Goal: Task Accomplishment & Management: Use online tool/utility

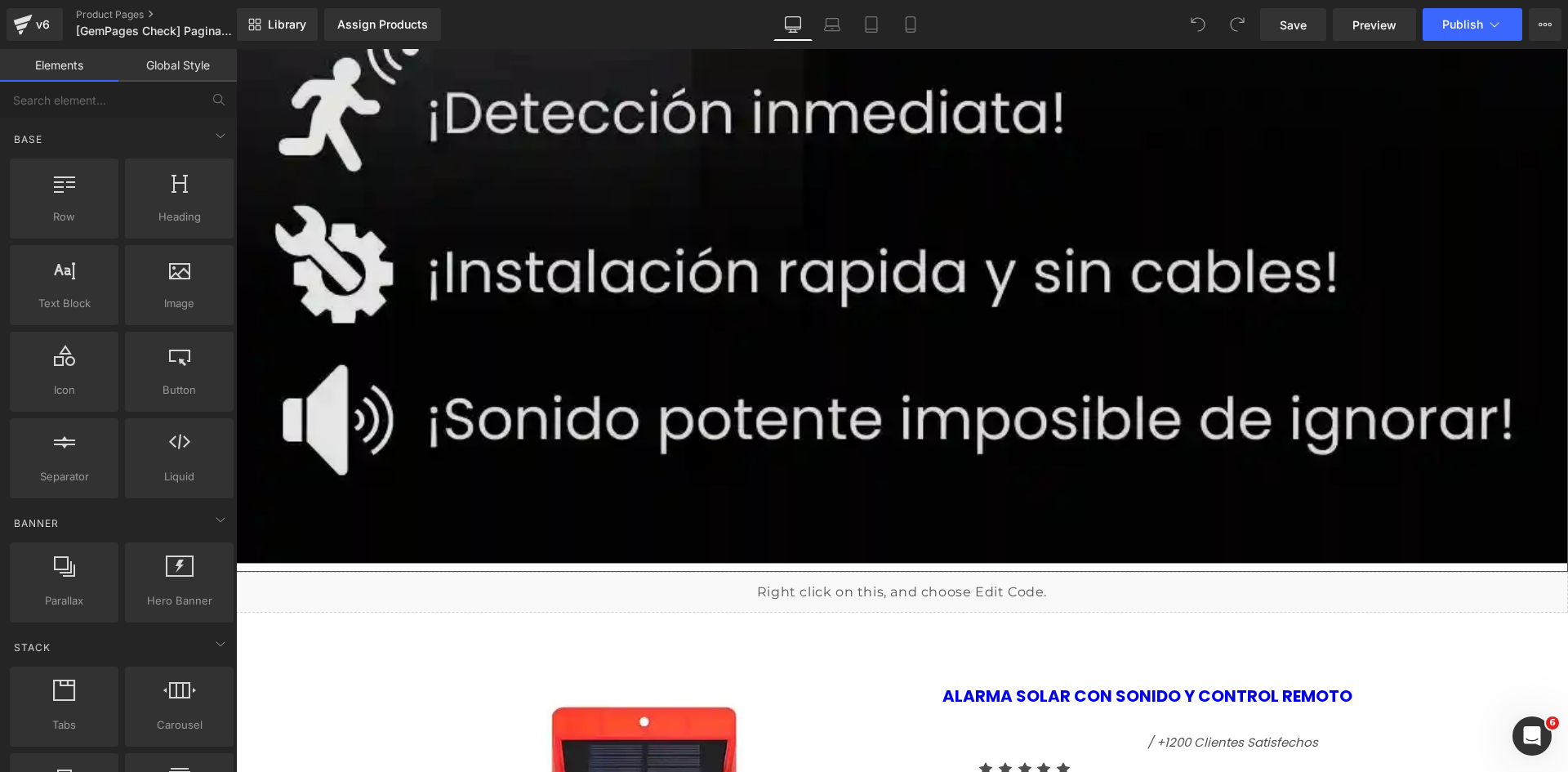
scroll to position [2287, 0]
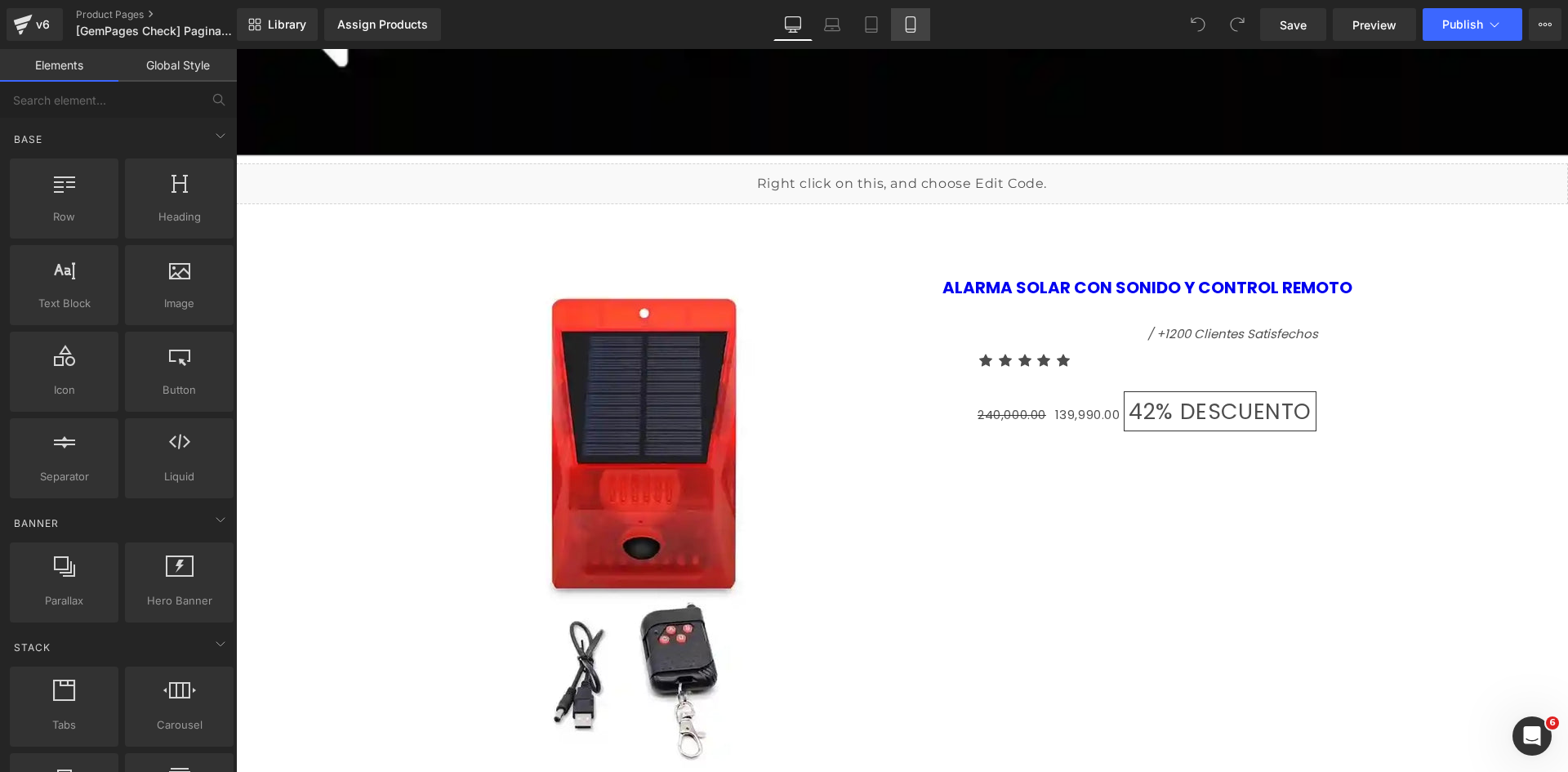
click at [930, 23] on link "Mobile" at bounding box center [911, 25] width 39 height 33
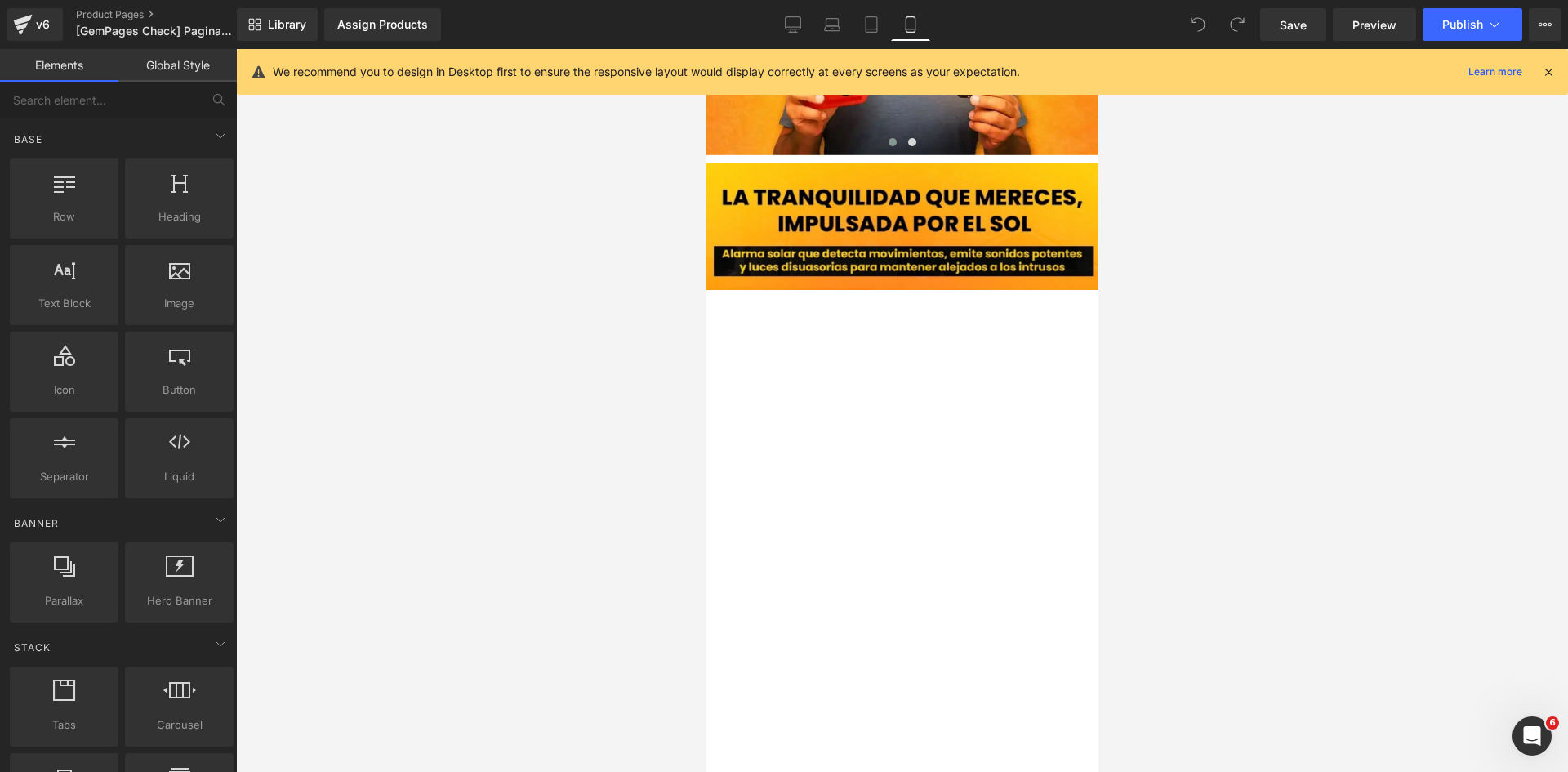
click at [1547, 72] on icon at bounding box center [1548, 71] width 15 height 15
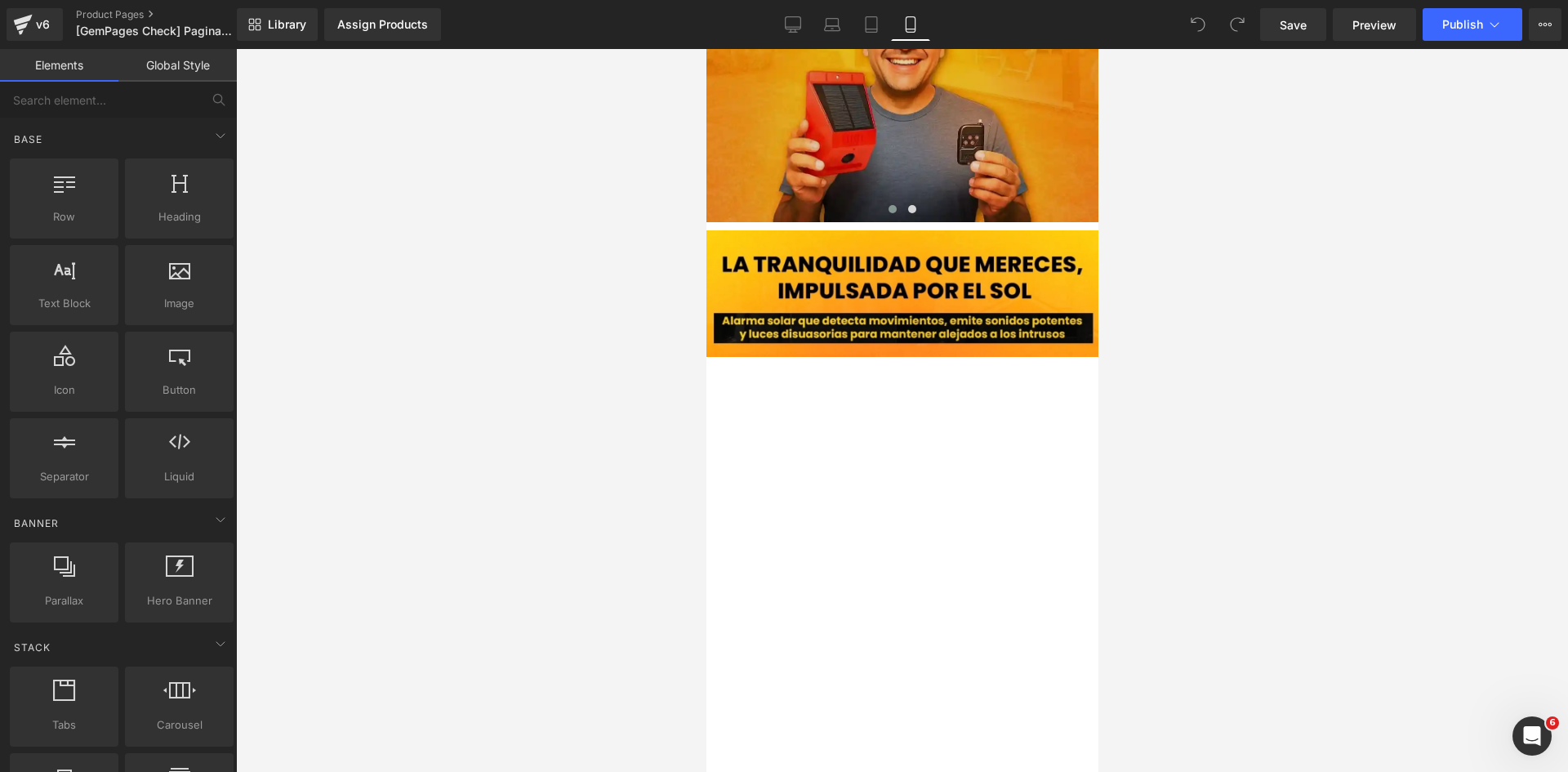
scroll to position [1960, 0]
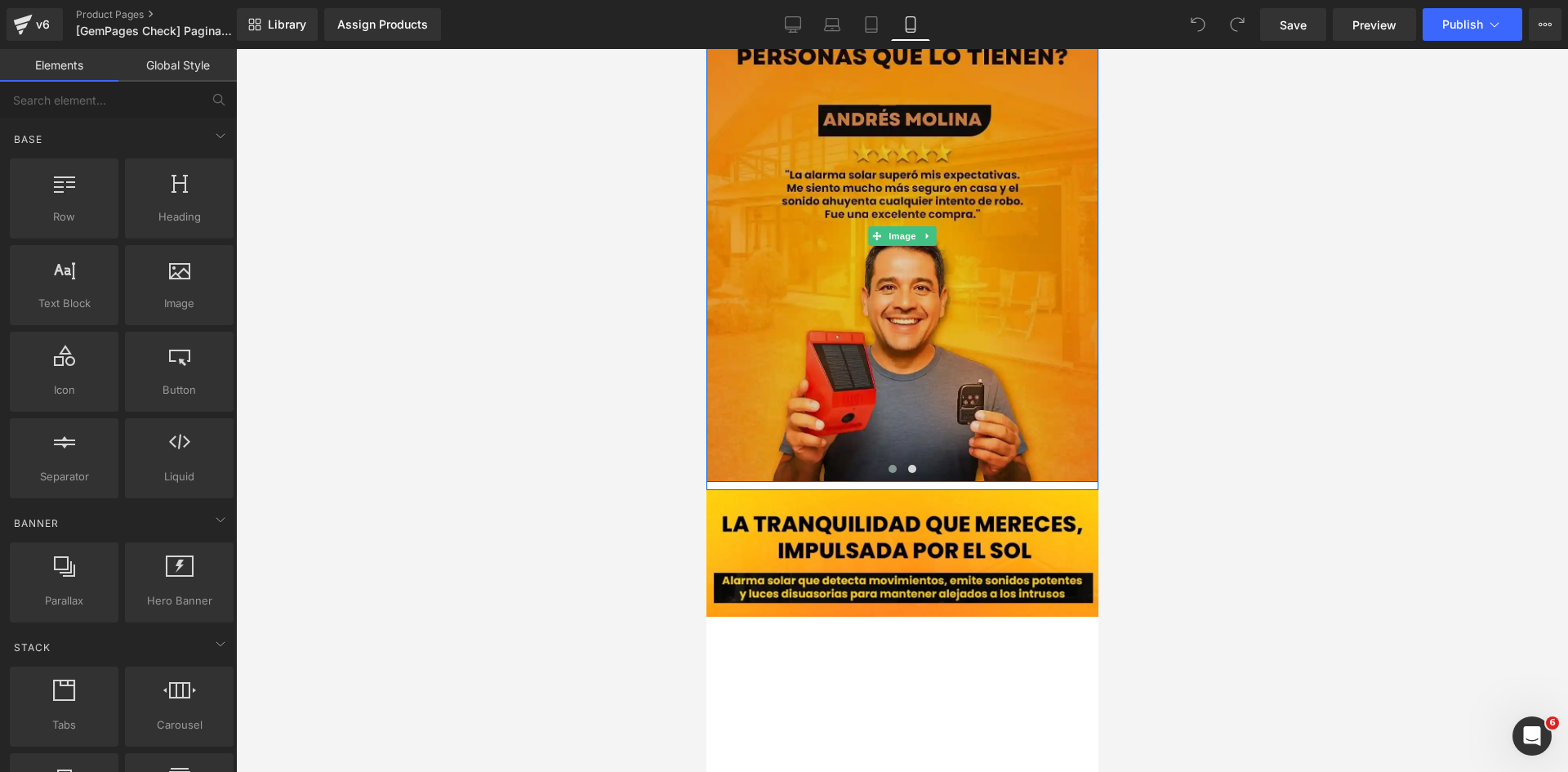
click at [769, 335] on img at bounding box center [902, 236] width 392 height 490
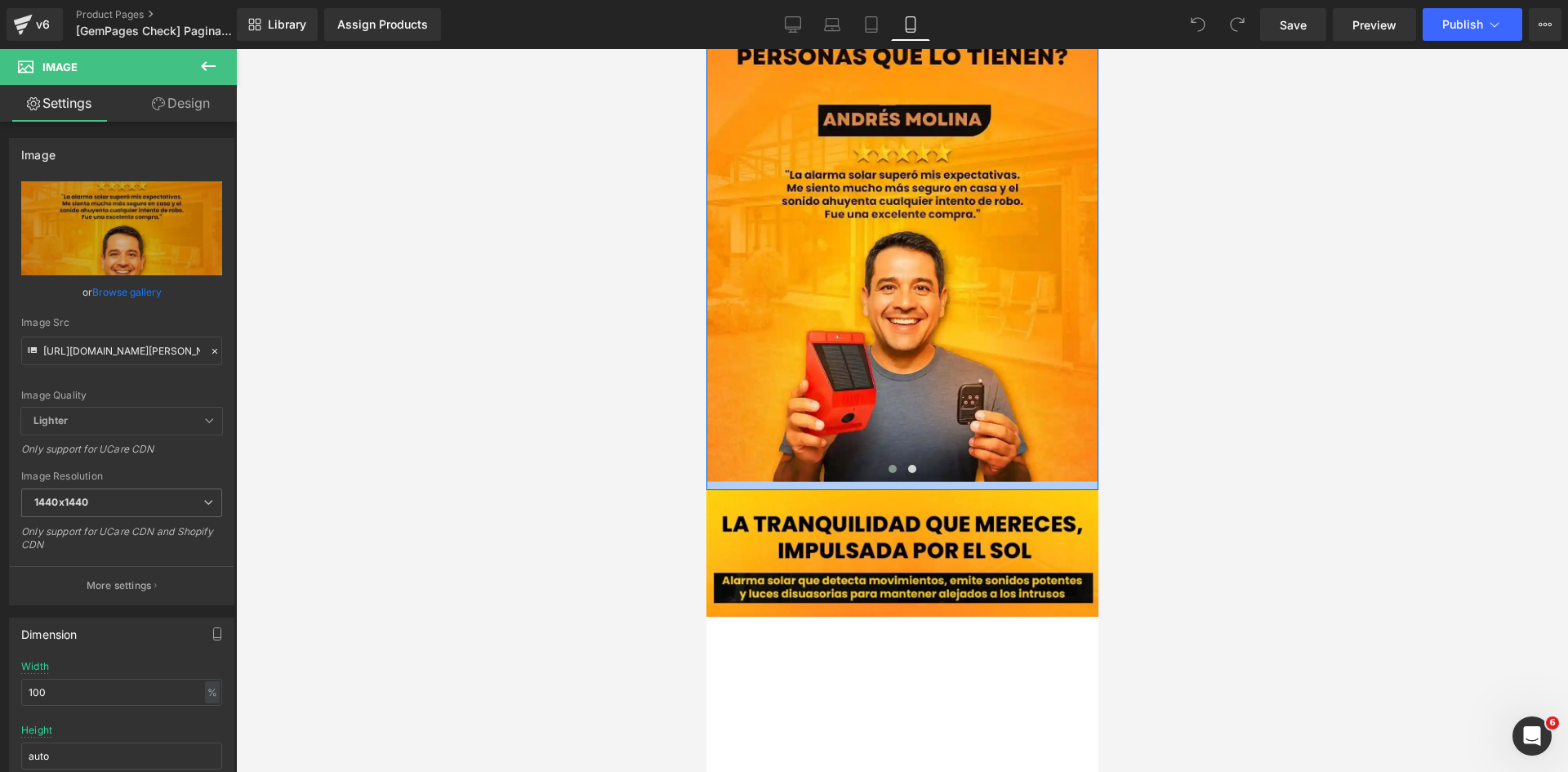
click at [835, 482] on div at bounding box center [902, 486] width 392 height 9
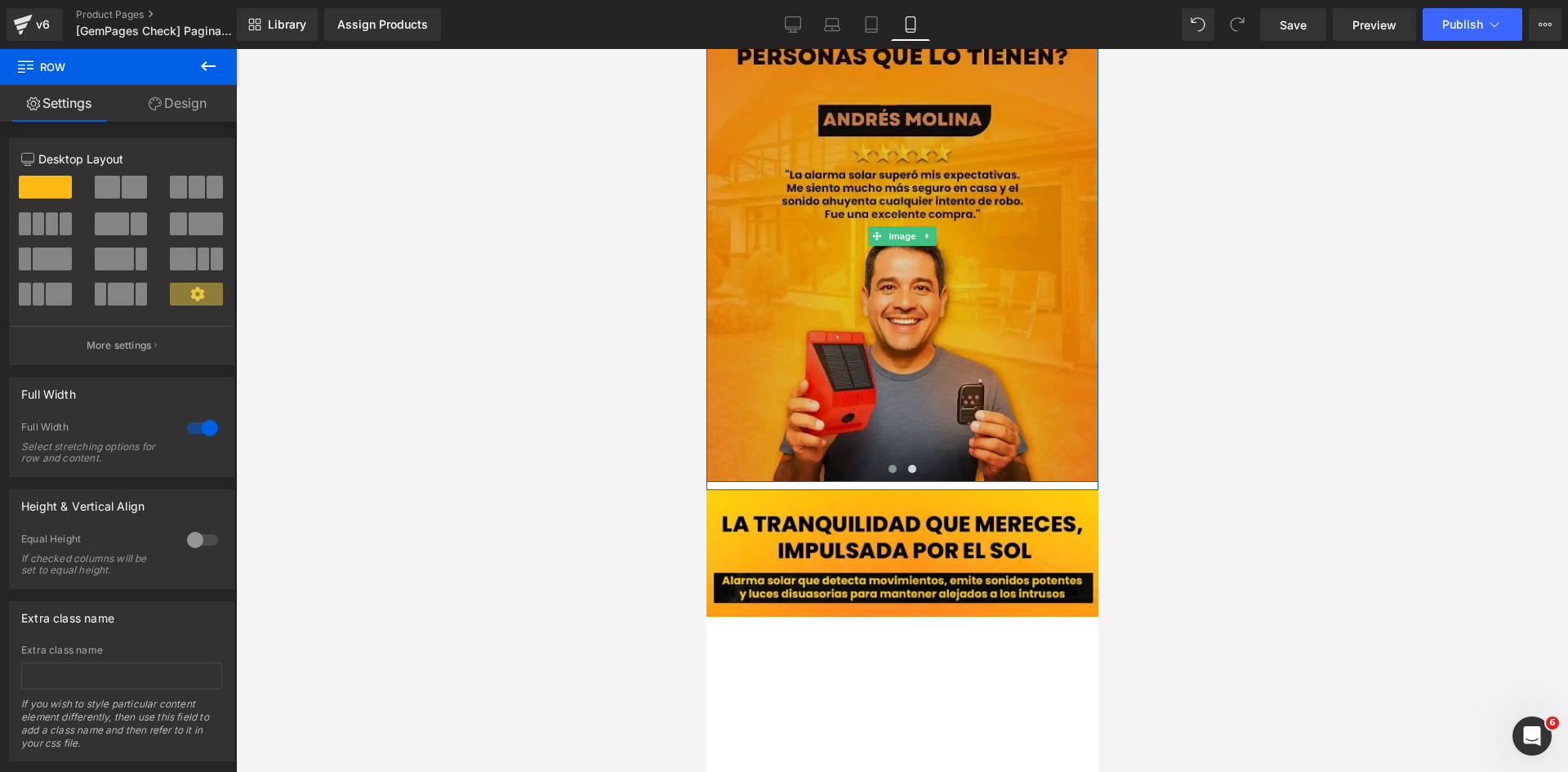
click at [796, 377] on img at bounding box center [902, 236] width 392 height 490
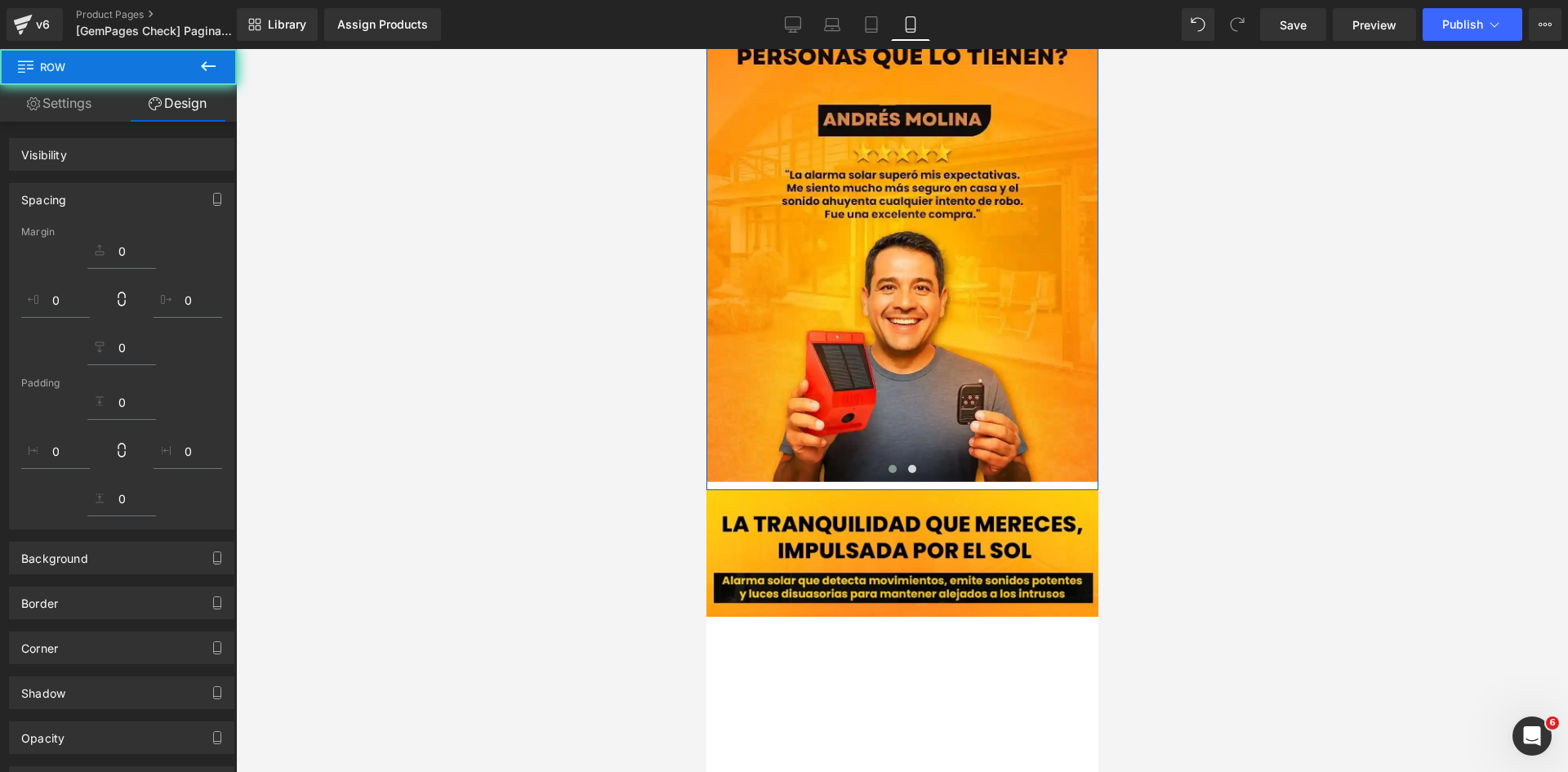
click at [416, 236] on div at bounding box center [902, 410] width 1332 height 723
click at [535, 39] on div "Library Assign Products Product Preview No product match your search. Please tr…" at bounding box center [902, 25] width 1331 height 33
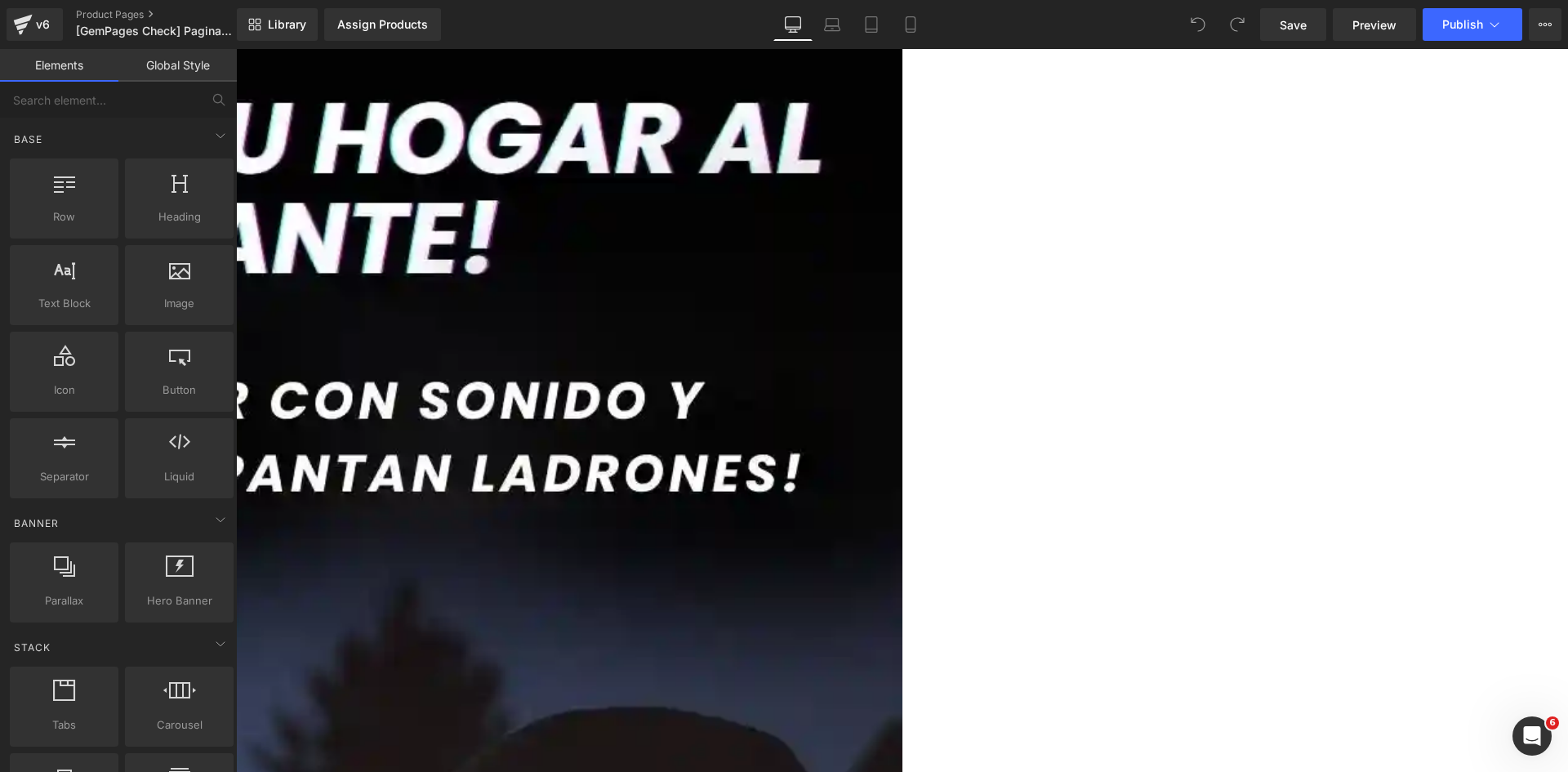
scroll to position [327, 0]
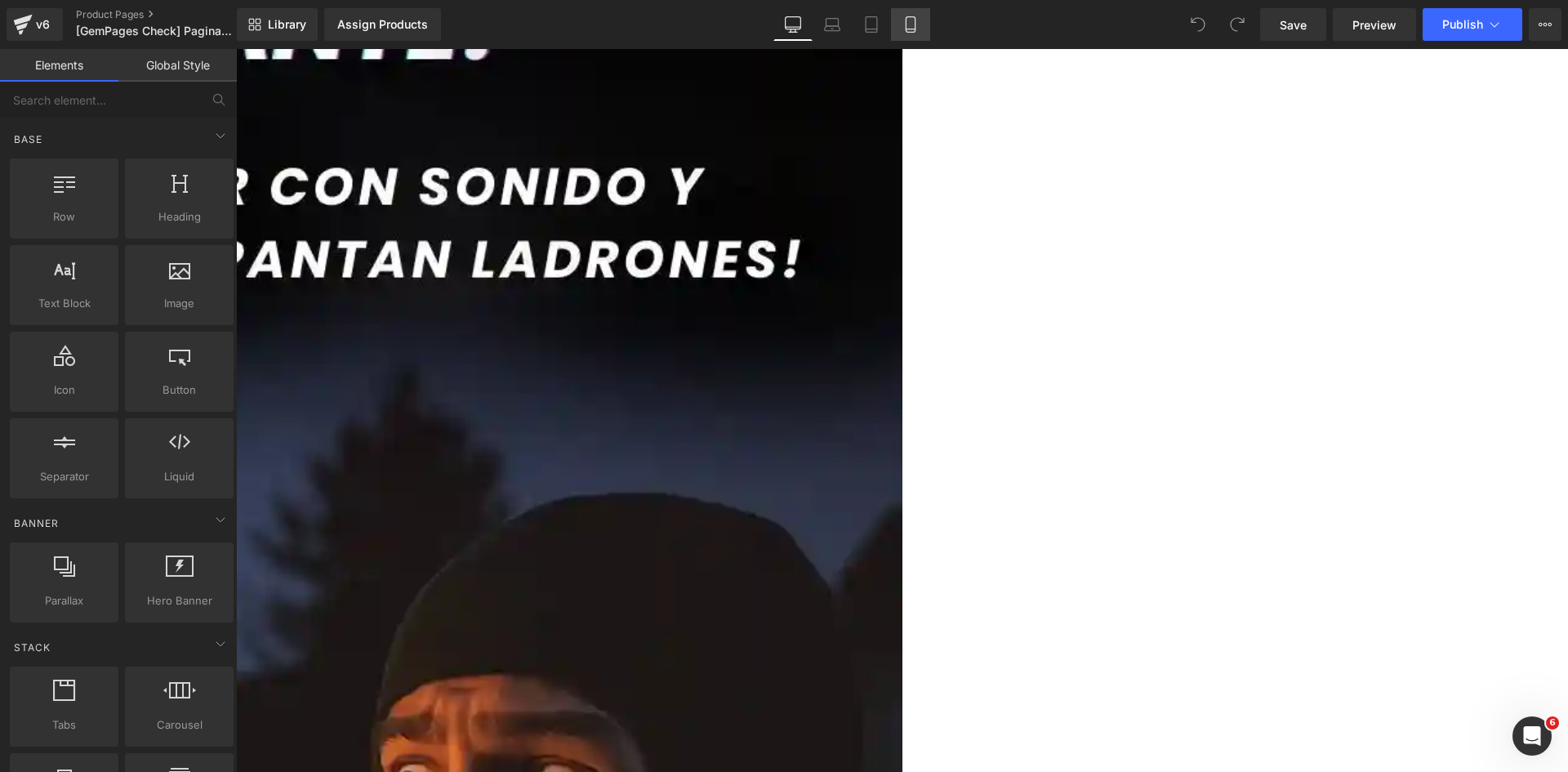
click at [911, 27] on icon at bounding box center [910, 24] width 16 height 16
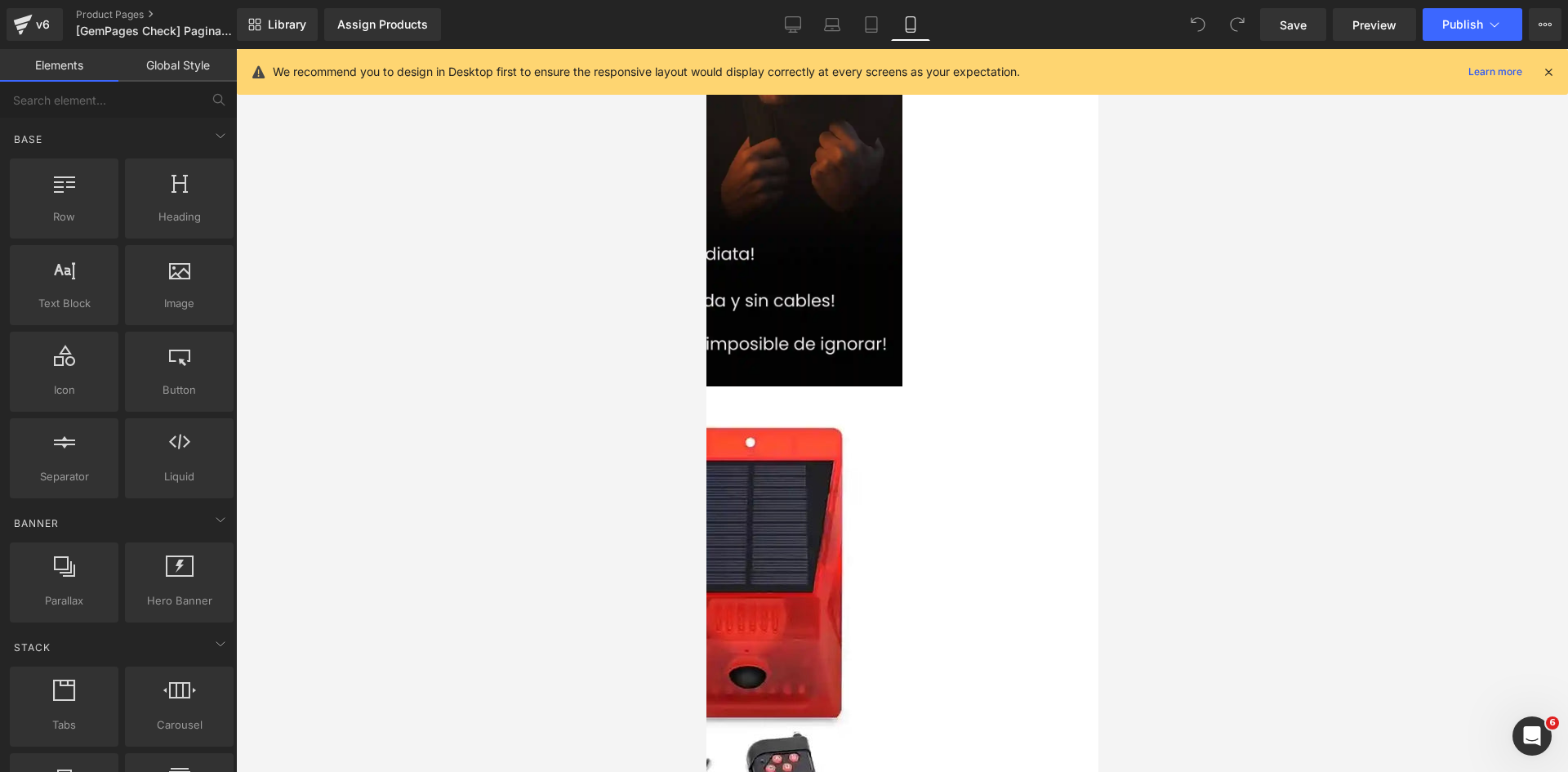
click at [1551, 78] on icon at bounding box center [1548, 71] width 15 height 15
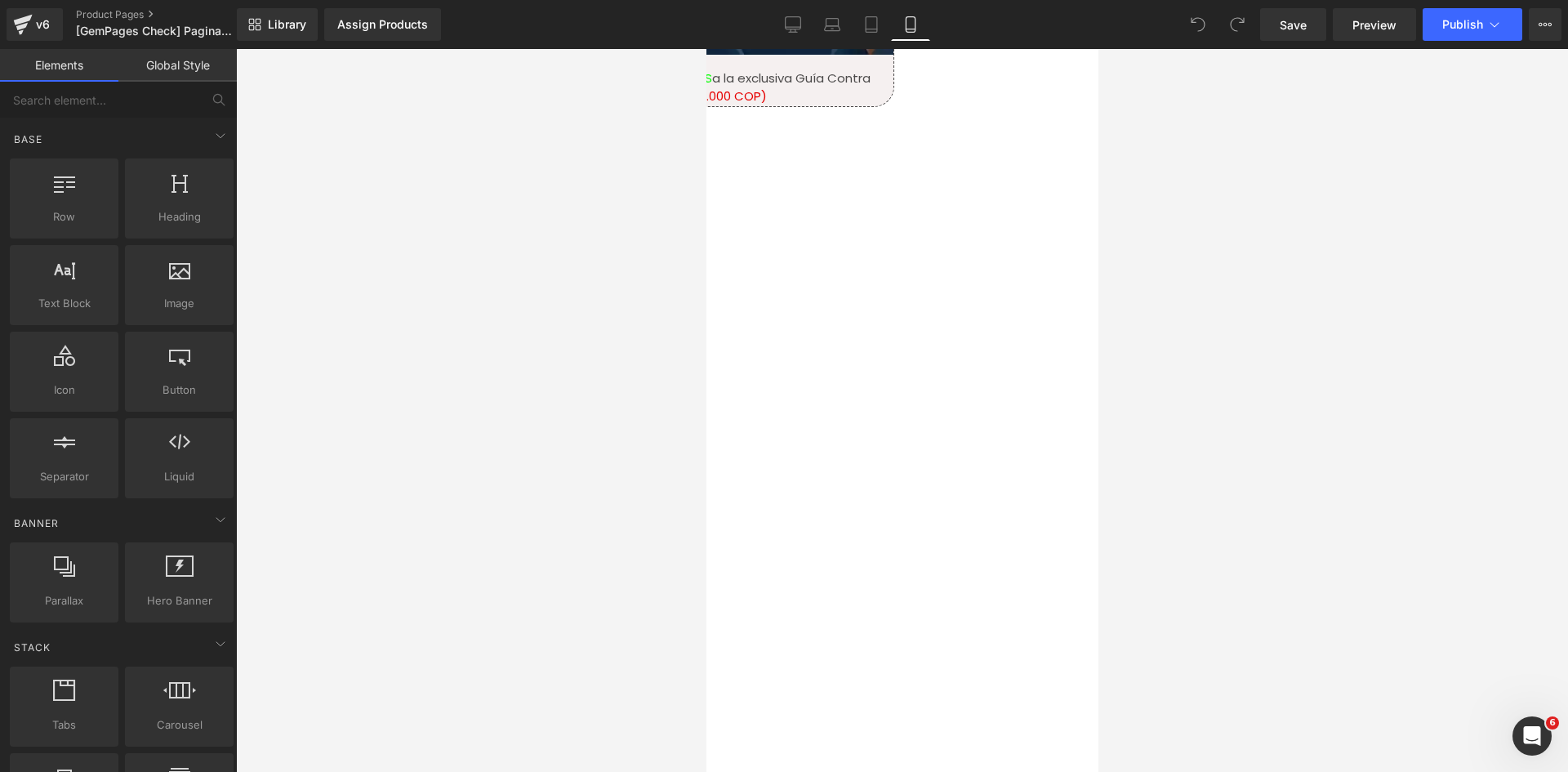
scroll to position [1797, 0]
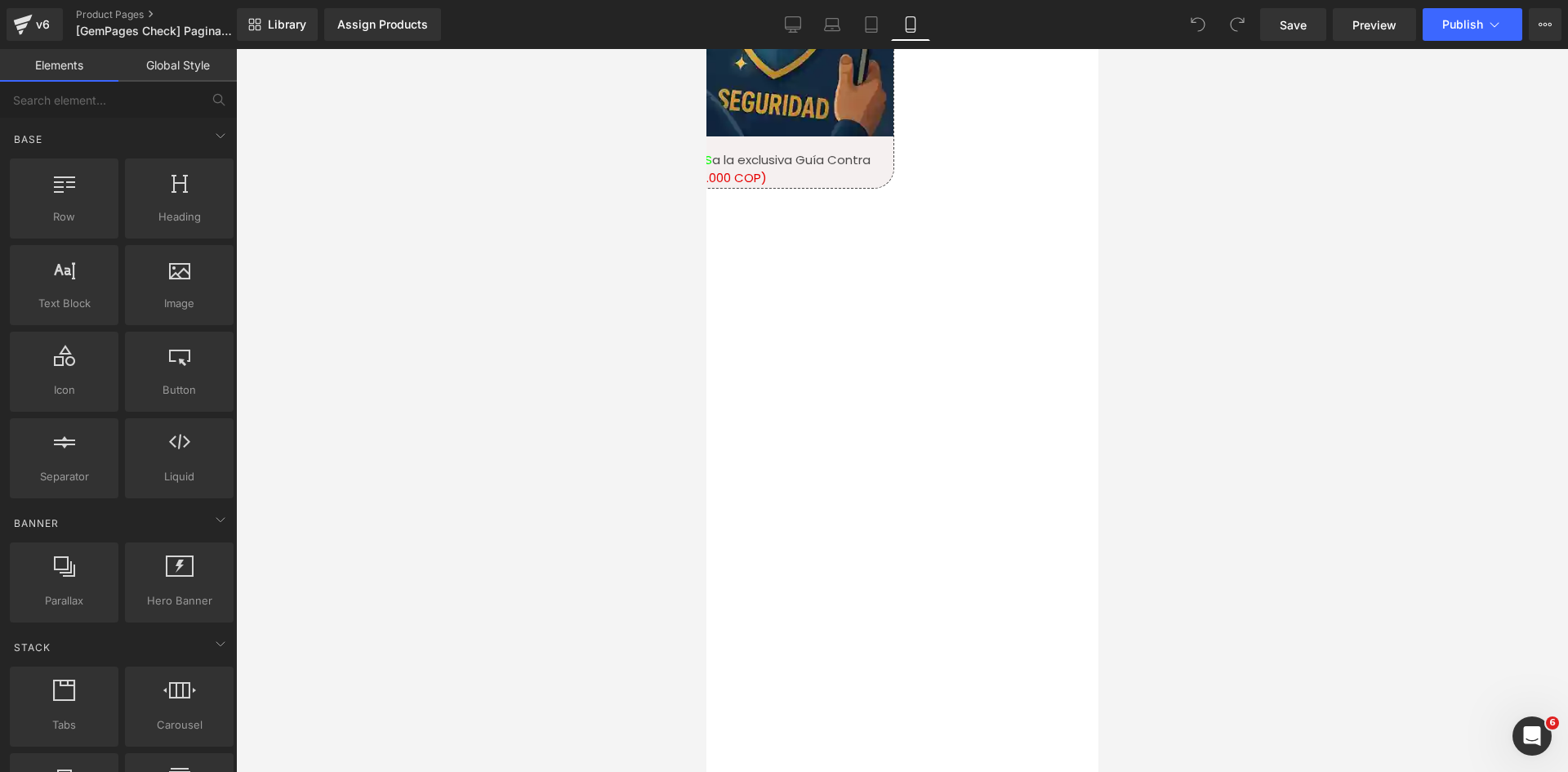
click at [706, 49] on span "Row" at bounding box center [706, 49] width 0 height 0
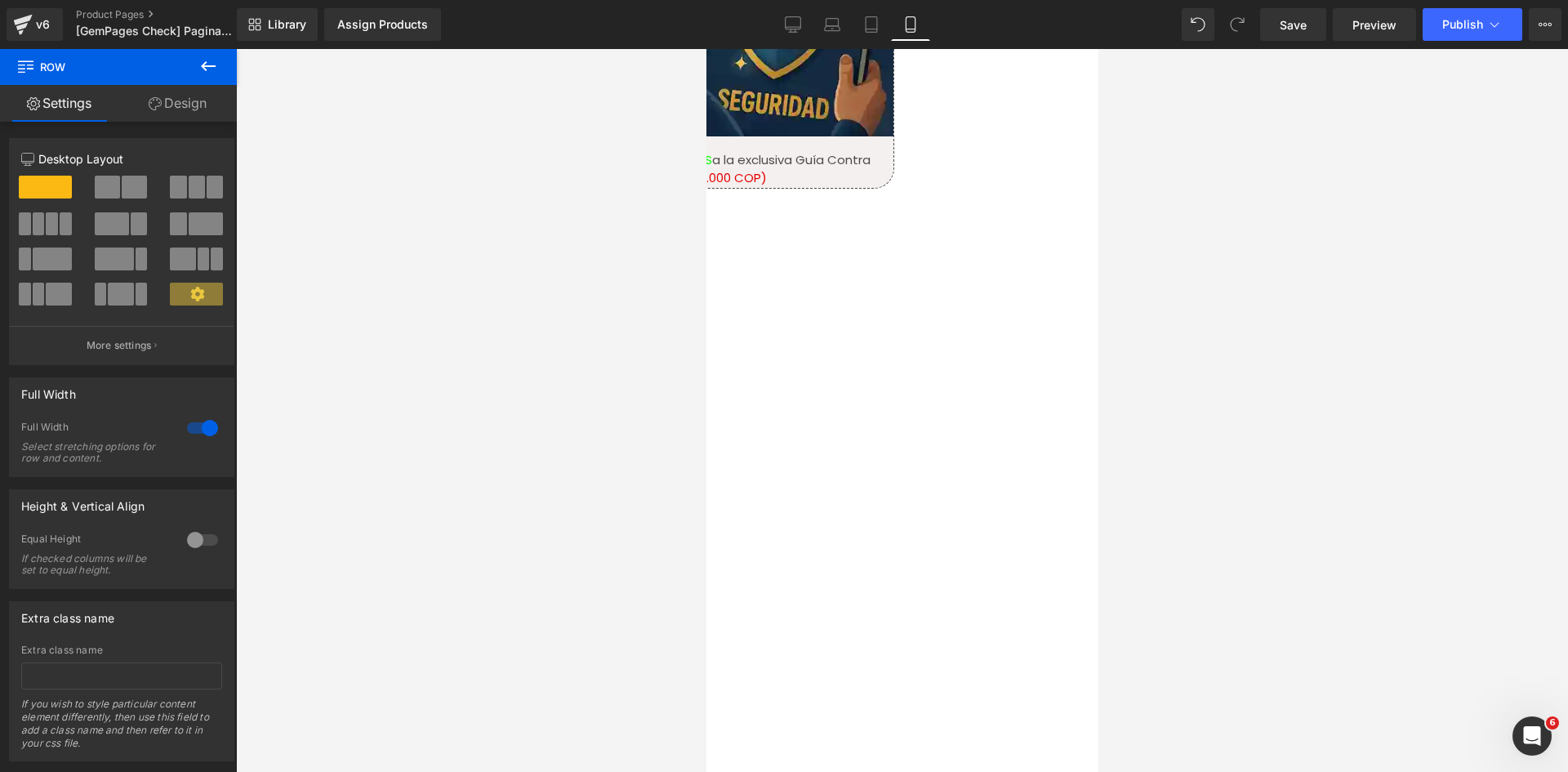
click at [706, 49] on span "Carousel" at bounding box center [706, 49] width 0 height 0
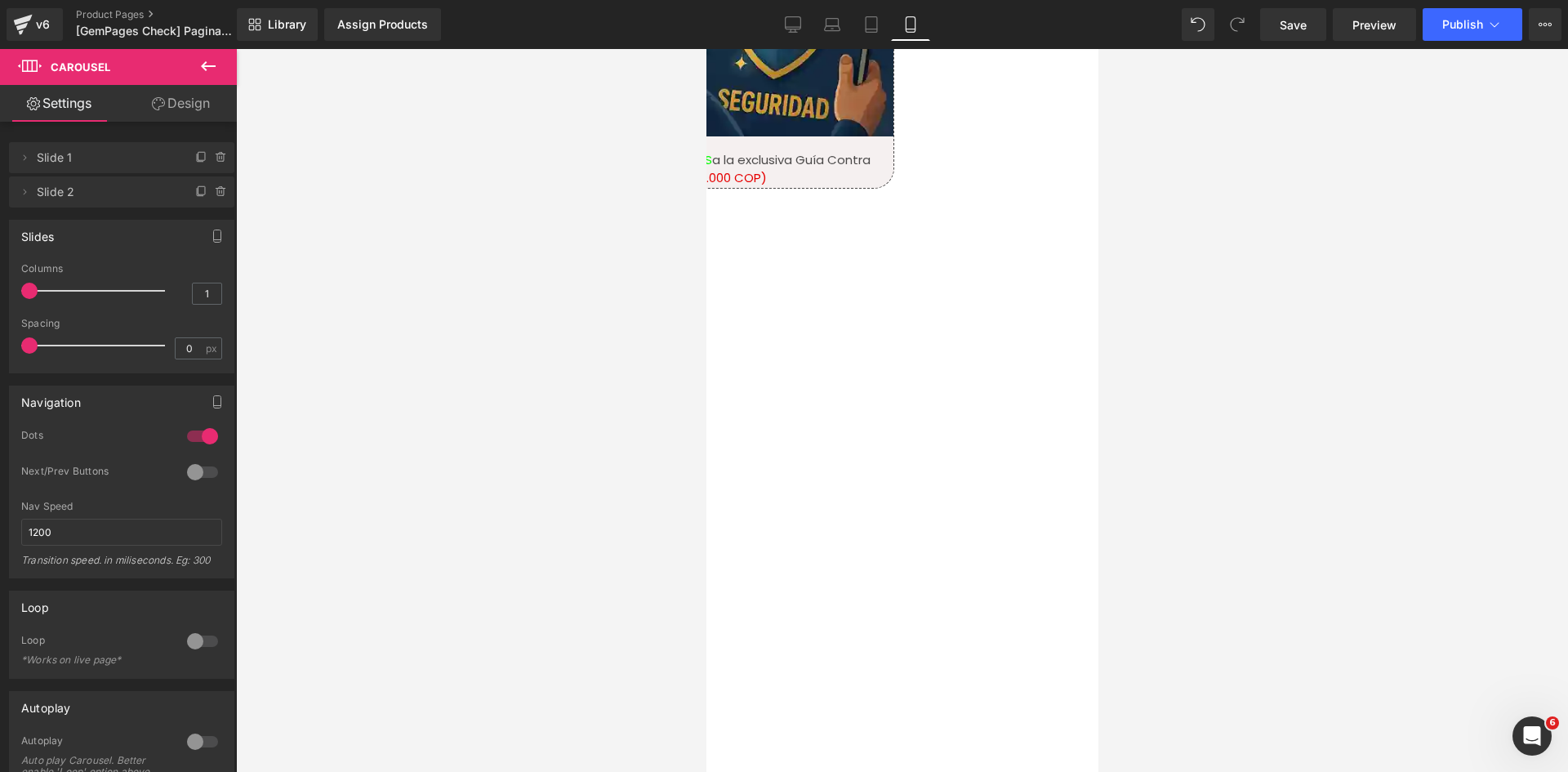
click at [706, 49] on span "Row" at bounding box center [706, 49] width 0 height 0
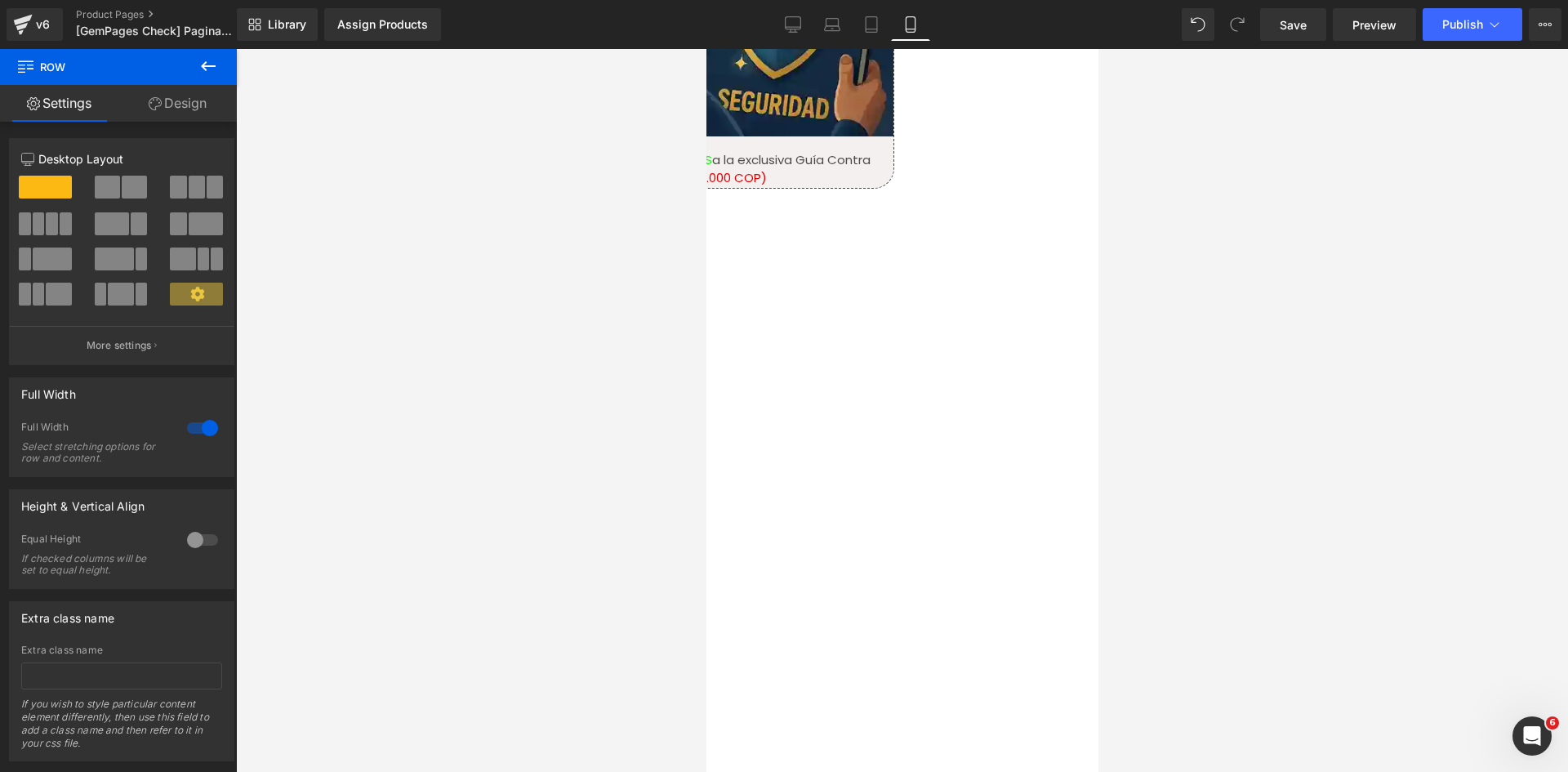
click at [188, 99] on link "Design" at bounding box center [178, 103] width 118 height 37
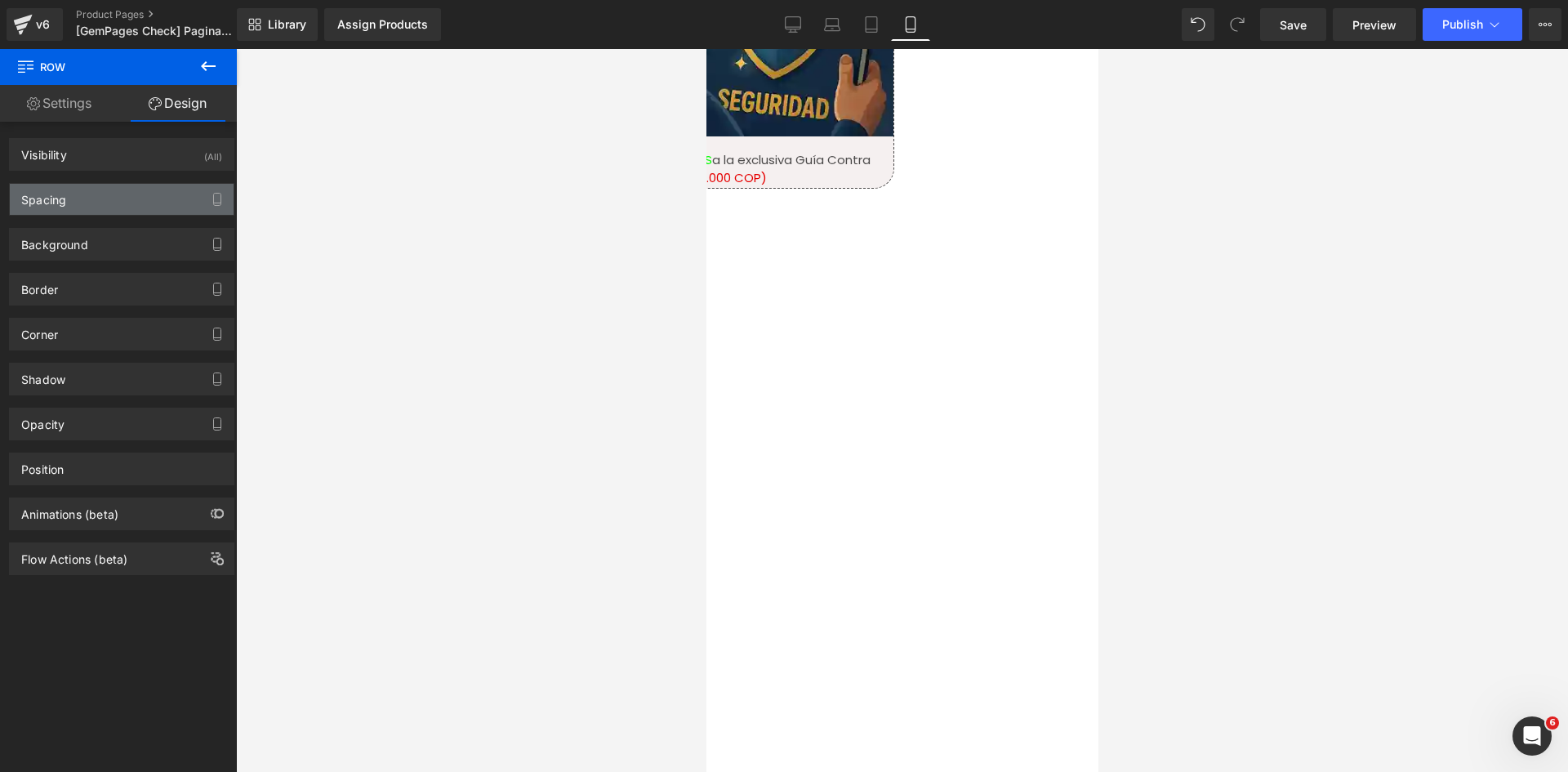
click at [103, 192] on div "Spacing" at bounding box center [121, 199] width 224 height 31
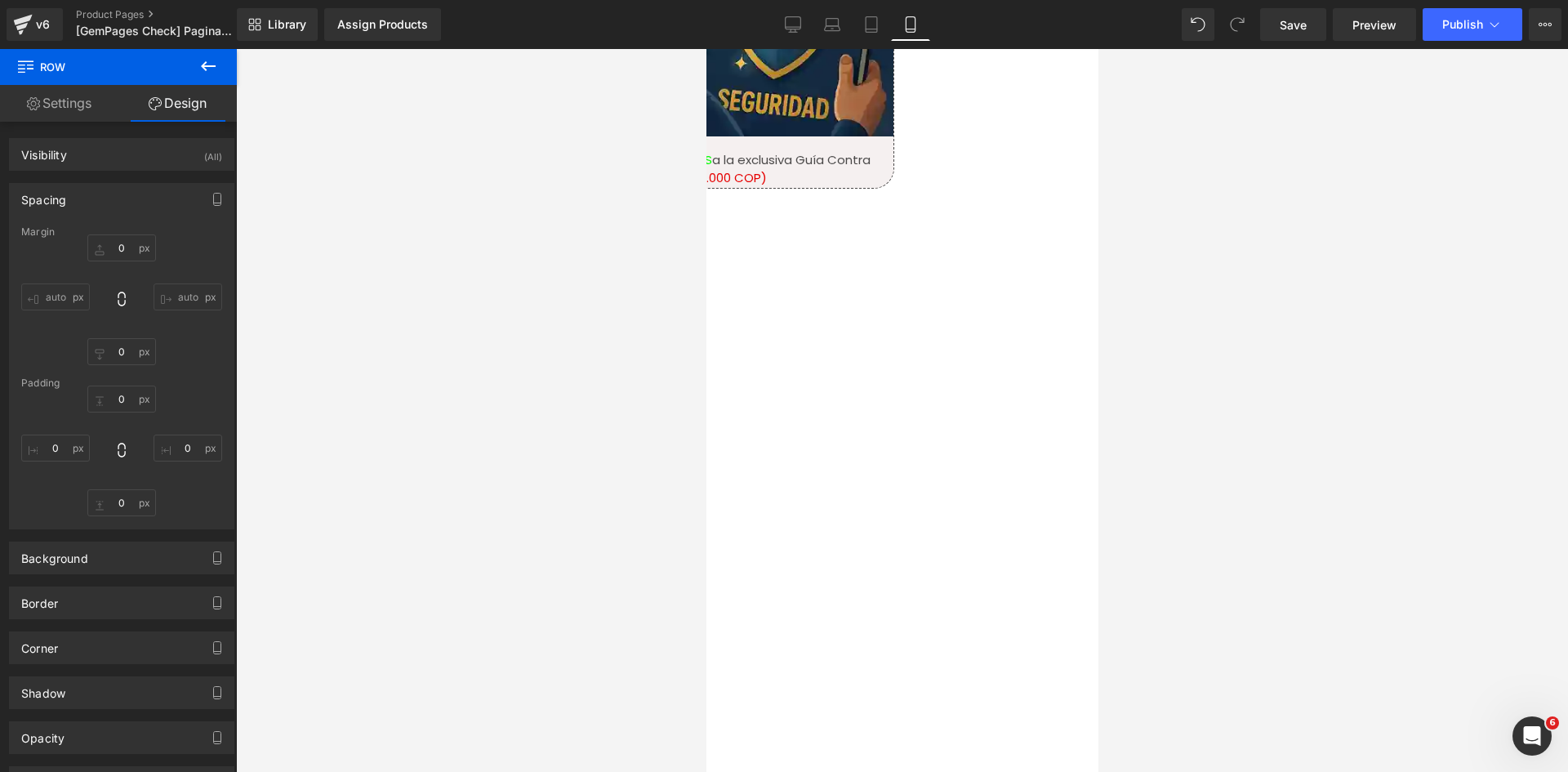
click at [706, 49] on span "Row" at bounding box center [706, 49] width 0 height 0
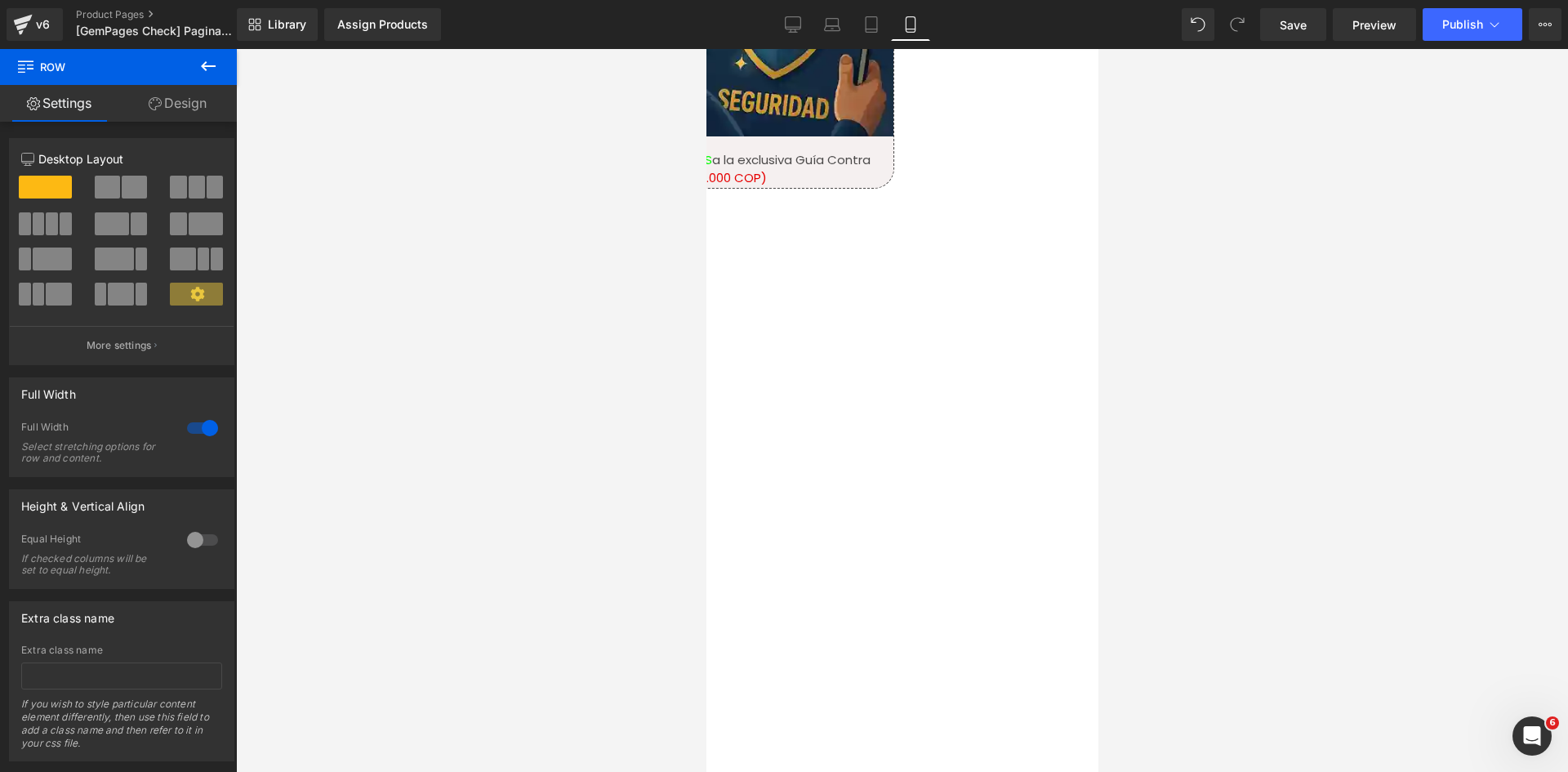
click at [179, 113] on link "Design" at bounding box center [178, 103] width 118 height 37
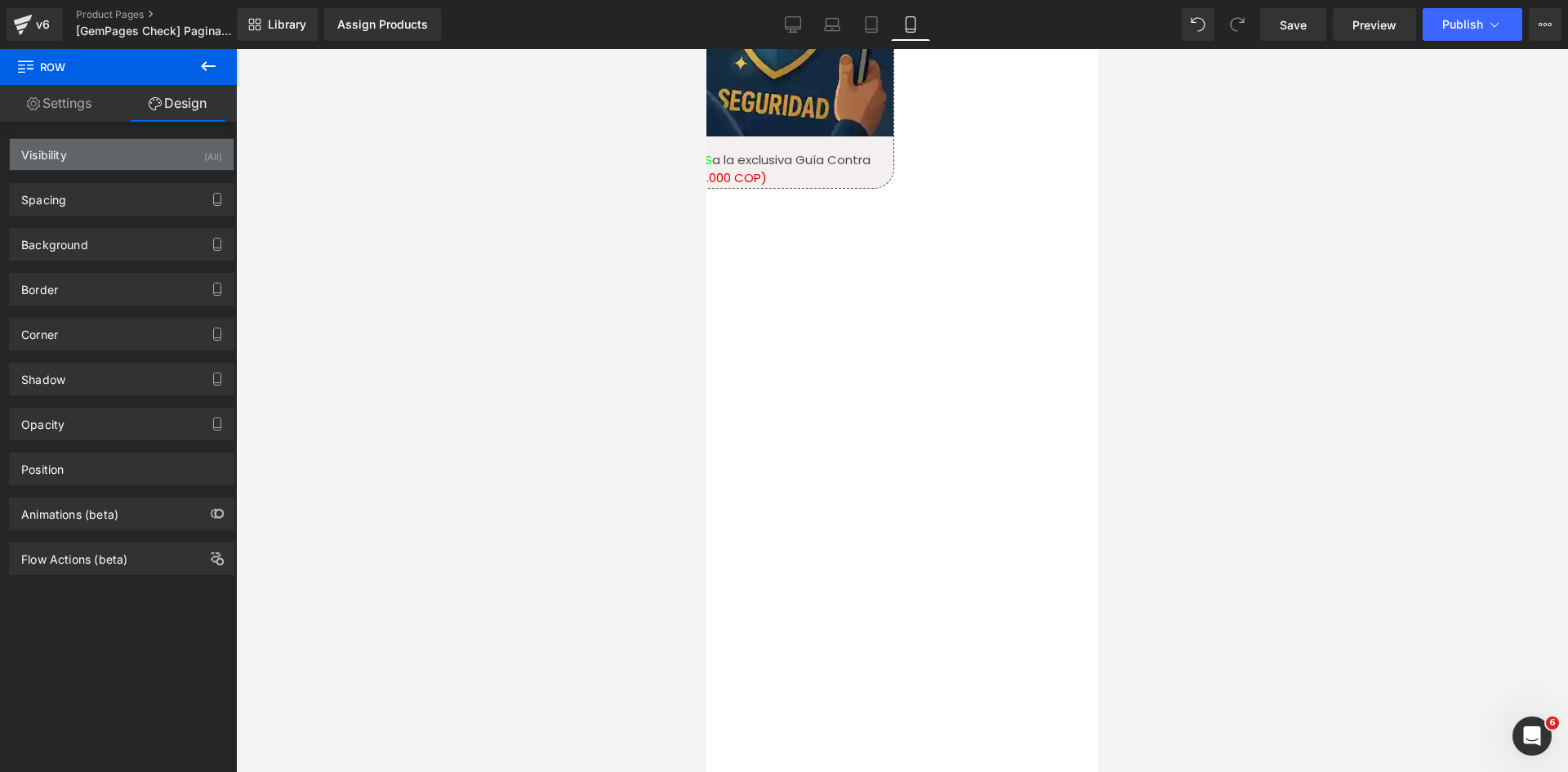
type input "0"
type input "8"
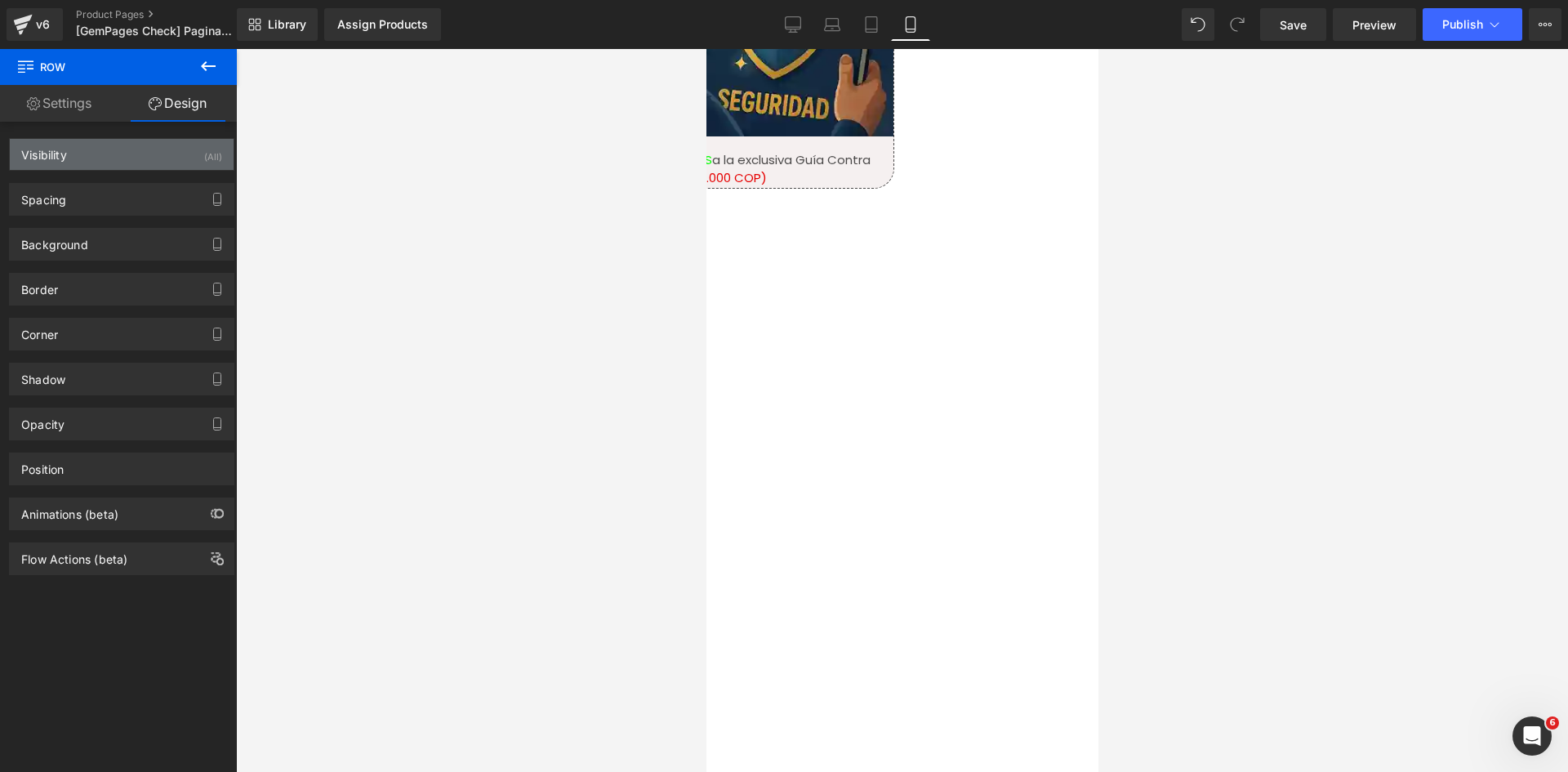
type input "0"
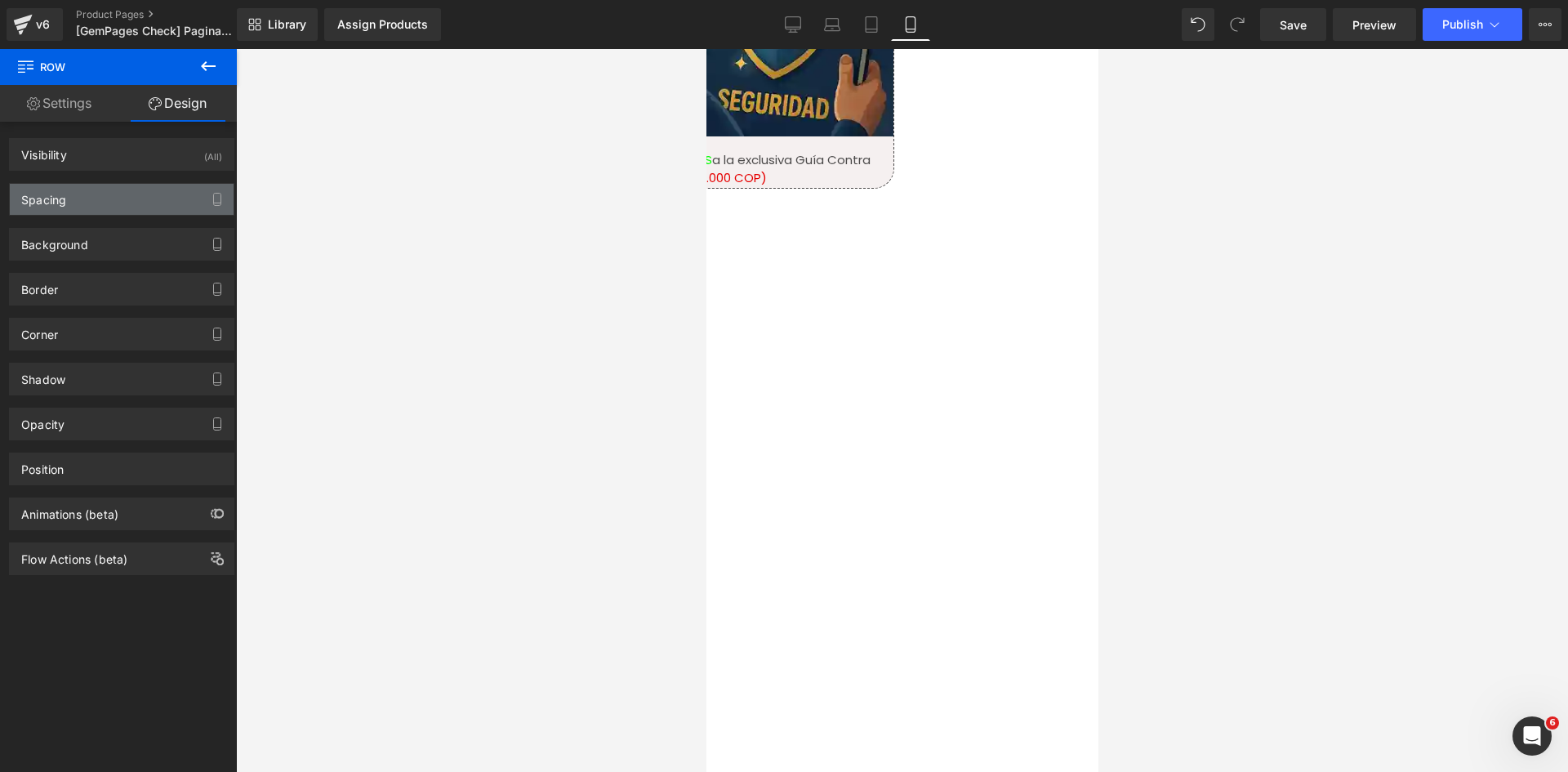
click at [103, 203] on div "Spacing" at bounding box center [121, 199] width 224 height 31
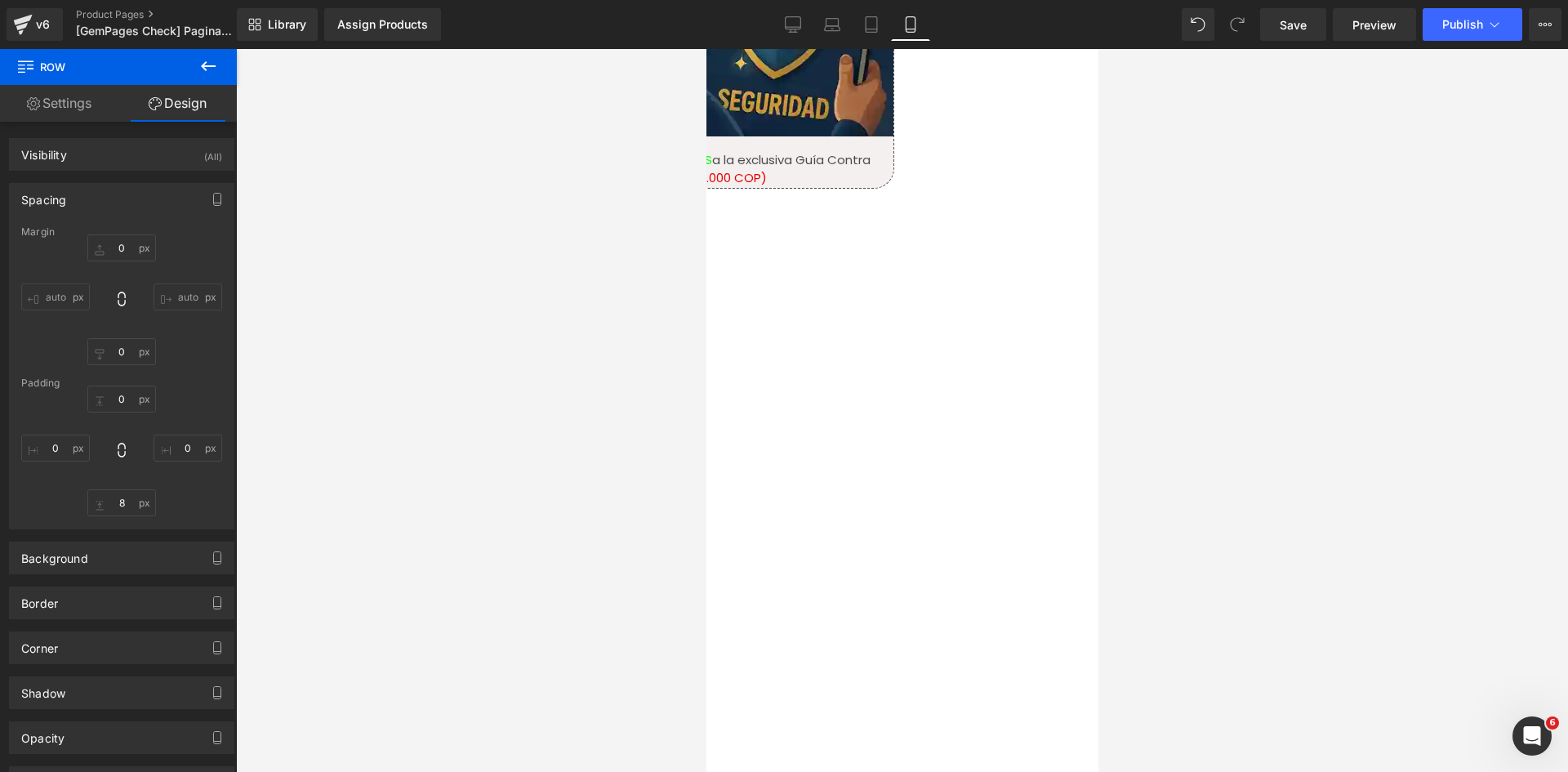
click at [706, 49] on icon at bounding box center [706, 49] width 0 height 0
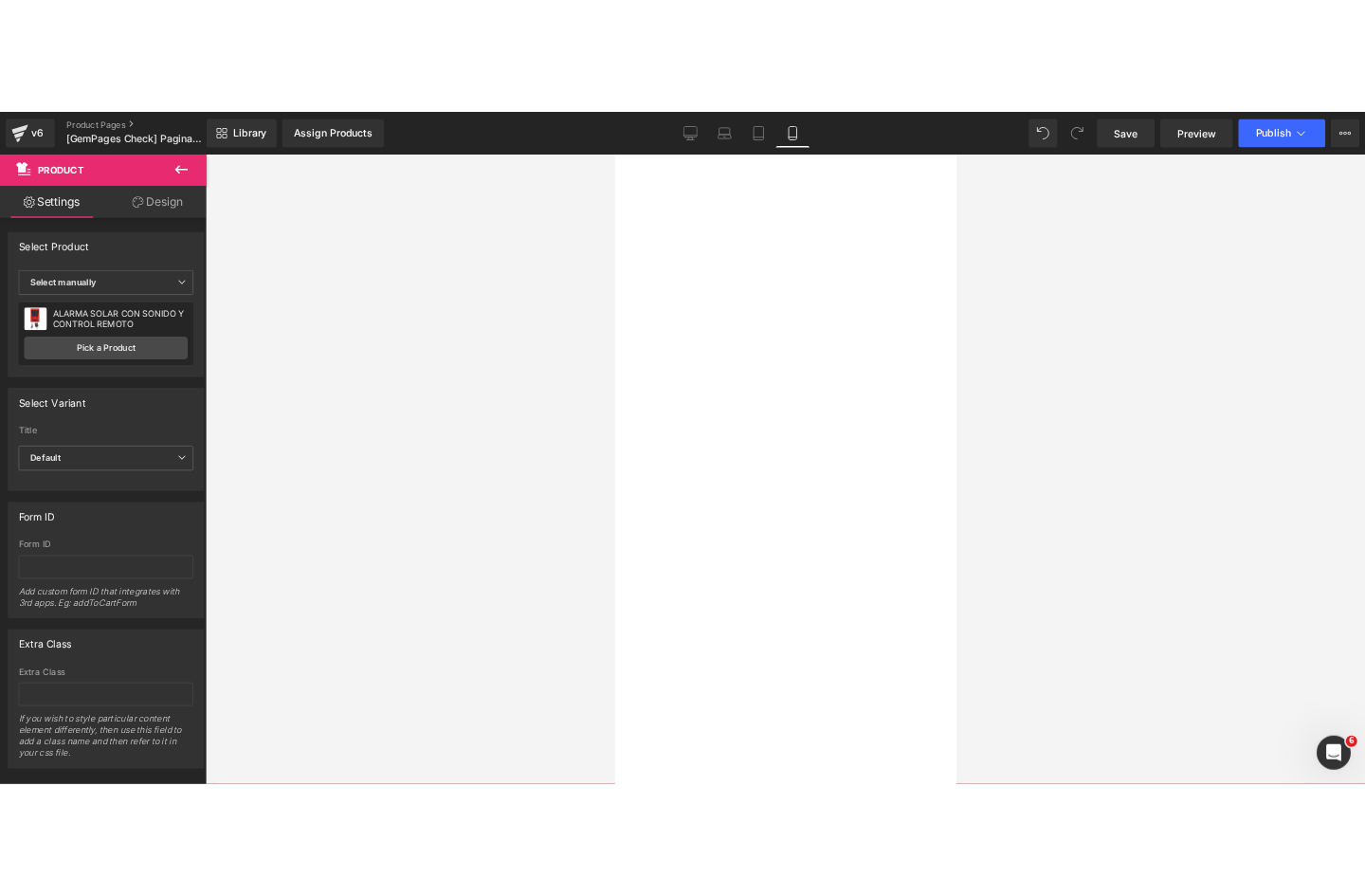
scroll to position [2274, 0]
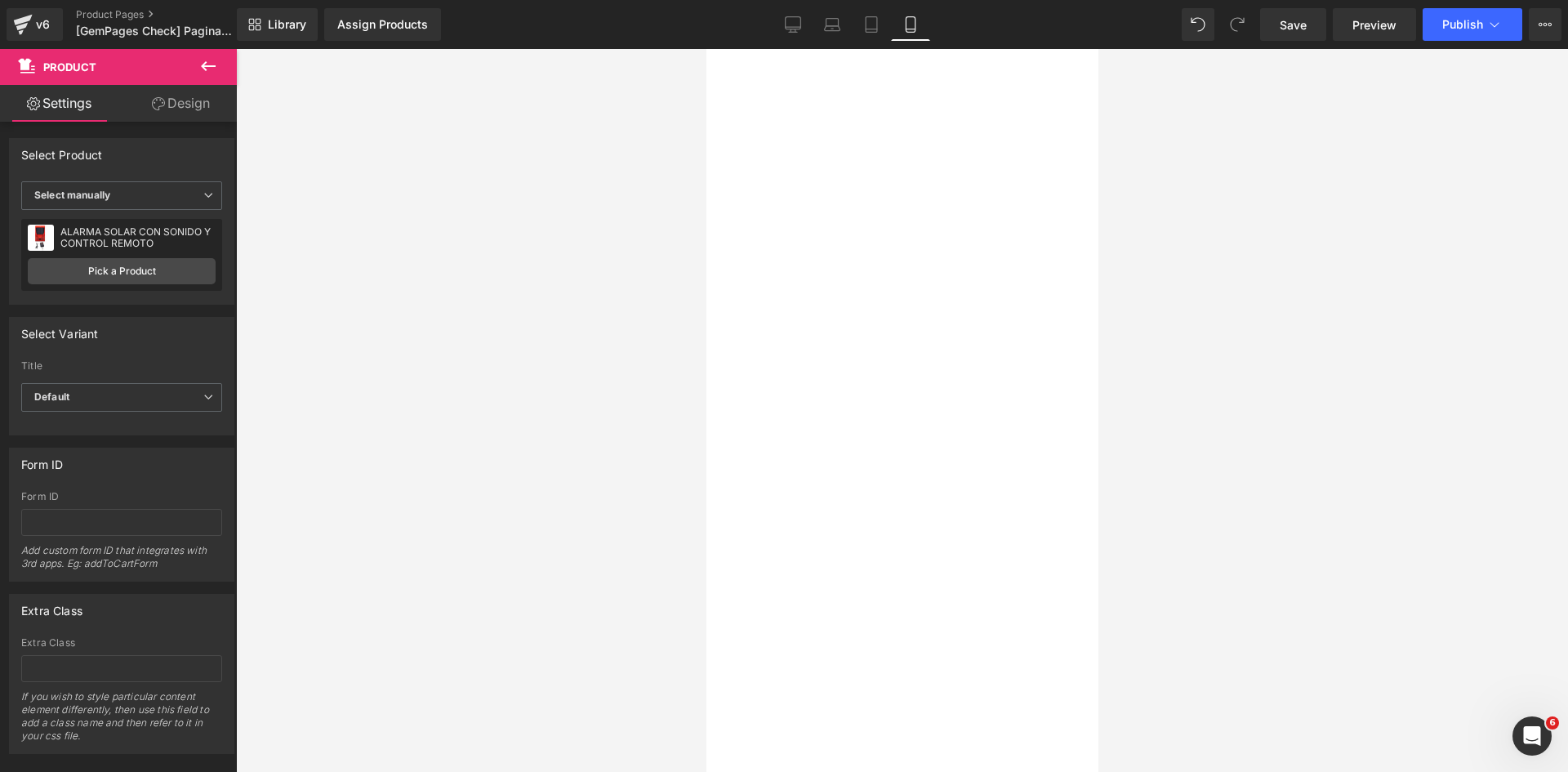
click at [189, 94] on link "Design" at bounding box center [181, 103] width 118 height 37
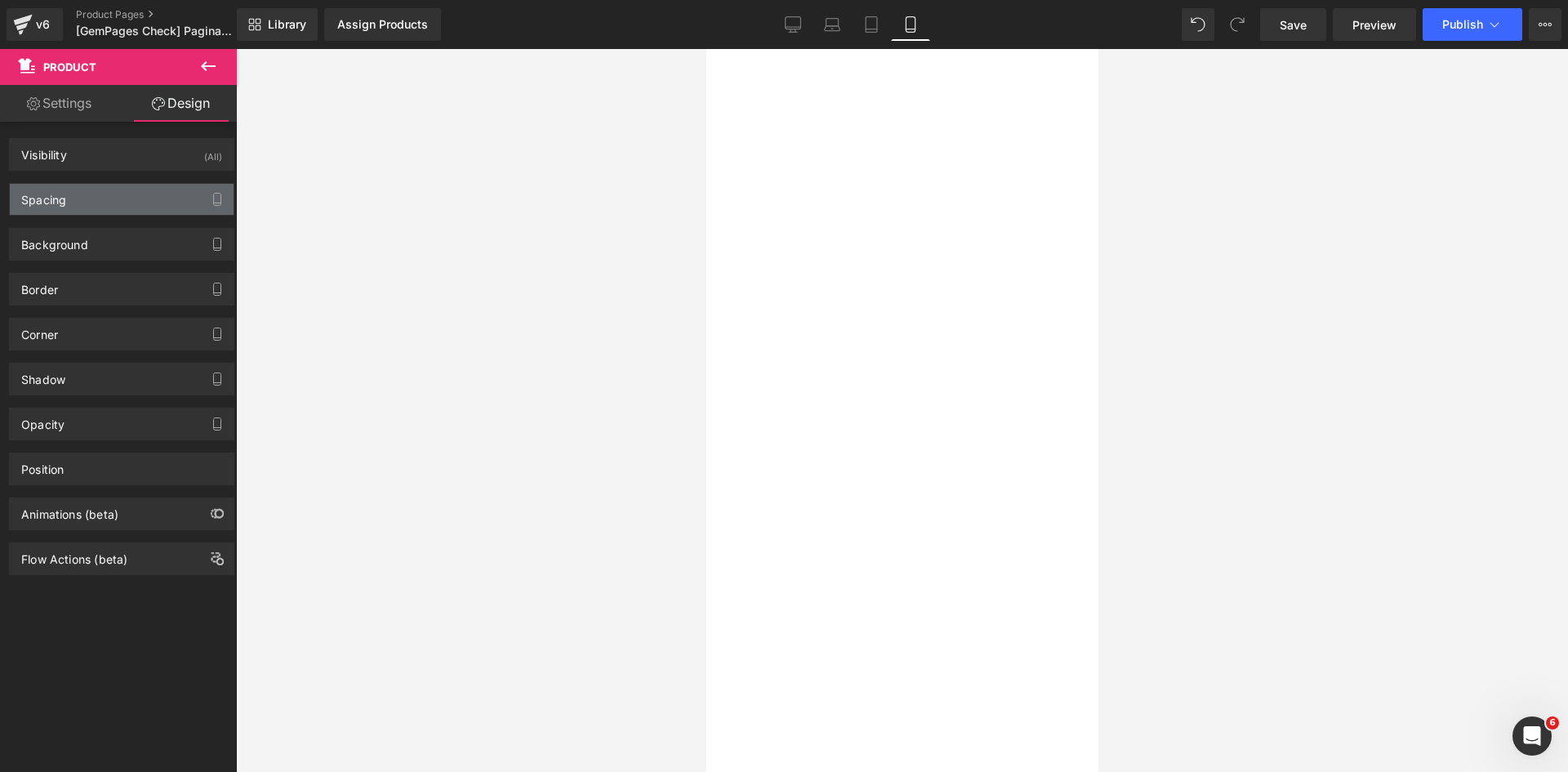
type input "0"
type input "27"
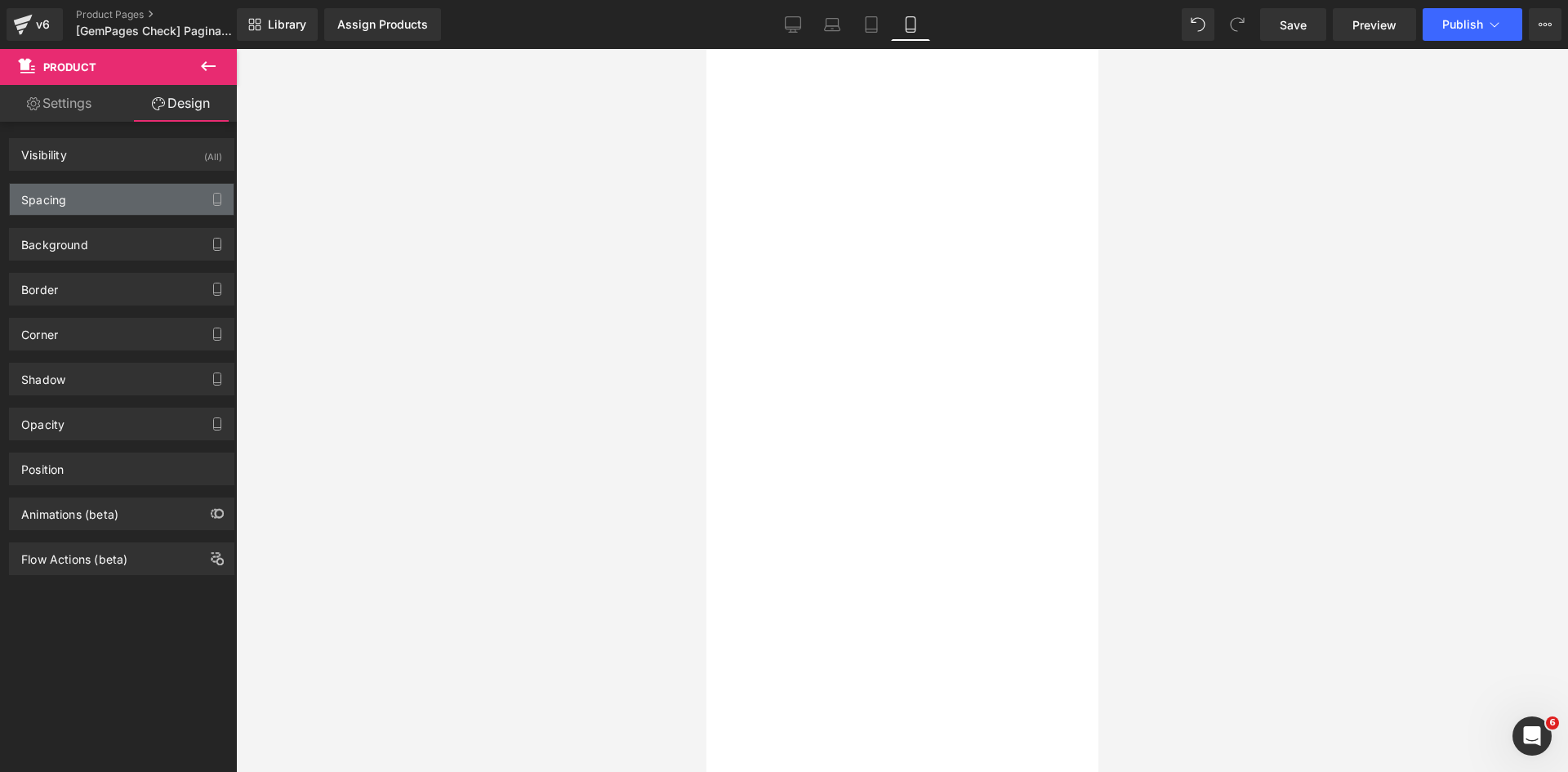
type input "10"
type input "0"
type input "10"
click at [77, 202] on div "Spacing" at bounding box center [121, 199] width 224 height 31
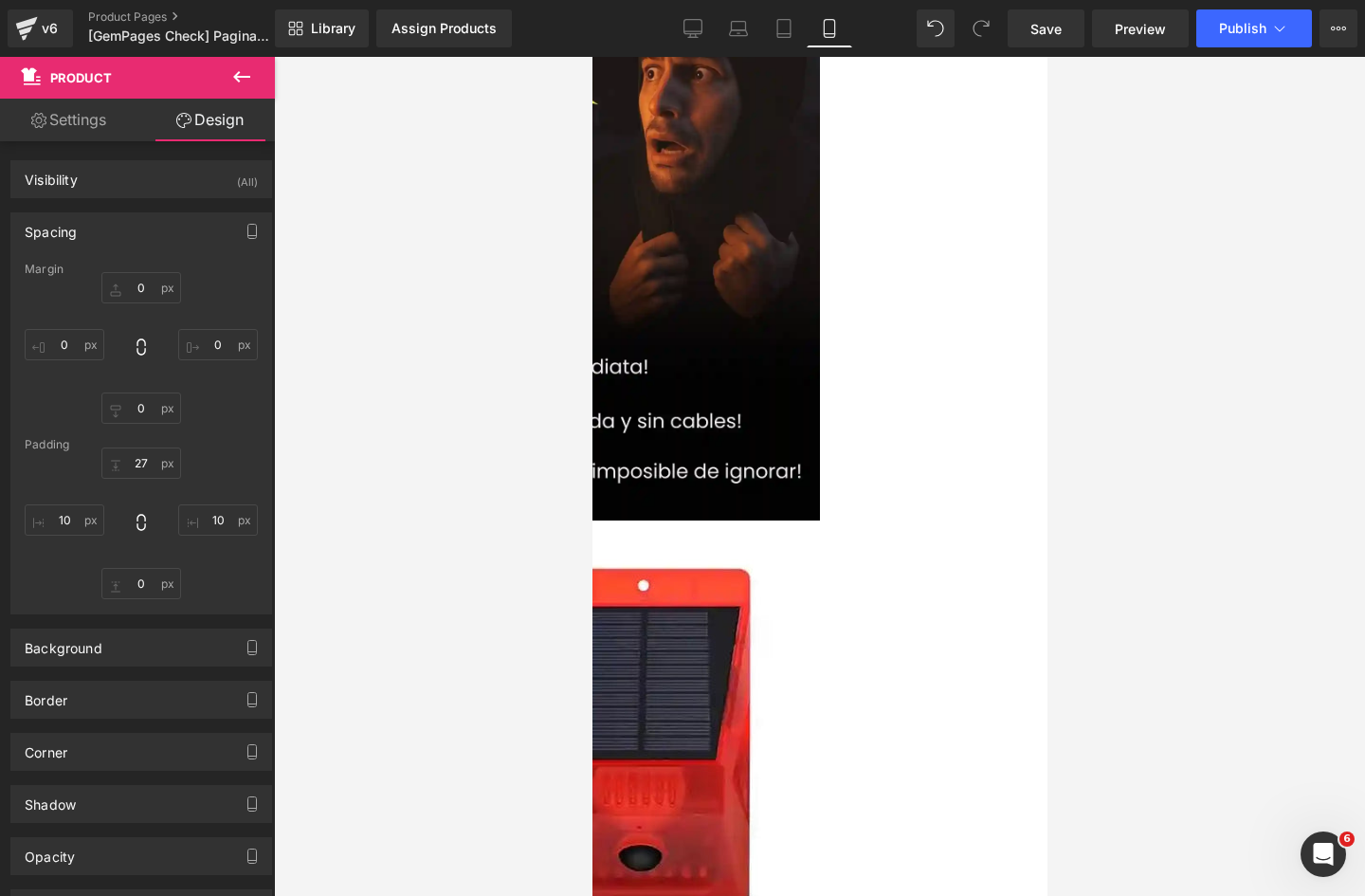
scroll to position [283, 0]
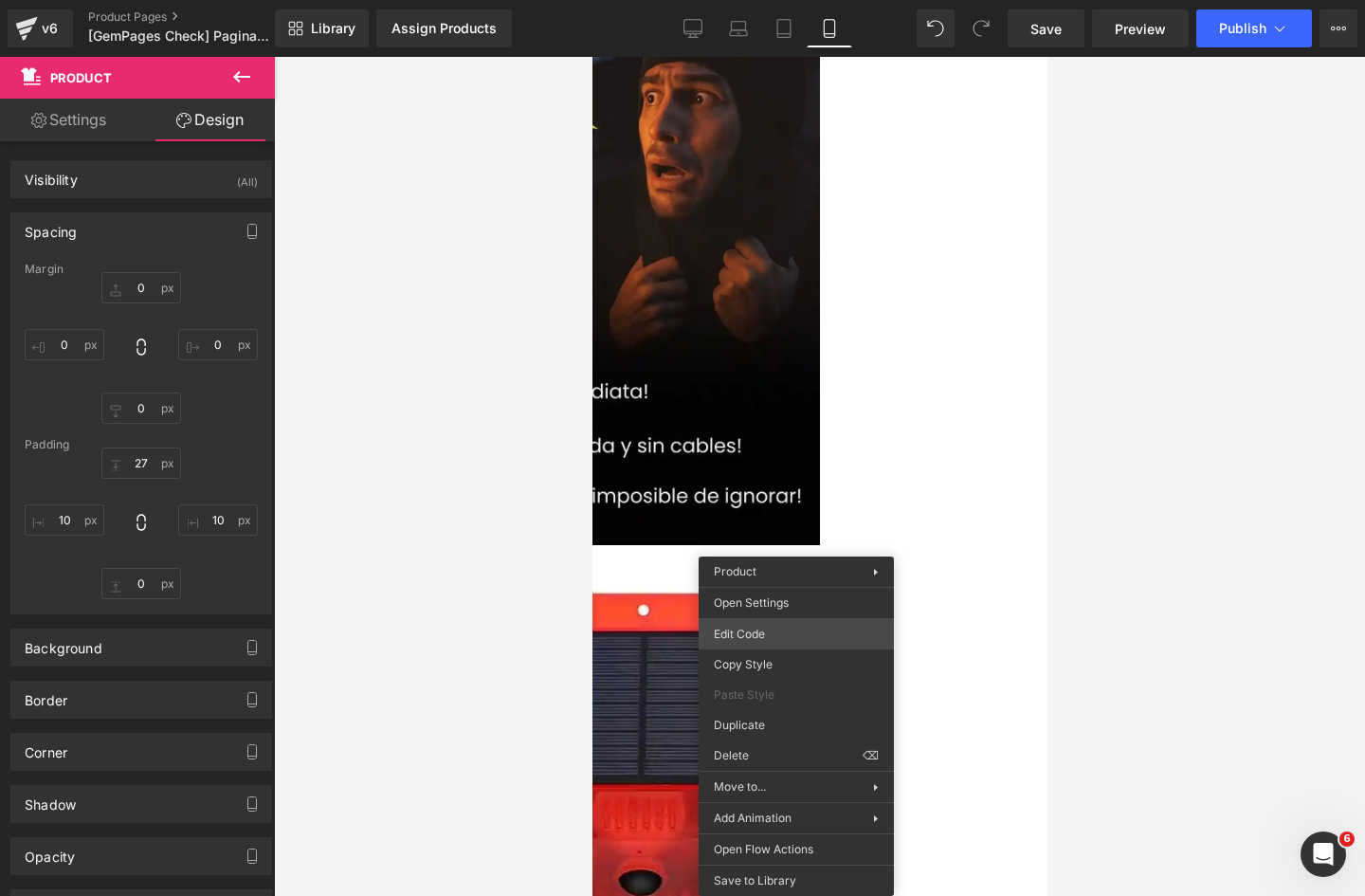
click at [732, 0] on div "Row You are previewing how the will restyle your page. You can not edit Element…" at bounding box center [682, 0] width 1365 height 0
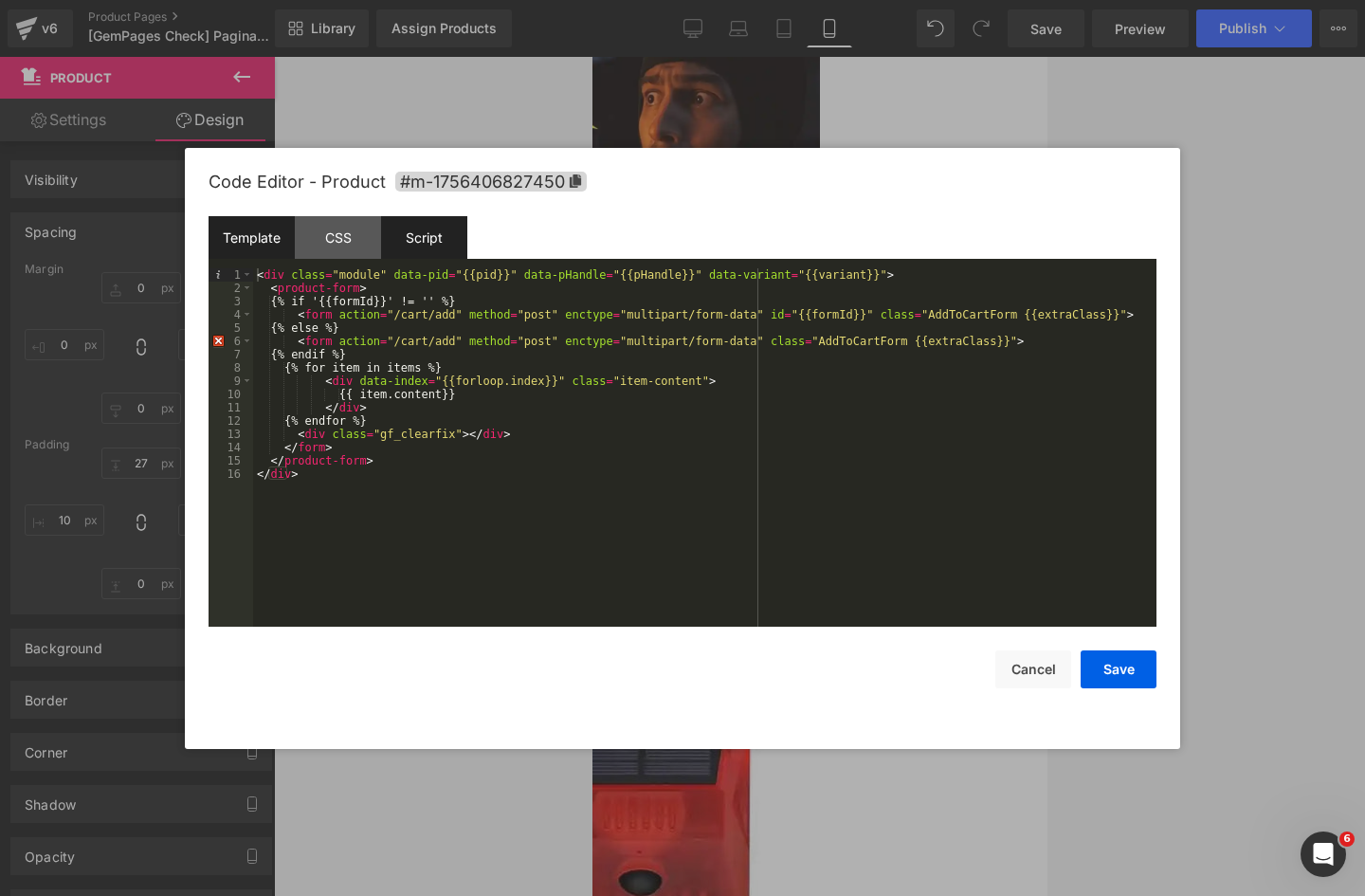
click at [446, 221] on div "Script" at bounding box center [424, 237] width 87 height 43
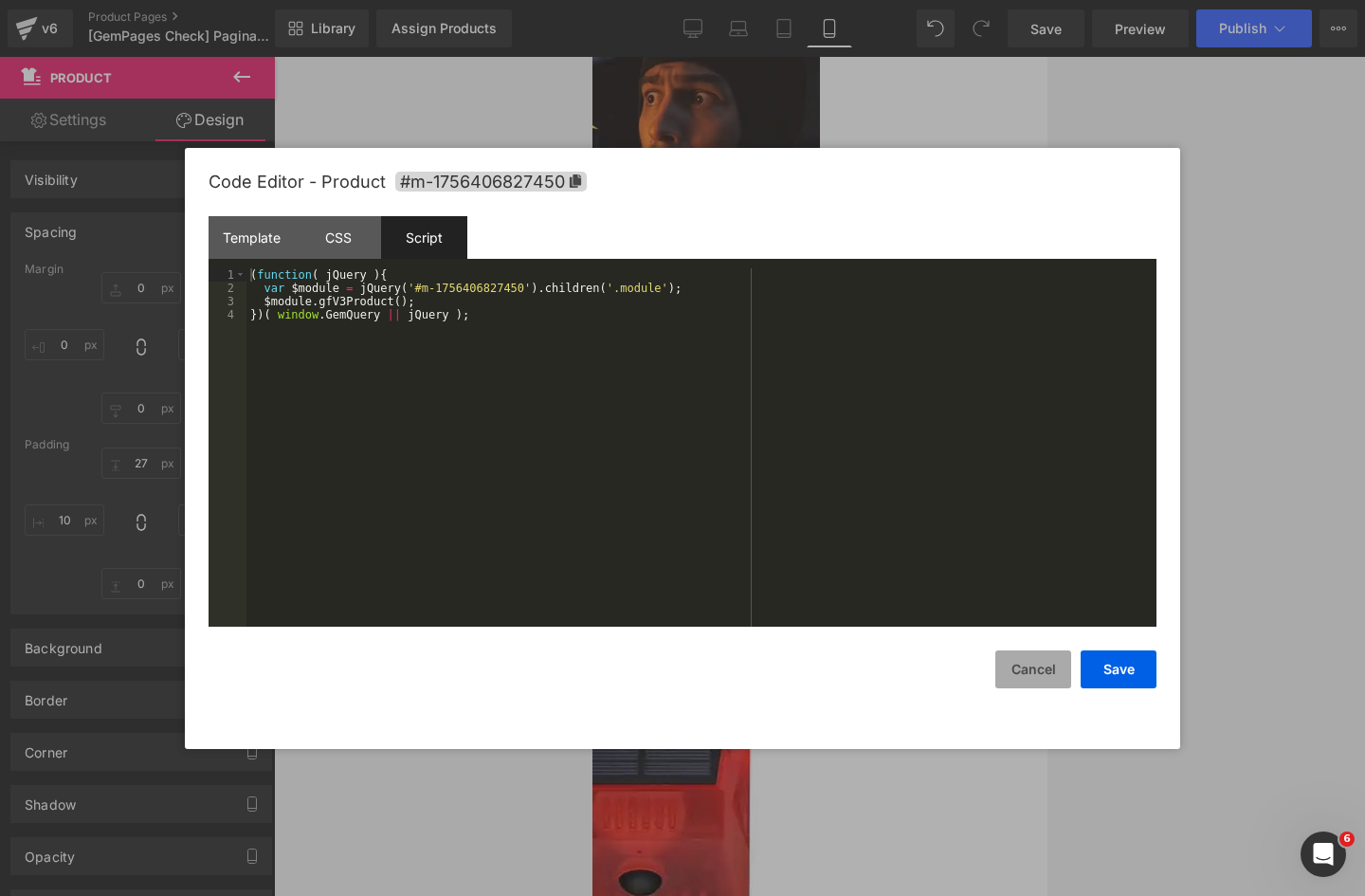
drag, startPoint x: 1043, startPoint y: 682, endPoint x: 997, endPoint y: 646, distance: 58.4
click at [1043, 681] on button "Cancel" at bounding box center [1033, 669] width 76 height 38
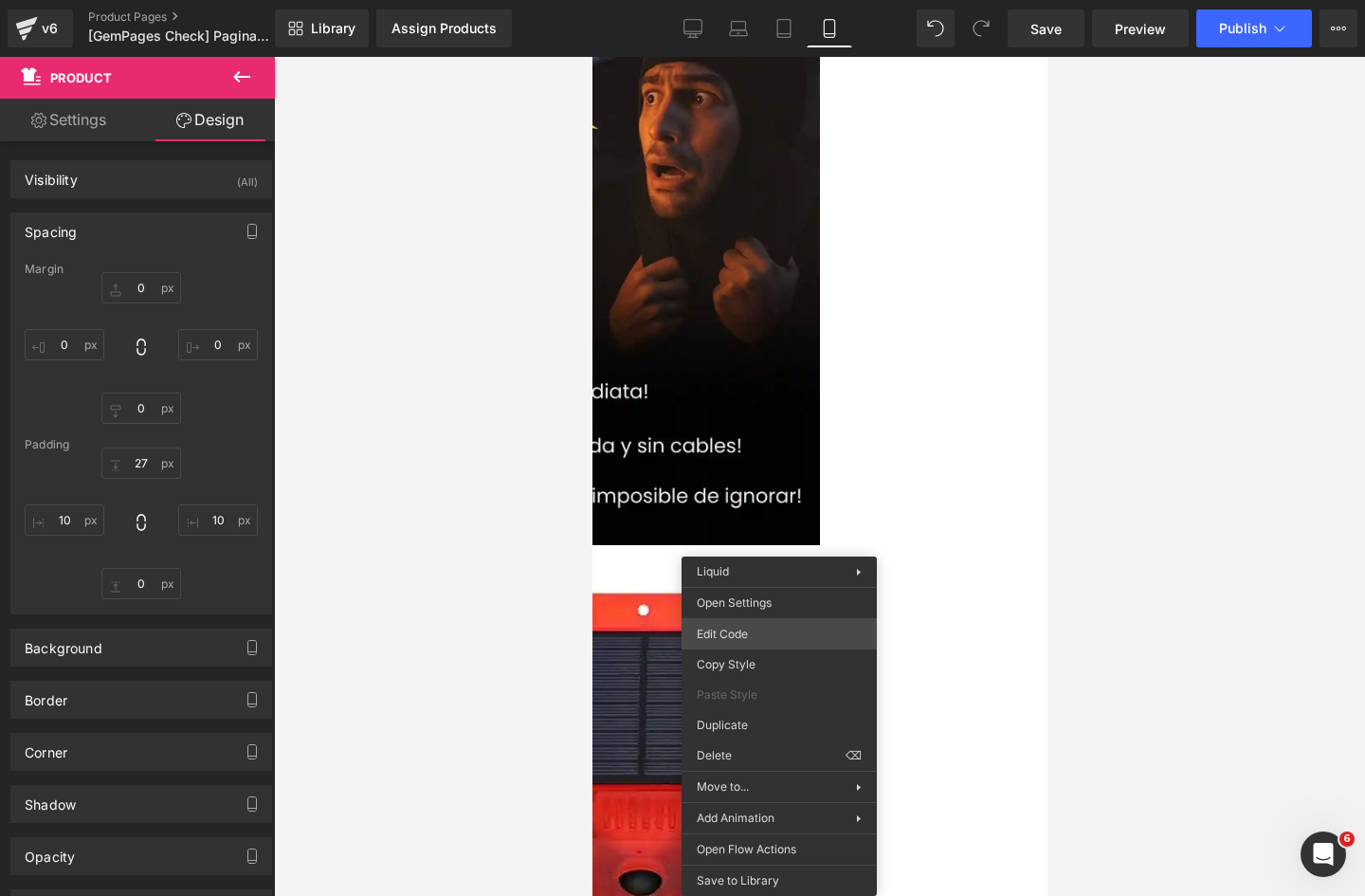
click at [729, 0] on div "Row You are previewing how the will restyle your page. You can not edit Element…" at bounding box center [682, 0] width 1365 height 0
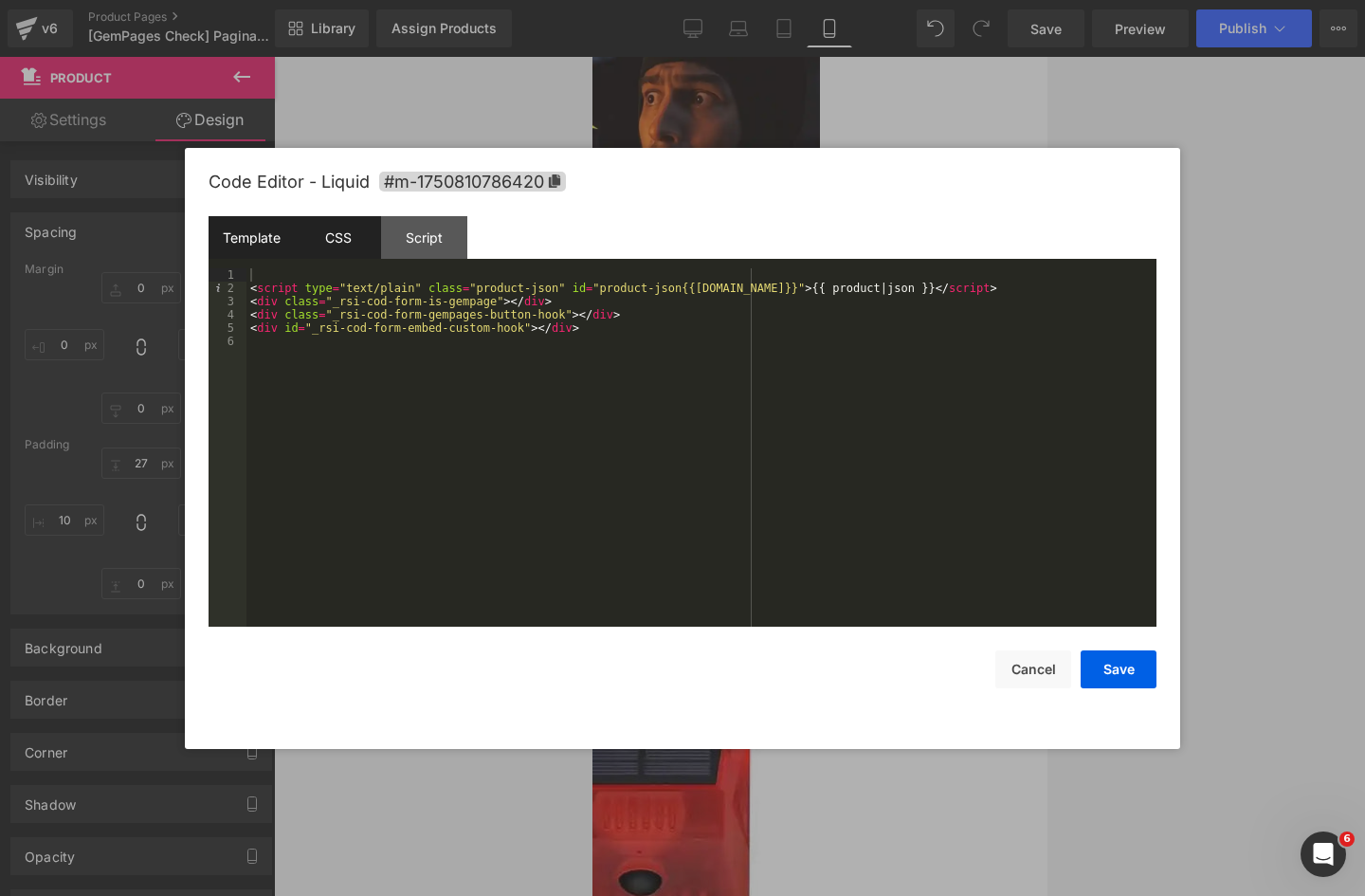
click at [357, 234] on div "CSS" at bounding box center [338, 237] width 87 height 43
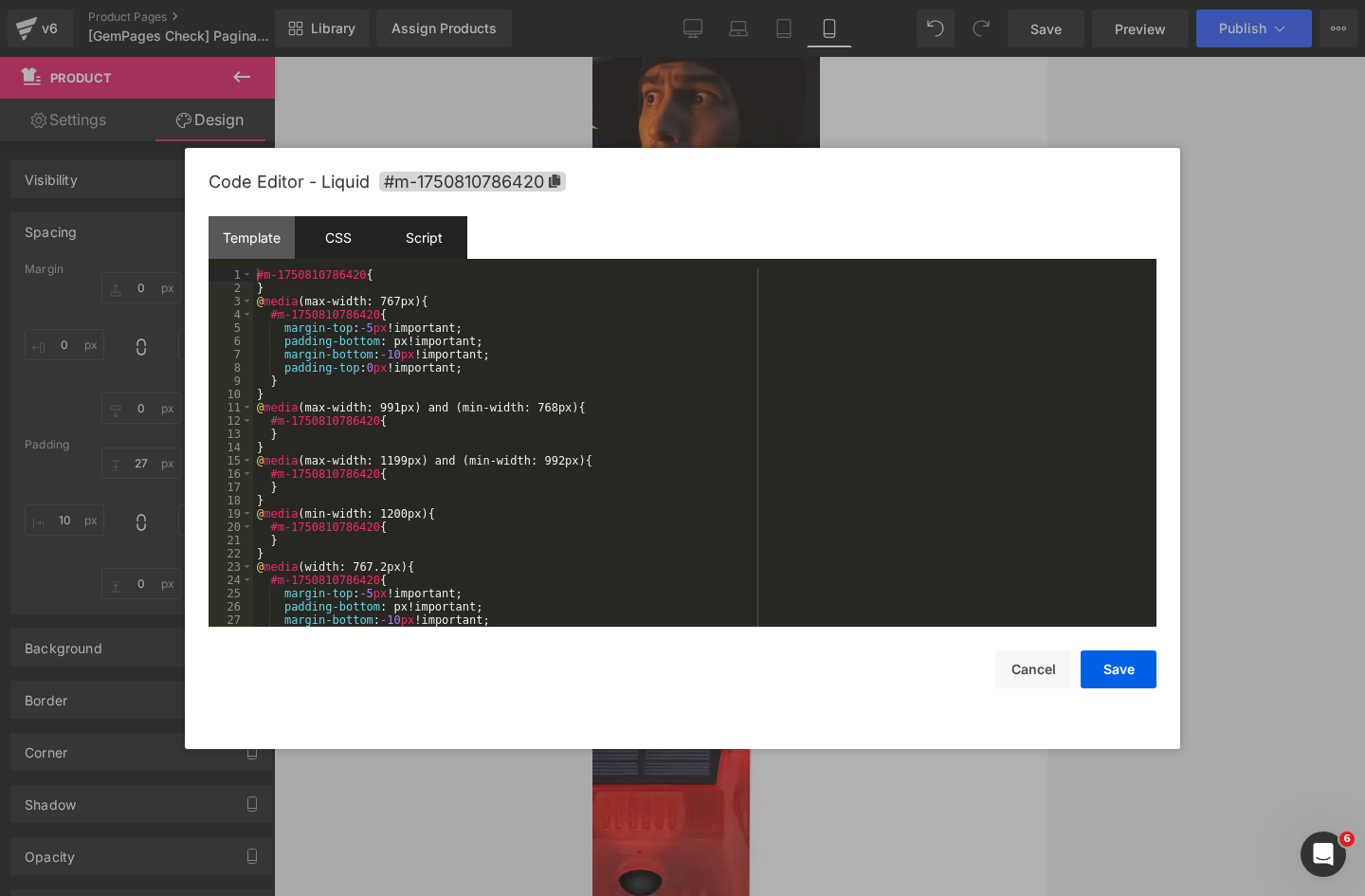
click at [429, 220] on div "Script" at bounding box center [424, 237] width 87 height 43
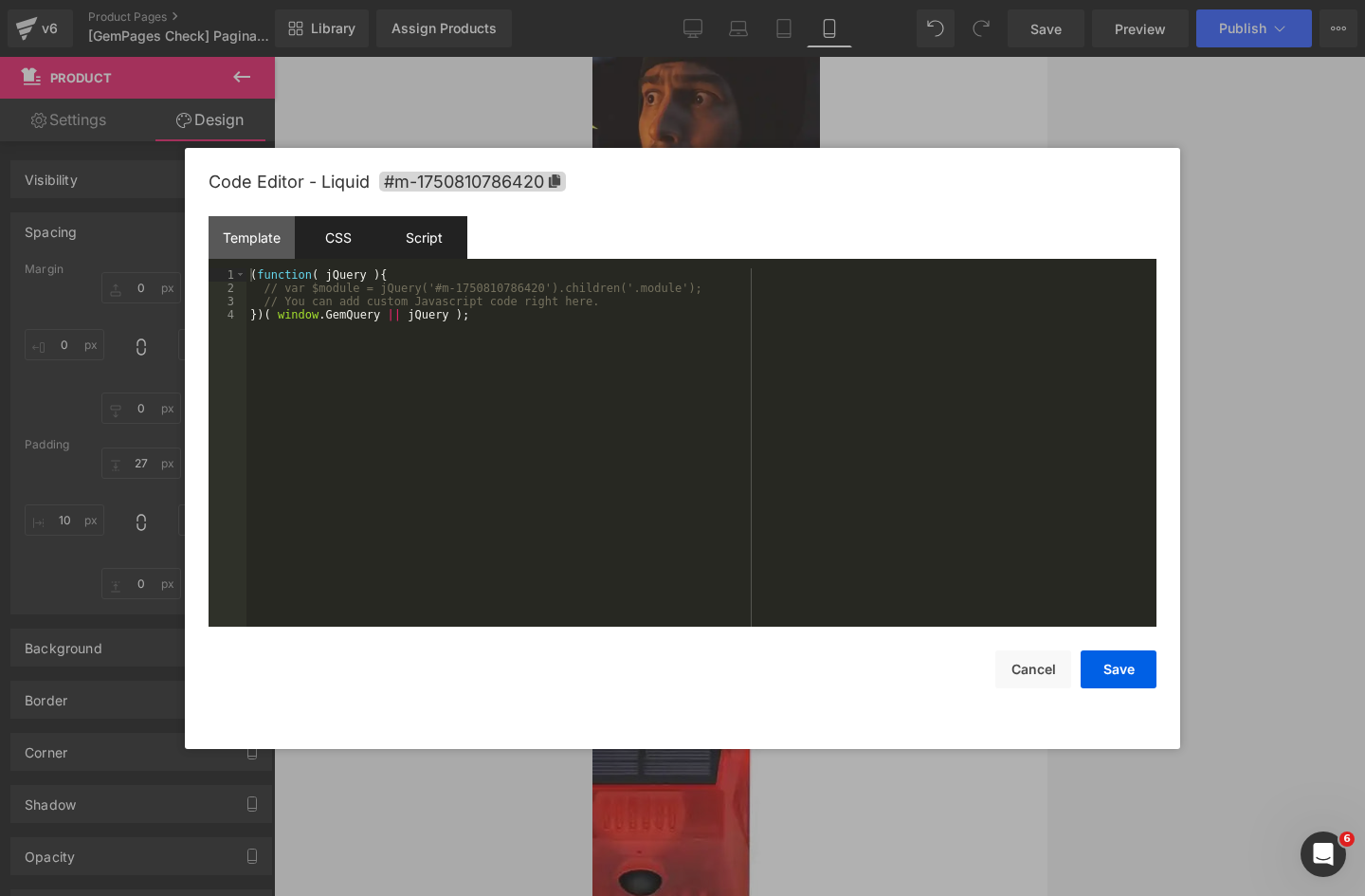
click at [371, 240] on div "CSS" at bounding box center [338, 237] width 87 height 43
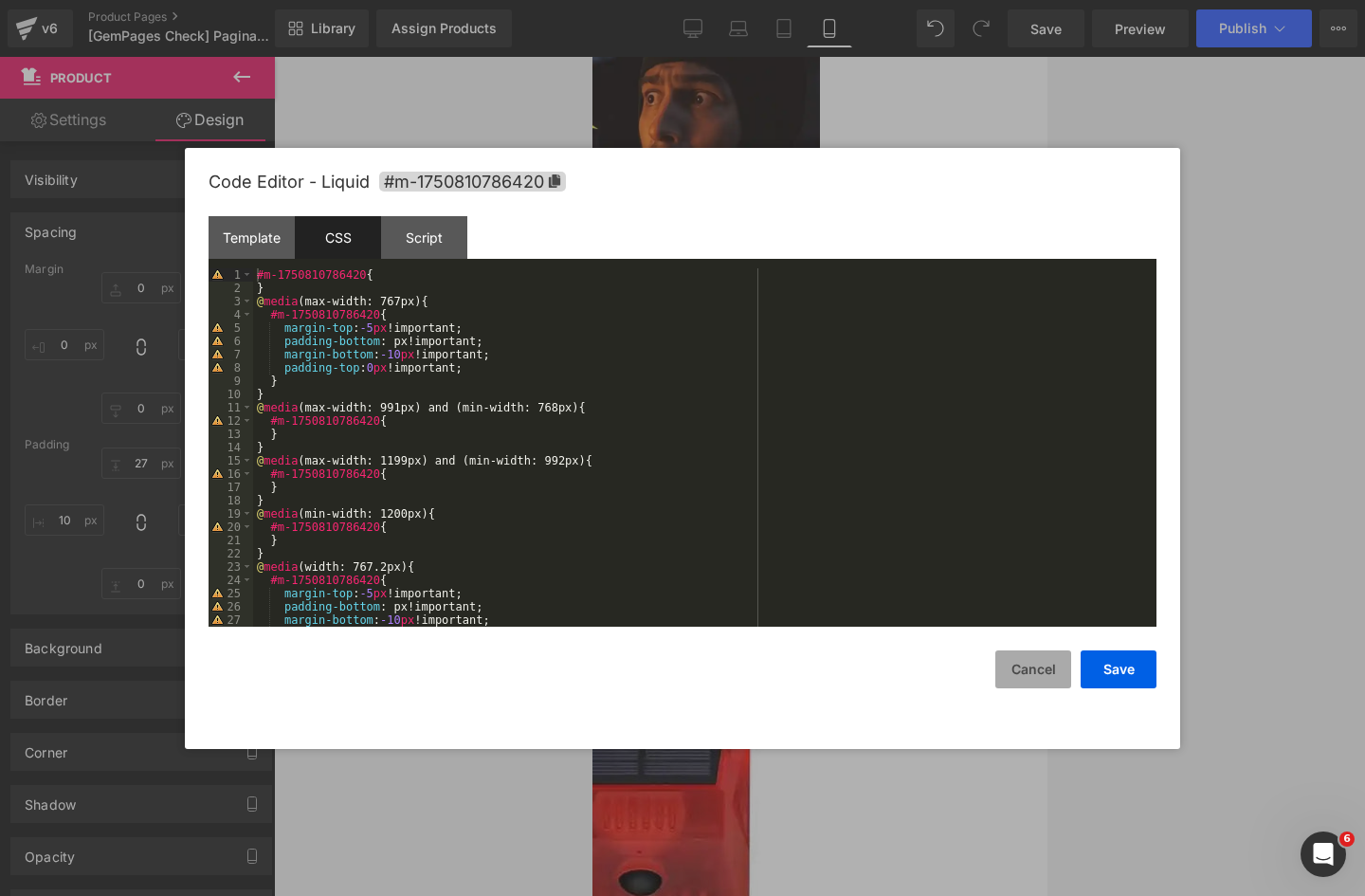
click at [1045, 672] on button "Cancel" at bounding box center [1033, 669] width 76 height 38
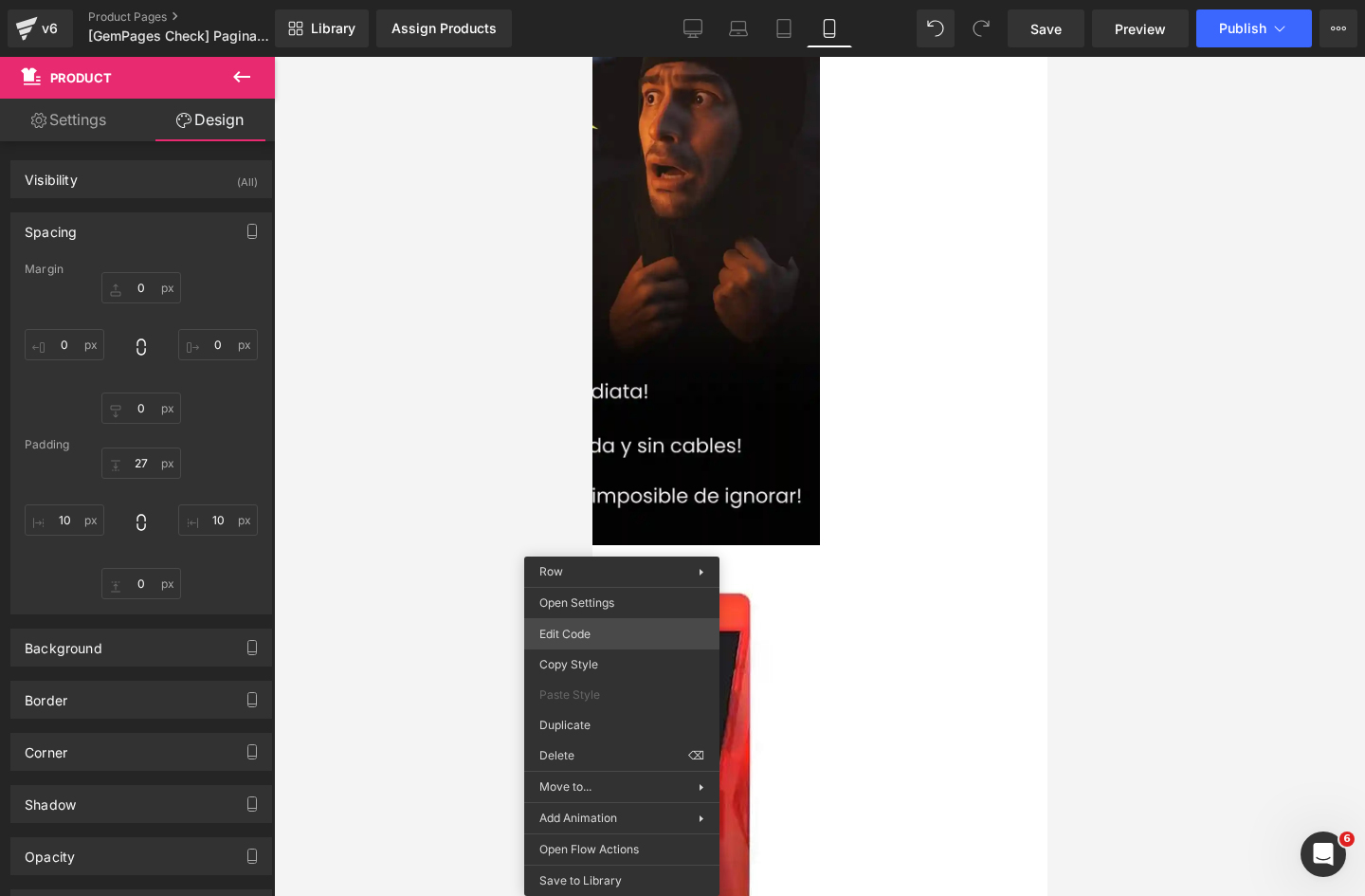
click at [587, 0] on div "Row You are previewing how the will restyle your page. You can not edit Element…" at bounding box center [682, 0] width 1365 height 0
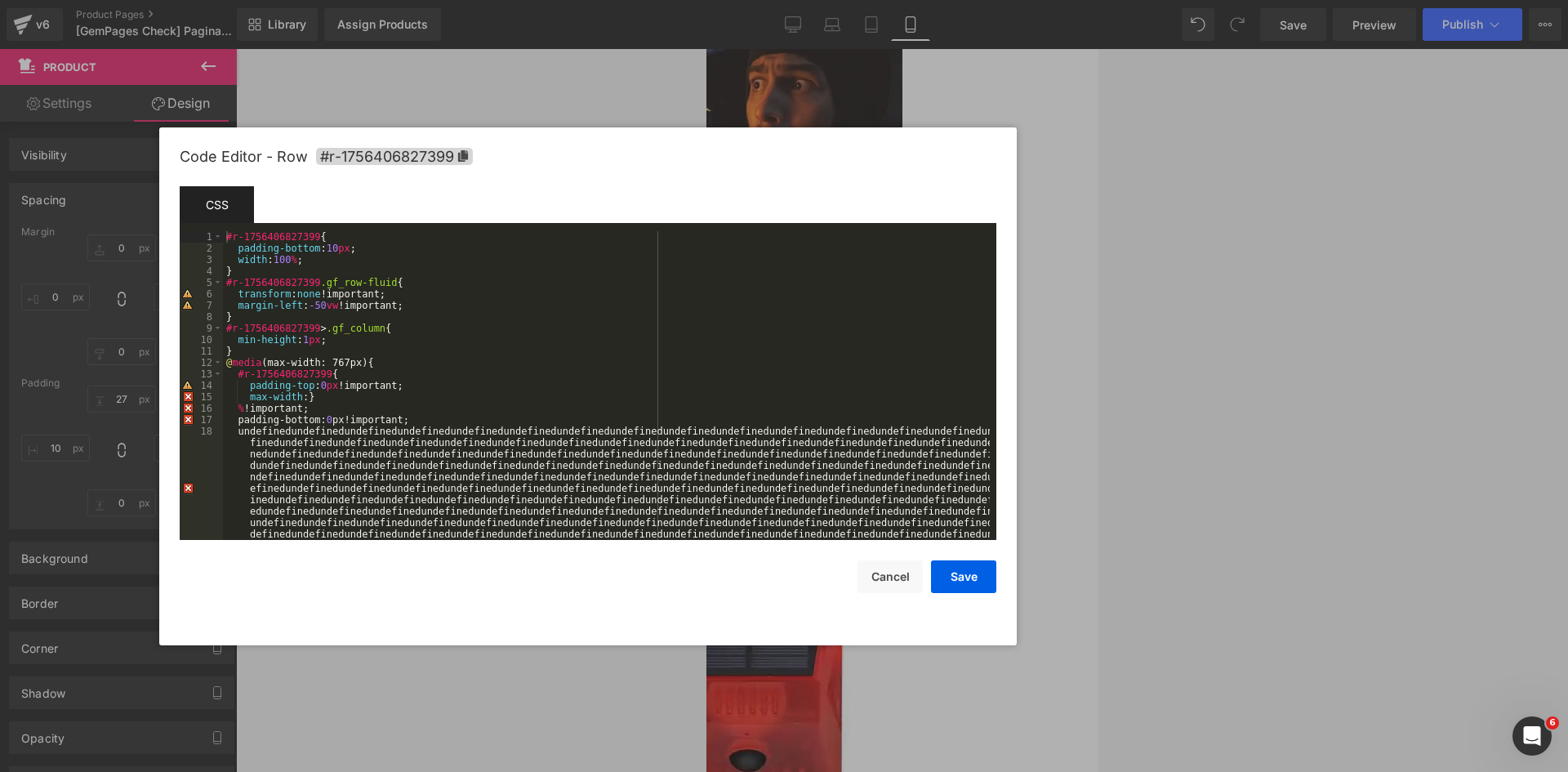
scroll to position [73, 0]
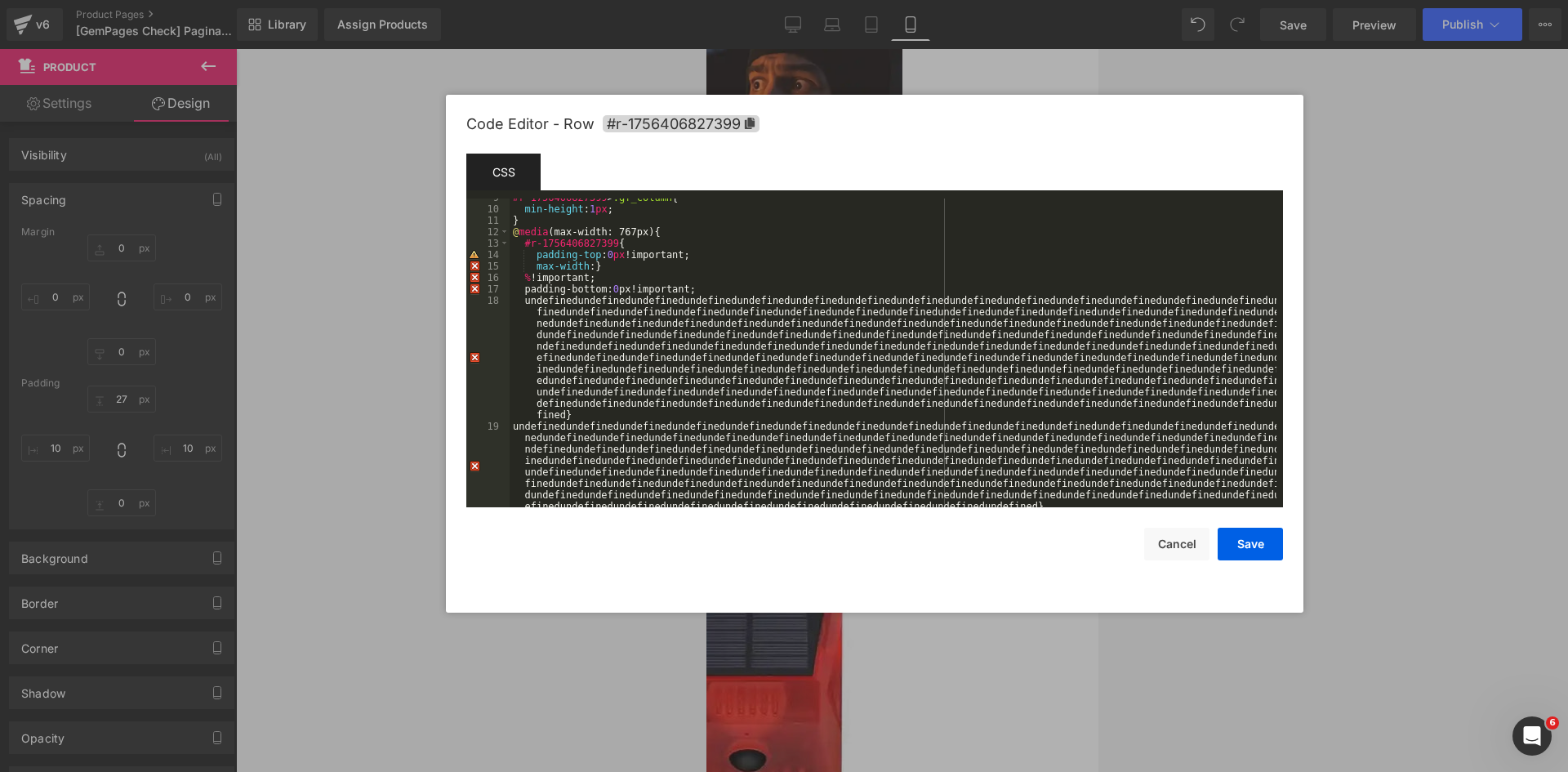
drag, startPoint x: 677, startPoint y: 167, endPoint x: 952, endPoint y: 136, distance: 276.7
click at [952, 136] on div "Code Editor - Row #r-1756406827399" at bounding box center [875, 124] width 817 height 59
click at [693, 265] on div "#r-1756406827399 > .gf_column { min-height : 1 px ; } @ media (max-width: 767px…" at bounding box center [893, 398] width 767 height 412
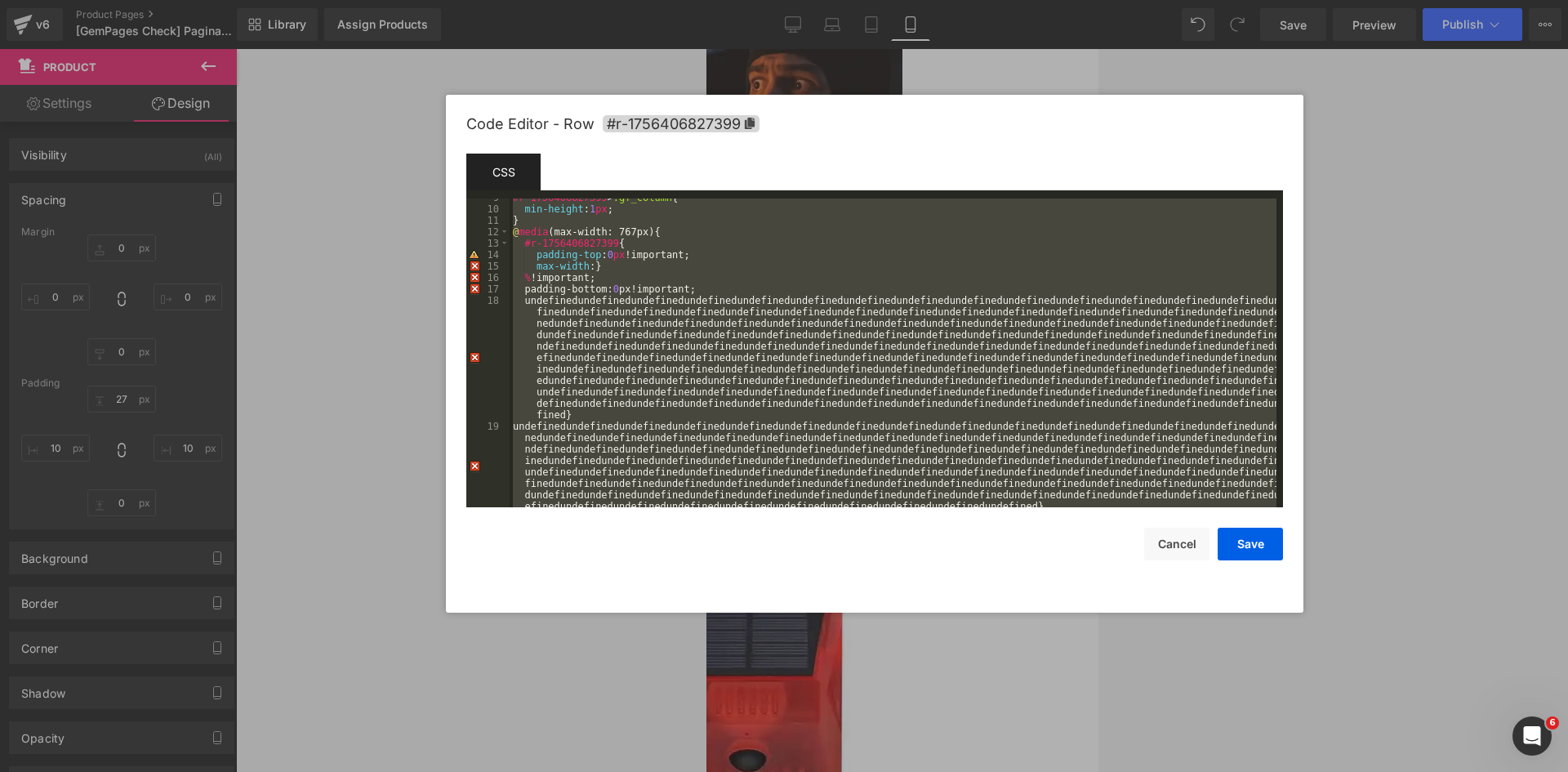
click at [688, 259] on div "#r-1756406827399 > .gf_column { min-height : 1 px ; } @ media (max-width: 767px…" at bounding box center [893, 353] width 767 height 309
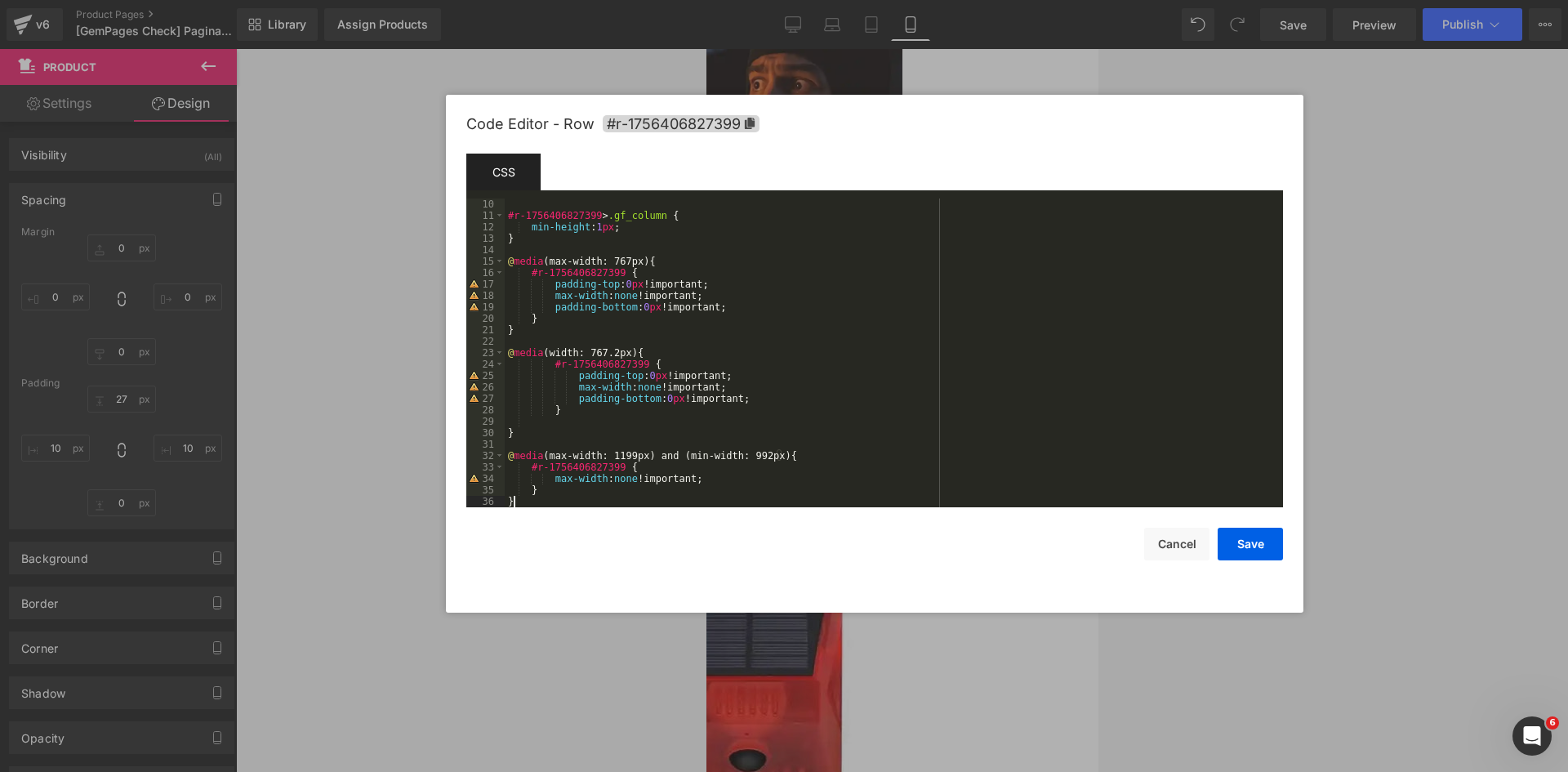
scroll to position [103, 0]
click at [689, 396] on div "#r-1756406827399 > .gf_column { min-height : 1 px ; } @ media (max-width: 767px…" at bounding box center [891, 364] width 772 height 332
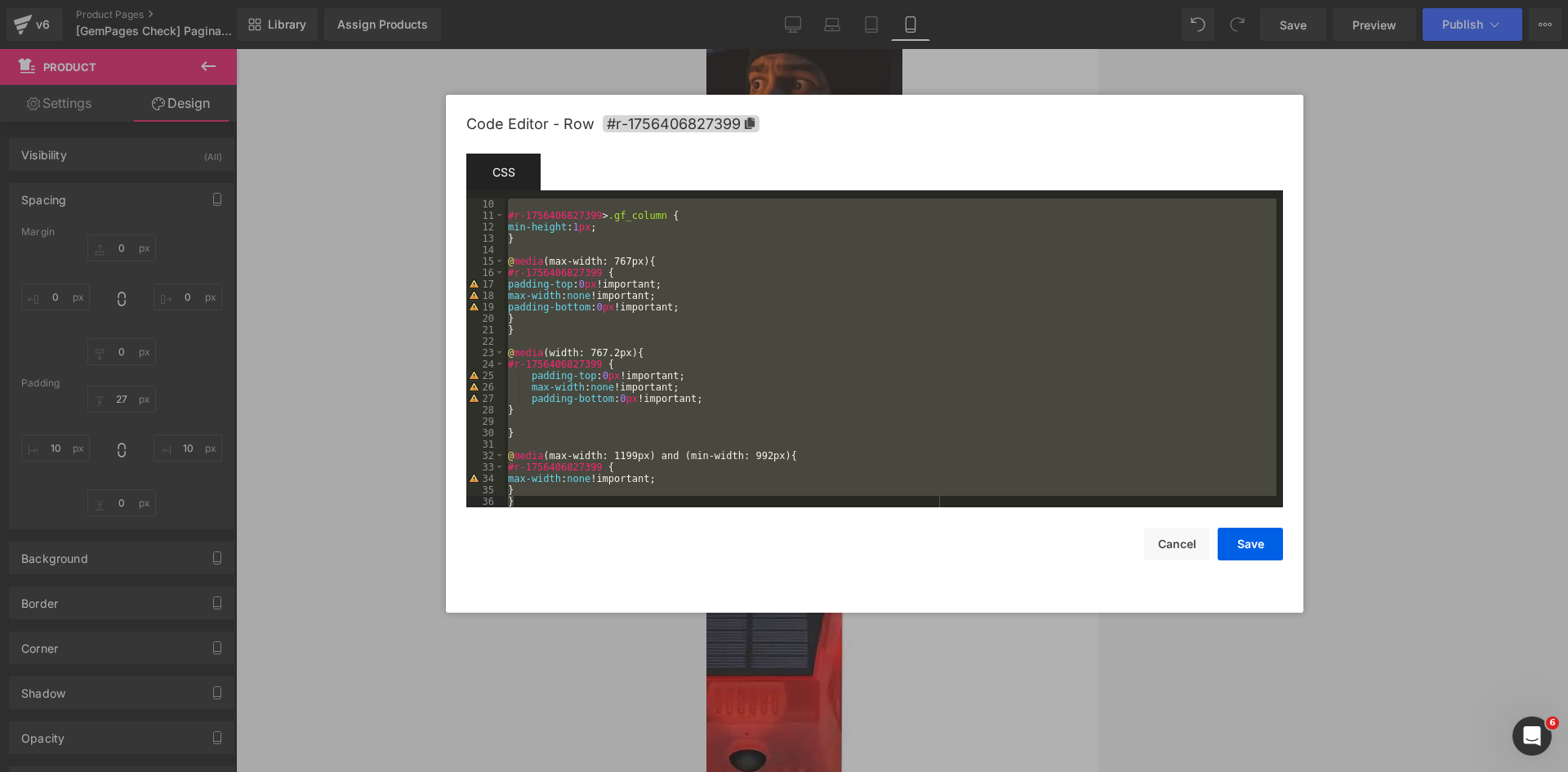
click at [526, 301] on div "#r-1756406827399 > .gf_column { min-height : 1 px ; } @ media (max-width: 767px…" at bounding box center [891, 353] width 772 height 309
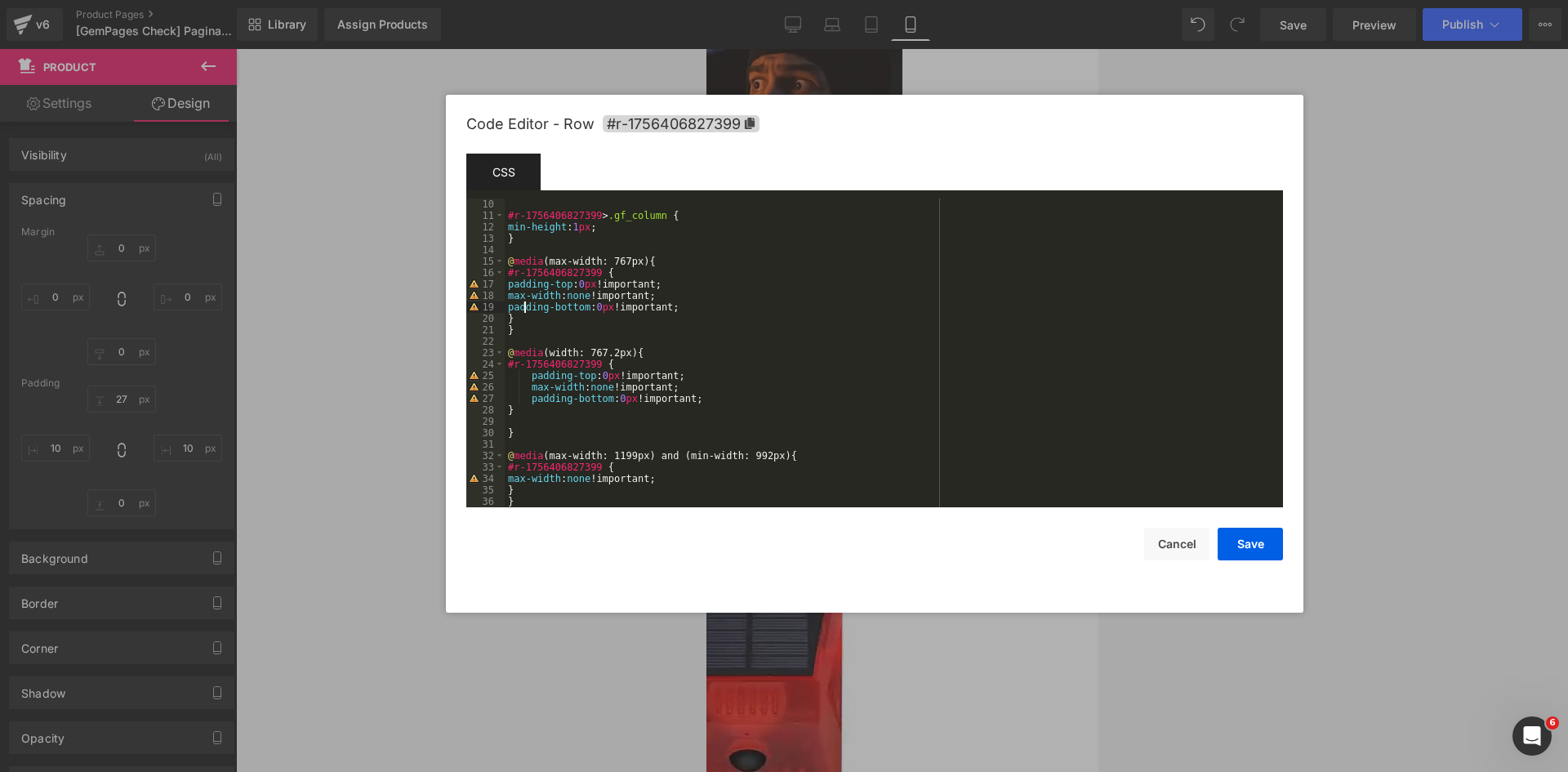
click at [740, 474] on div "#r-1756406827399 > .gf_column { min-height : 1 px ; } @ media (max-width: 767px…" at bounding box center [891, 364] width 772 height 332
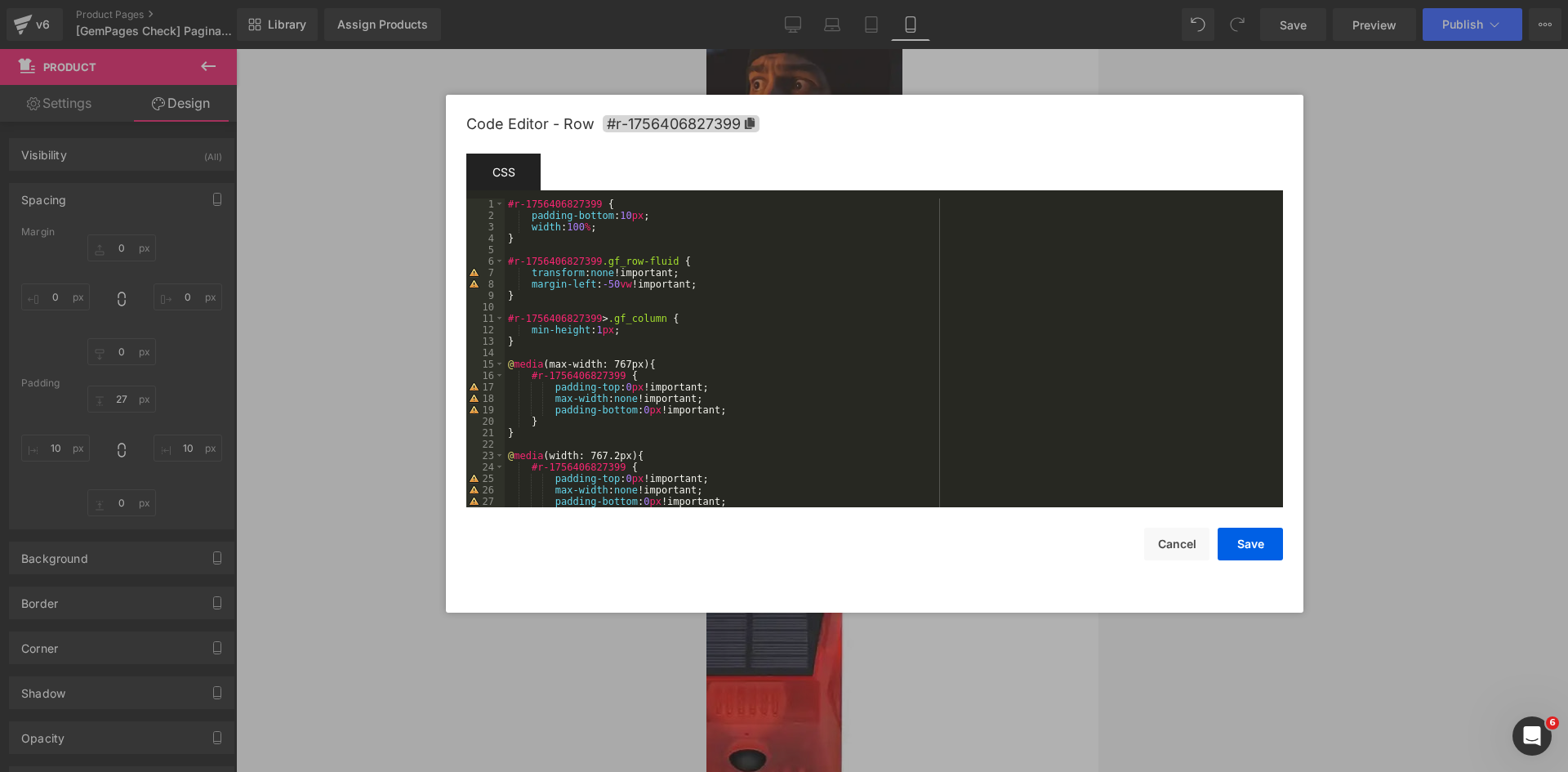
scroll to position [92, 0]
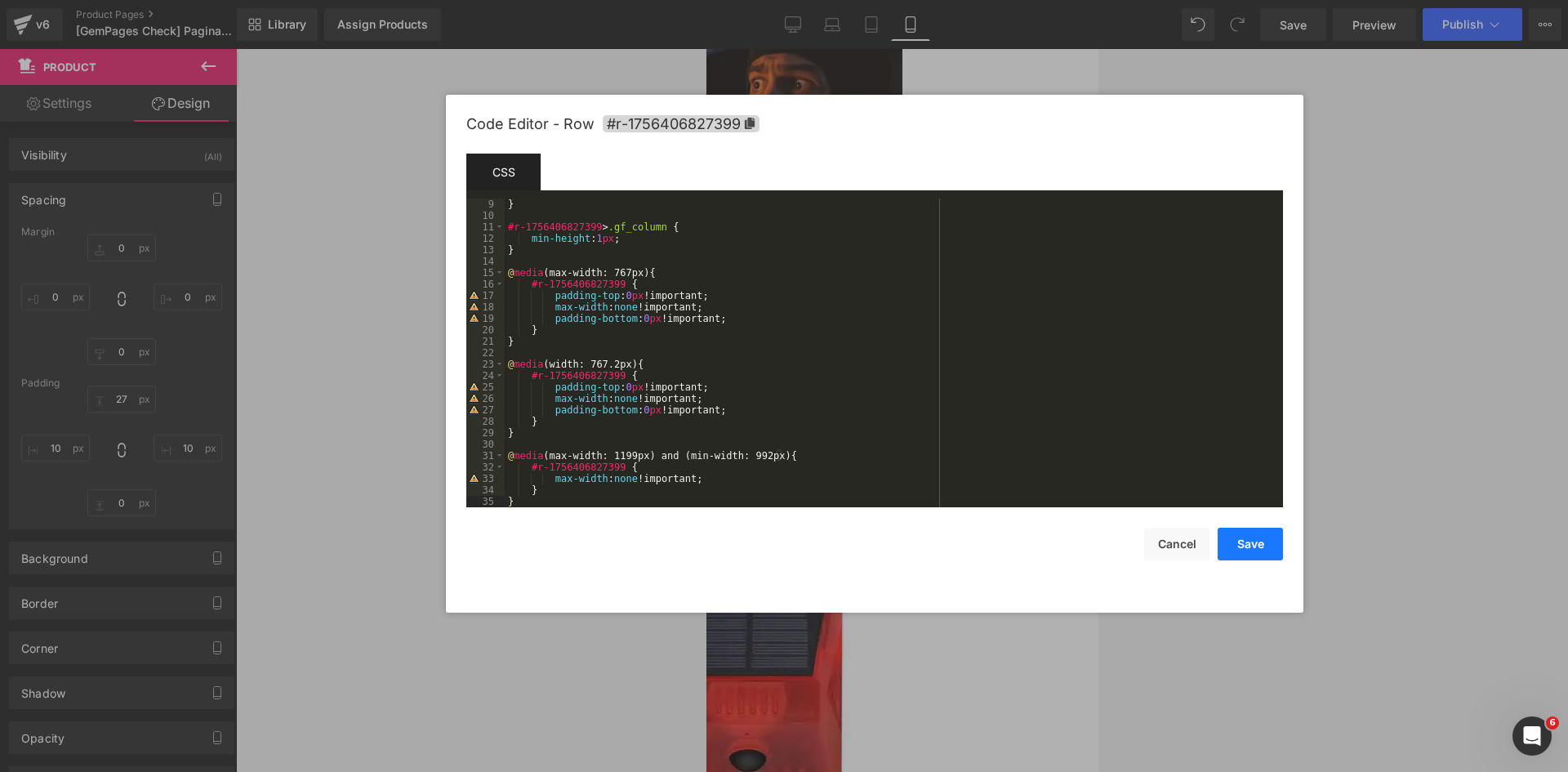
click at [1245, 543] on button "Save" at bounding box center [1251, 544] width 65 height 33
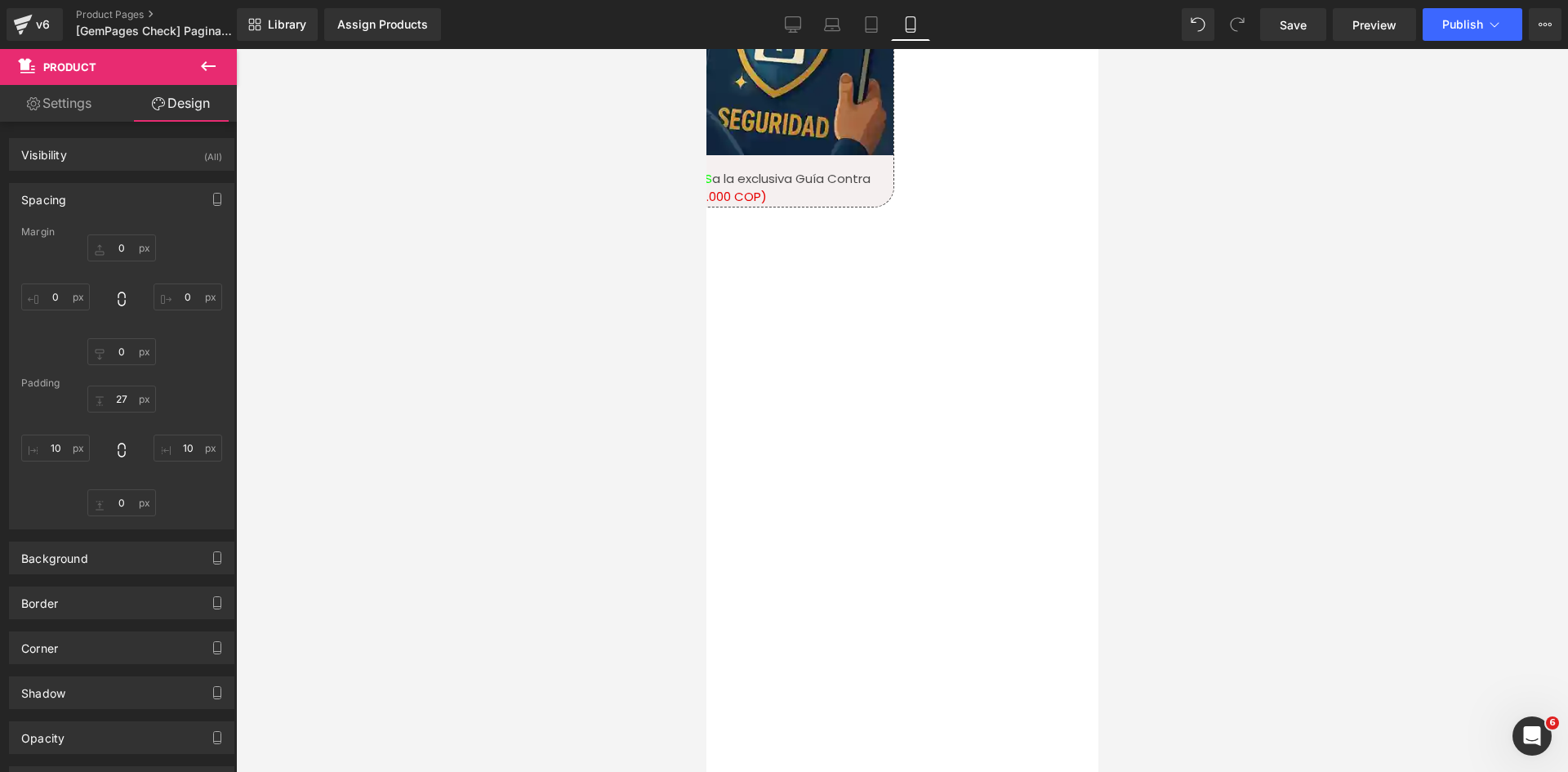
scroll to position [1632, 0]
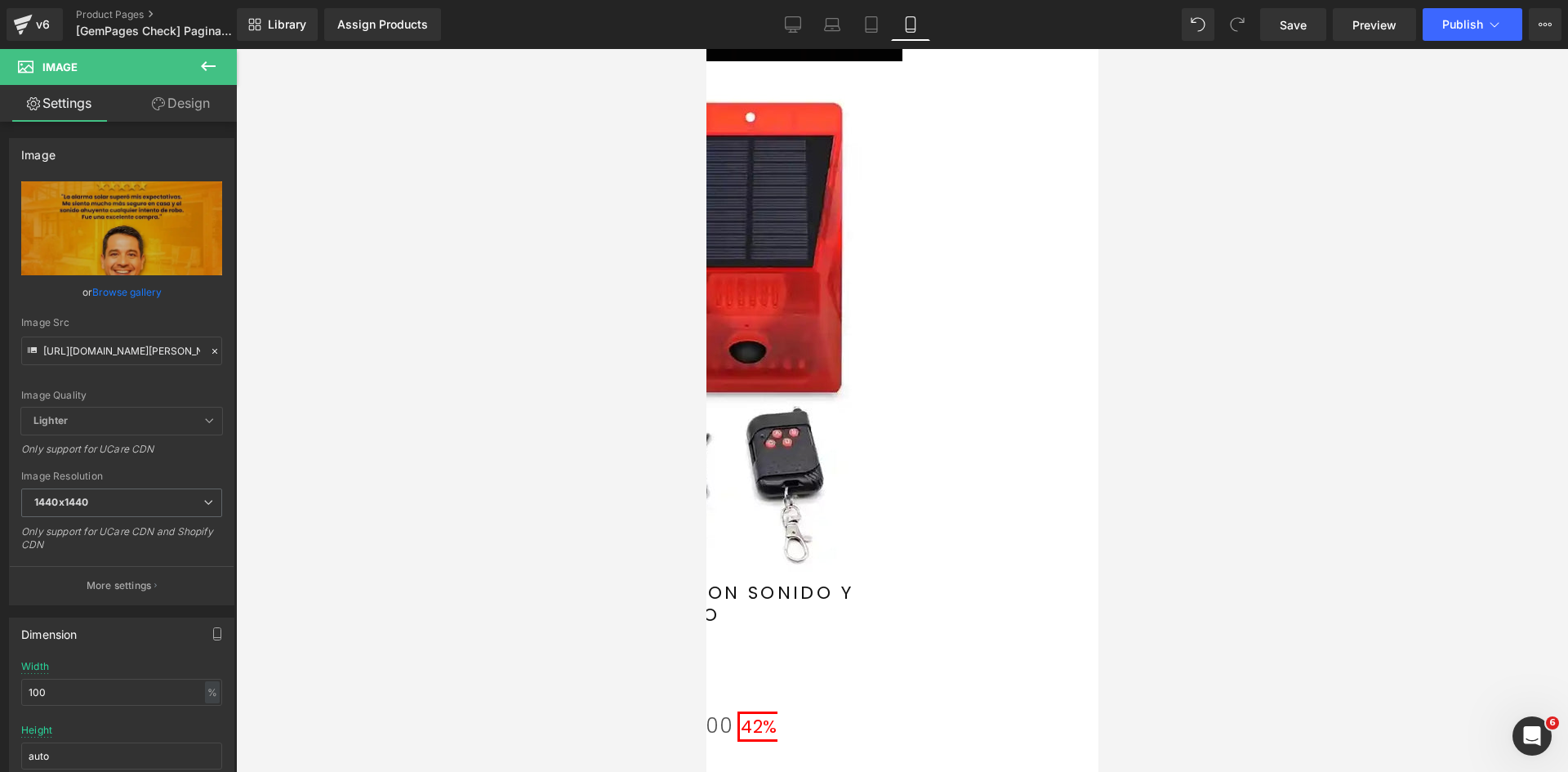
scroll to position [244, 0]
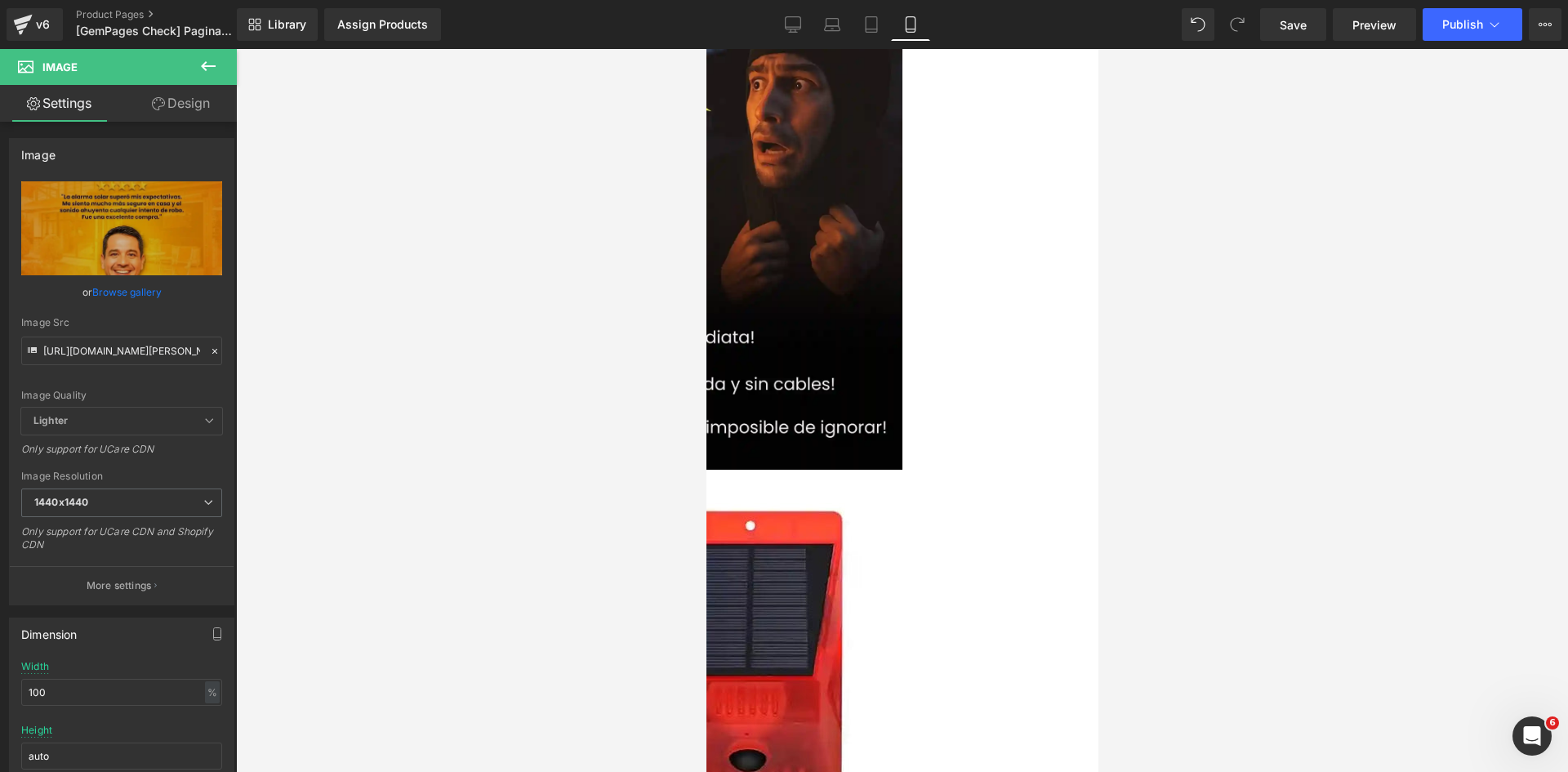
click at [706, 49] on span "Row" at bounding box center [706, 49] width 0 height 0
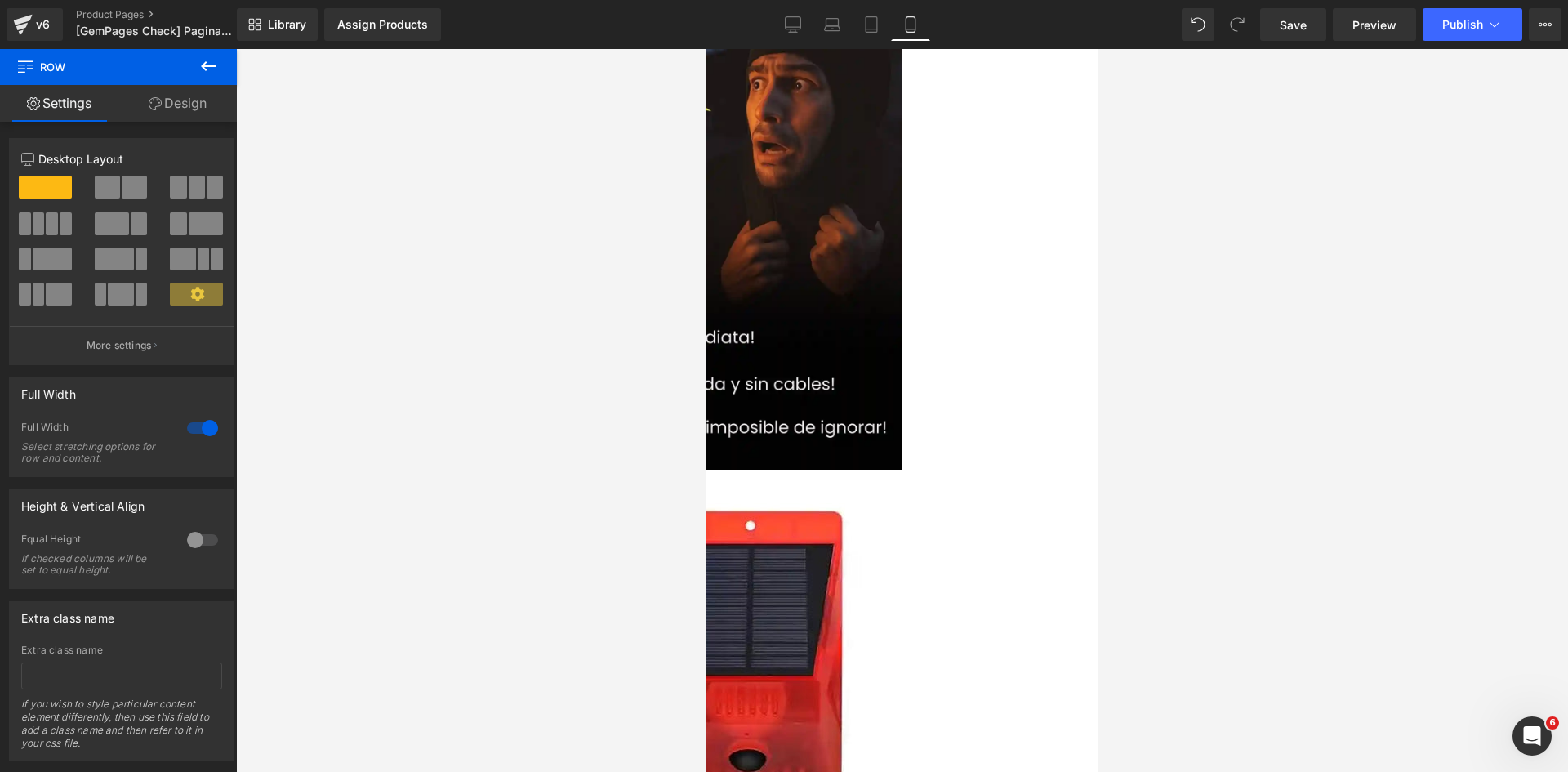
scroll to position [35, 0]
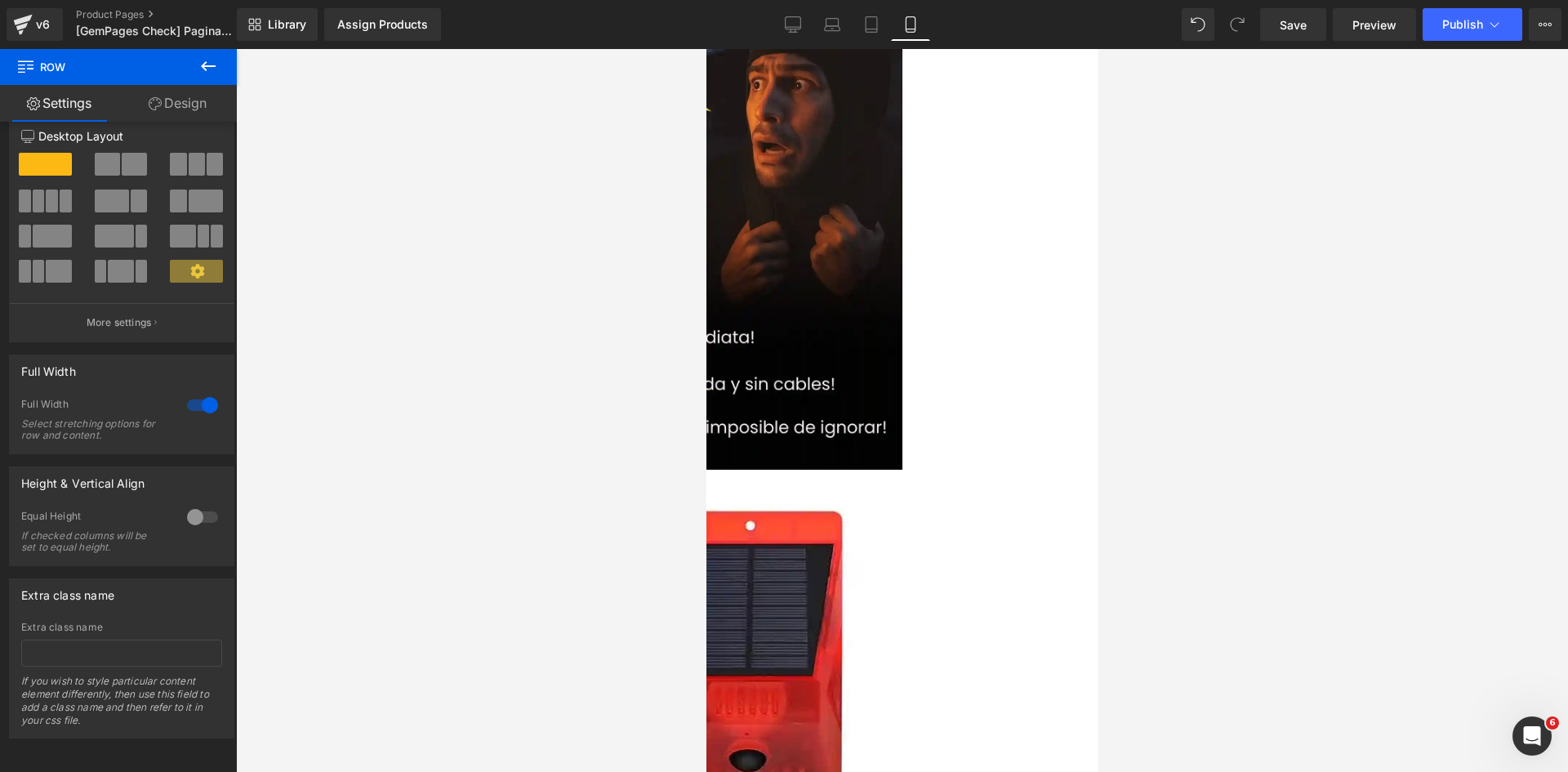
click at [180, 100] on link "Design" at bounding box center [178, 103] width 118 height 37
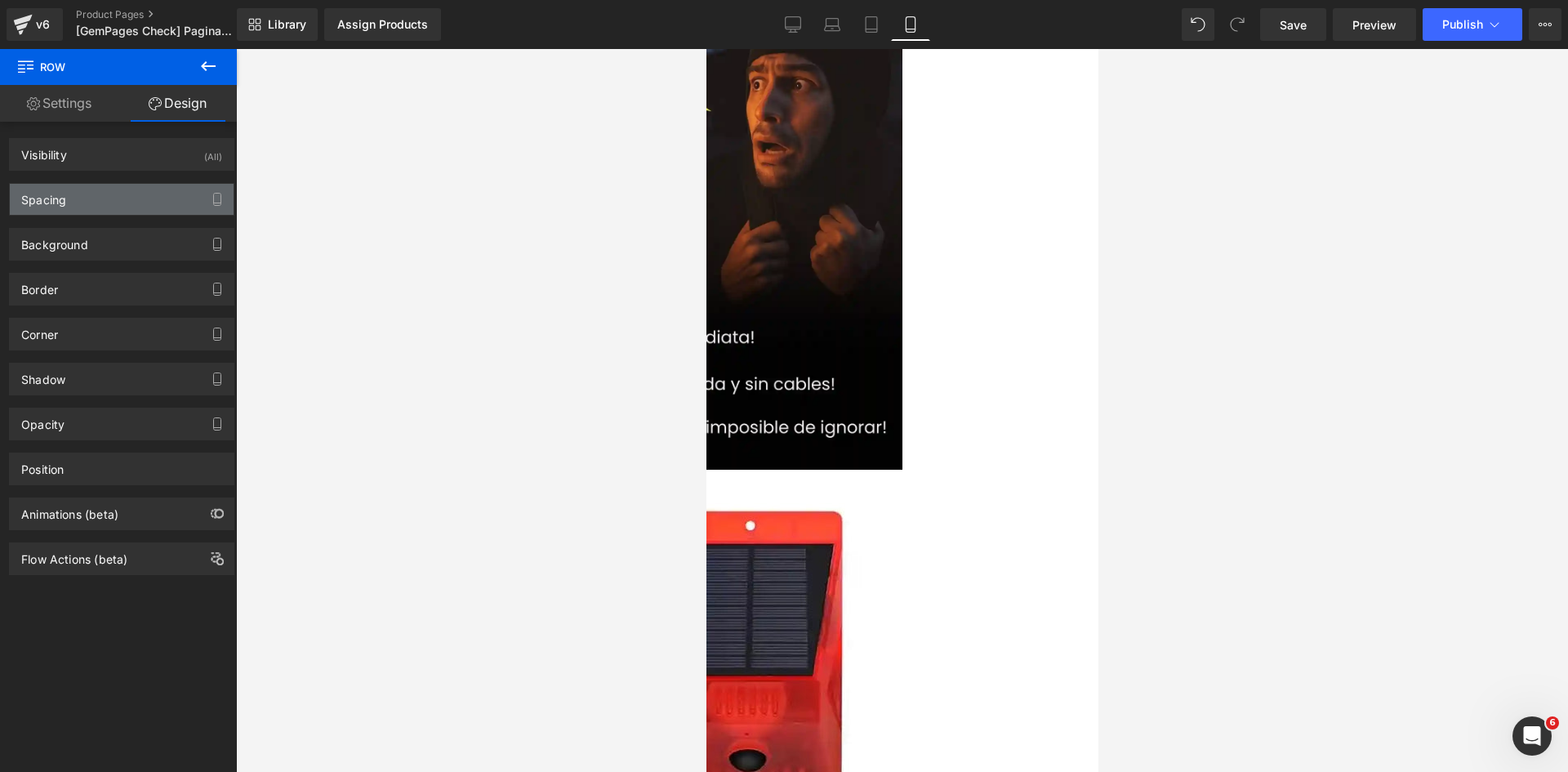
click at [94, 199] on div "Spacing" at bounding box center [121, 199] width 224 height 31
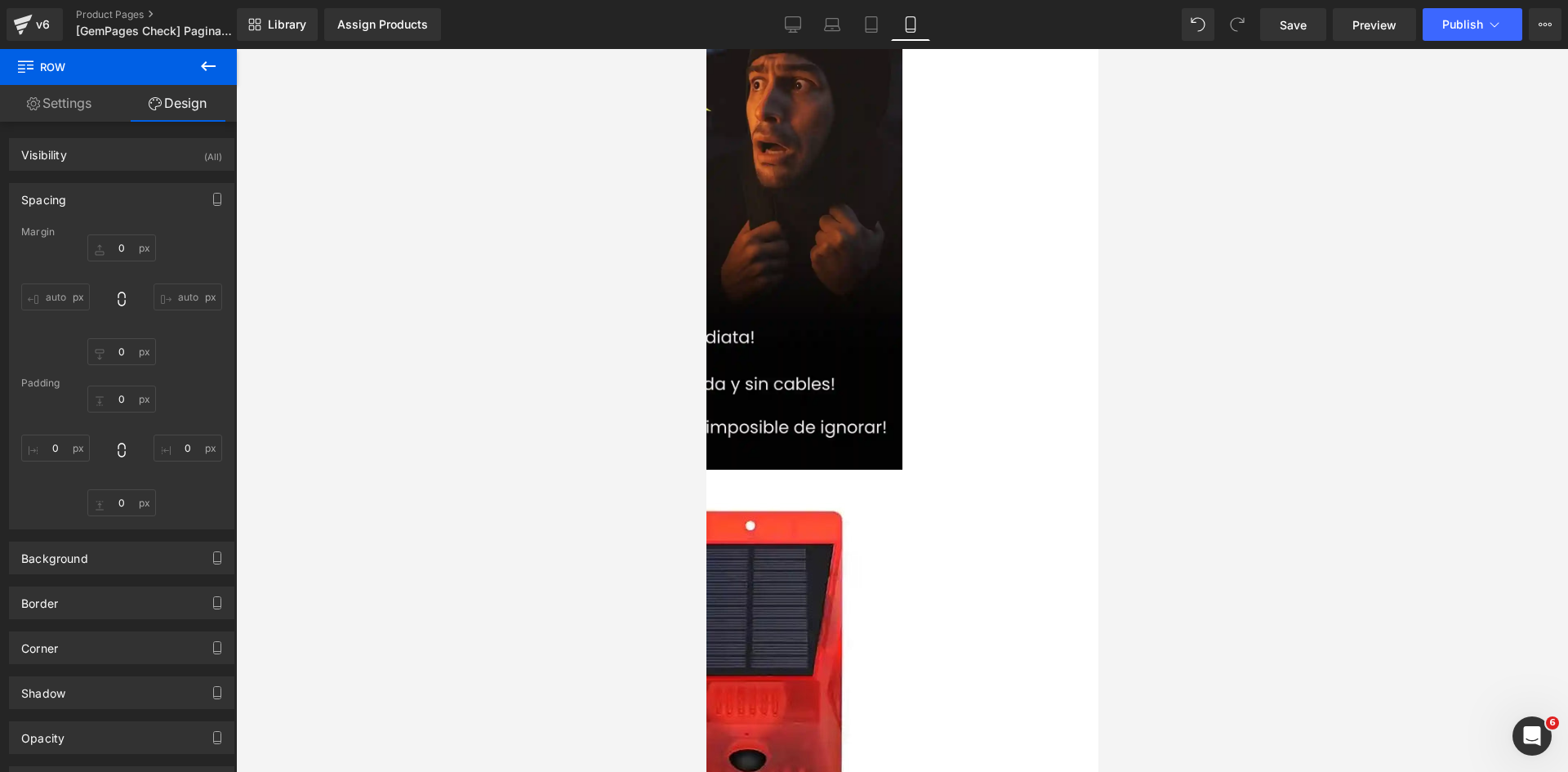
click at [94, 199] on div "Spacing" at bounding box center [121, 199] width 224 height 31
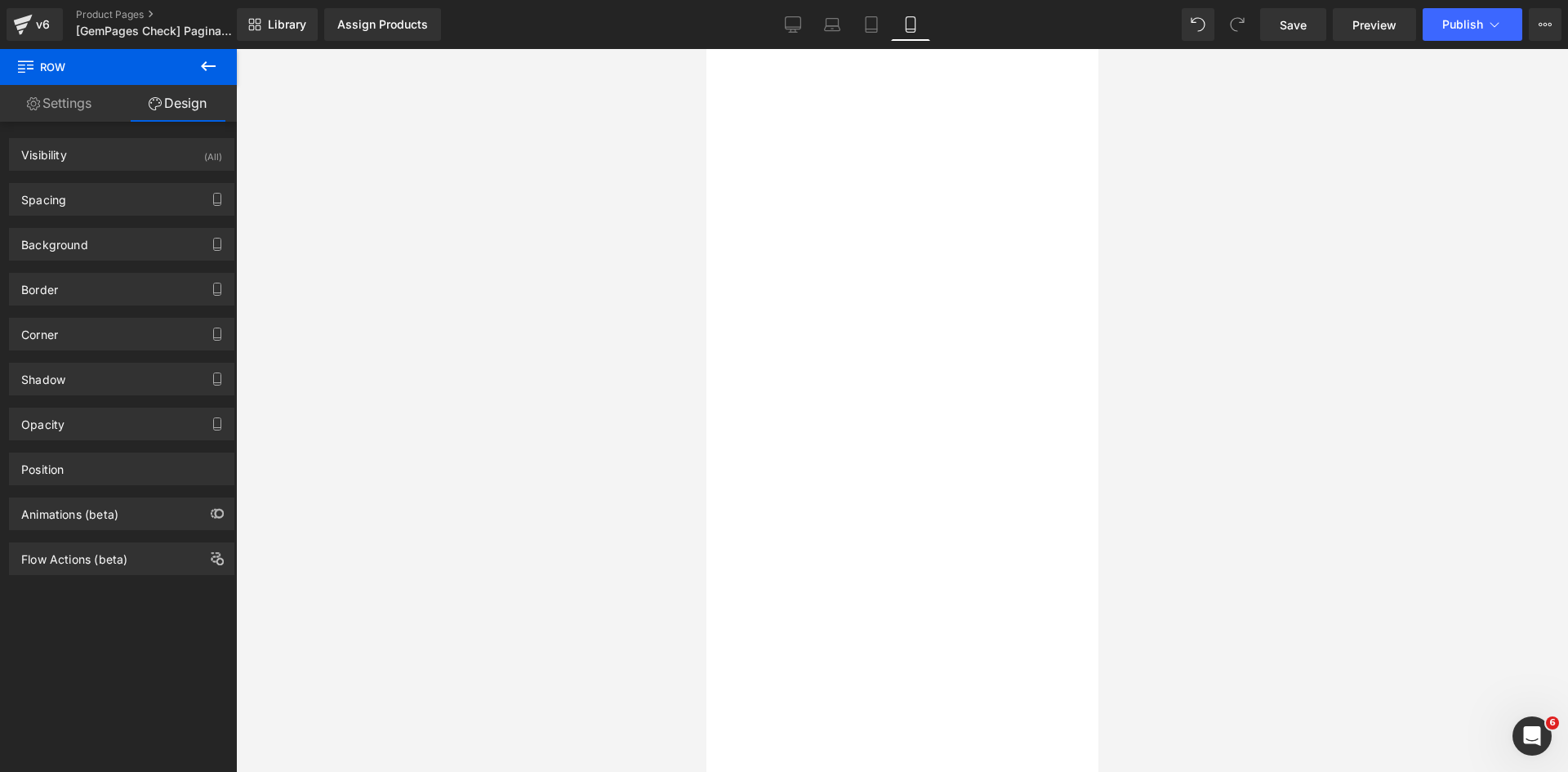
scroll to position [2204, 0]
click at [1293, 29] on span "Save" at bounding box center [1293, 25] width 27 height 17
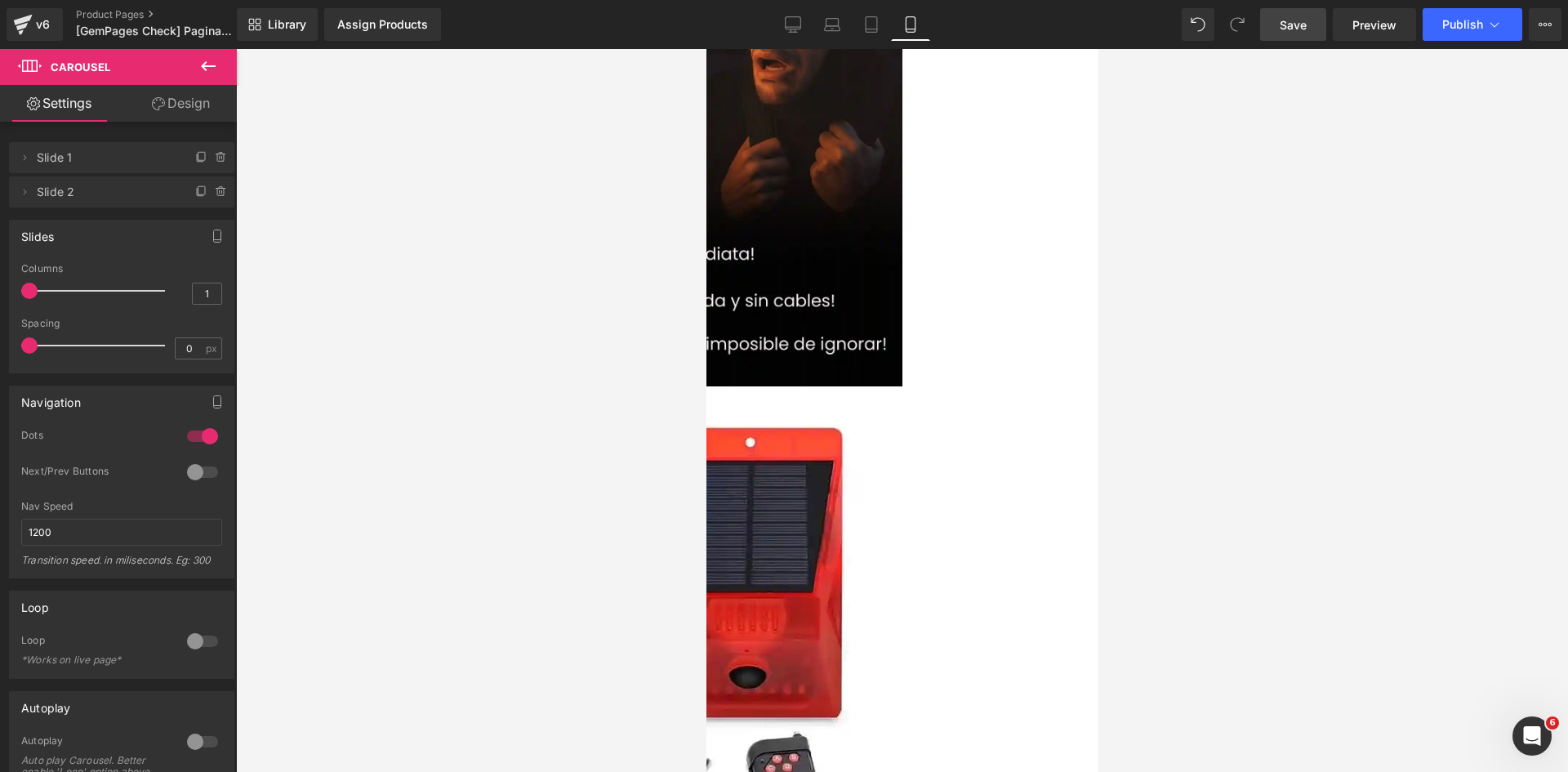
scroll to position [325, 0]
click at [706, 49] on span "Row" at bounding box center [706, 49] width 0 height 0
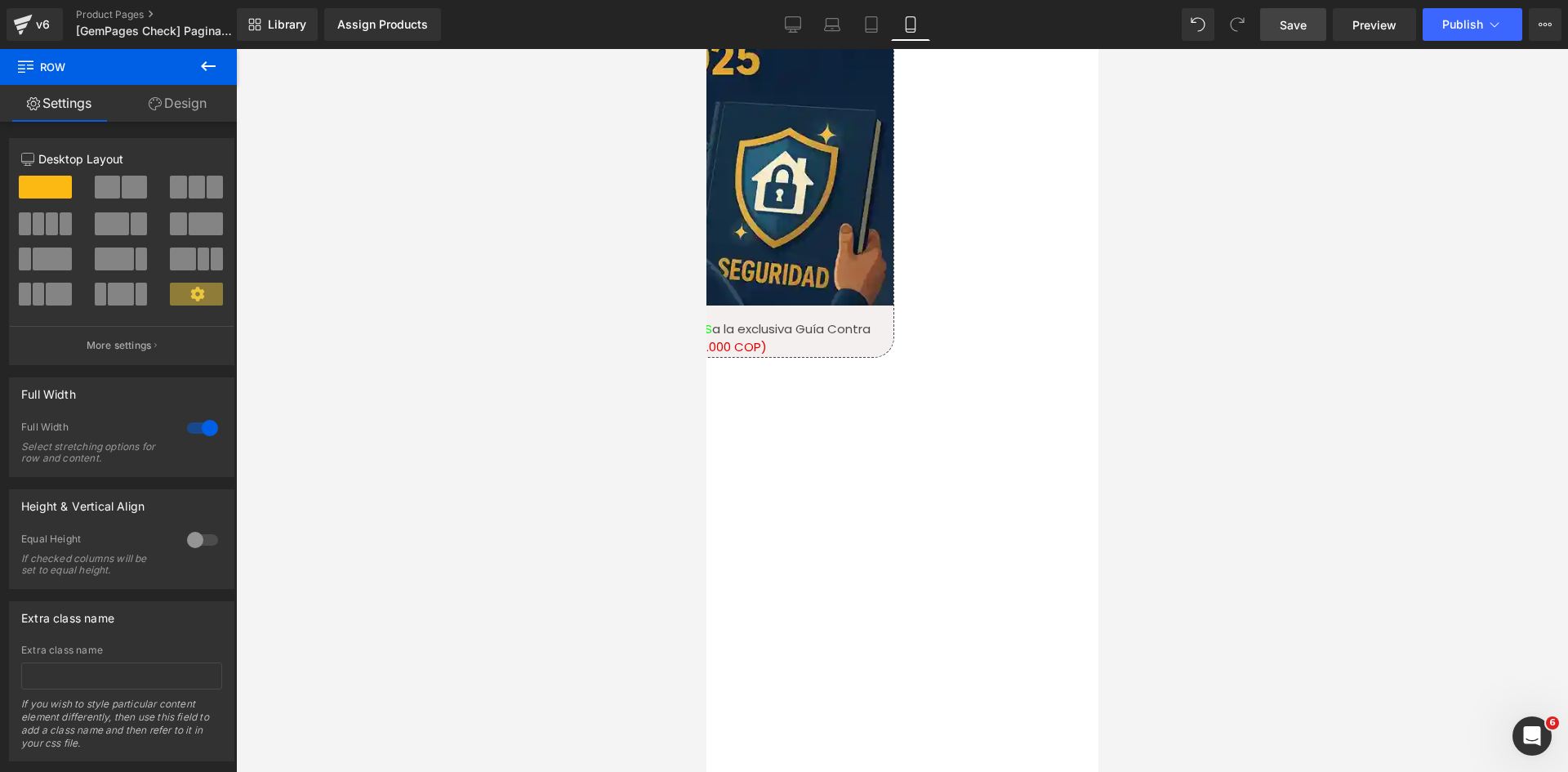
scroll to position [1959, 0]
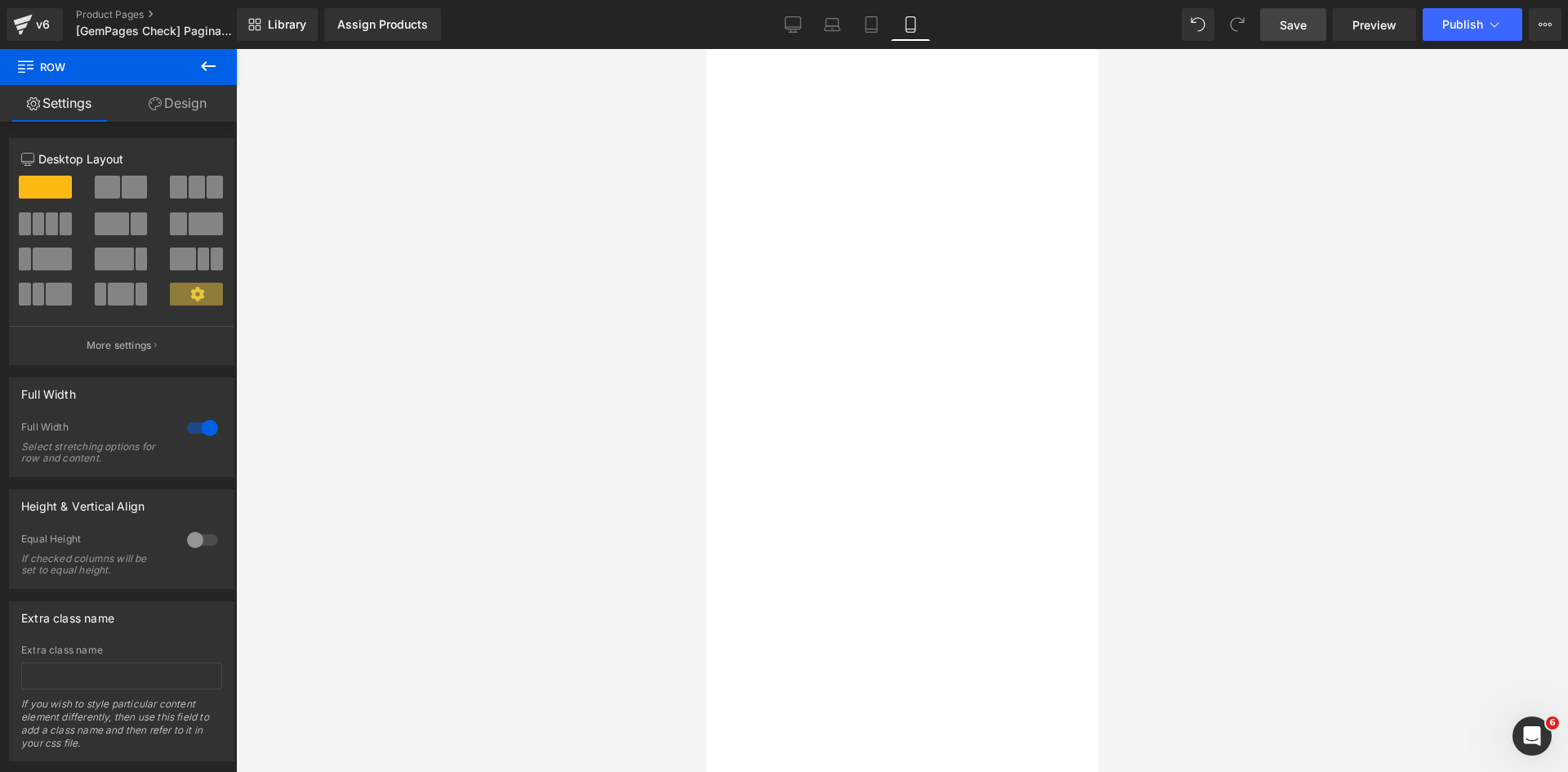
click at [182, 111] on link "Design" at bounding box center [178, 103] width 118 height 37
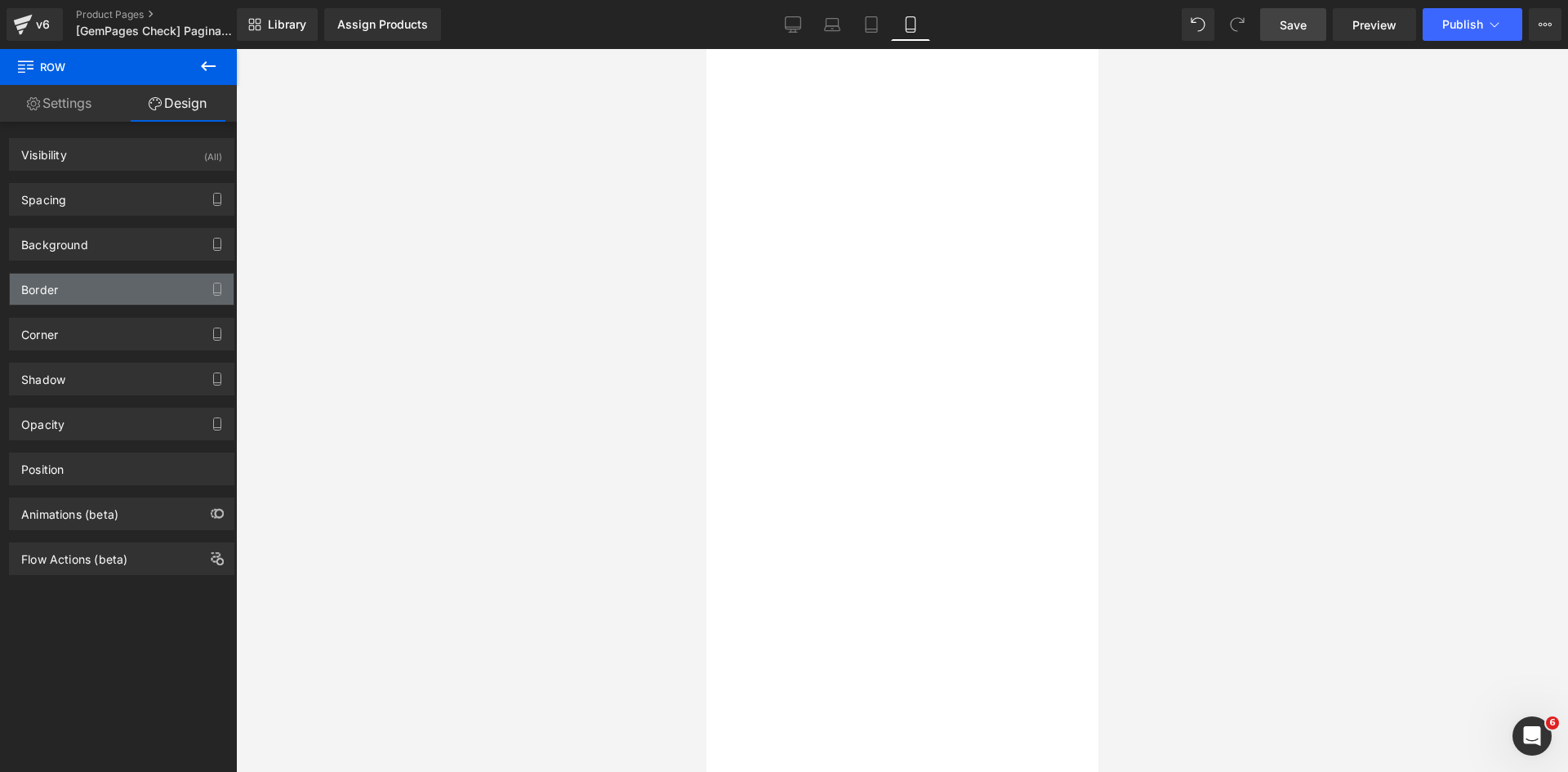
type input "0"
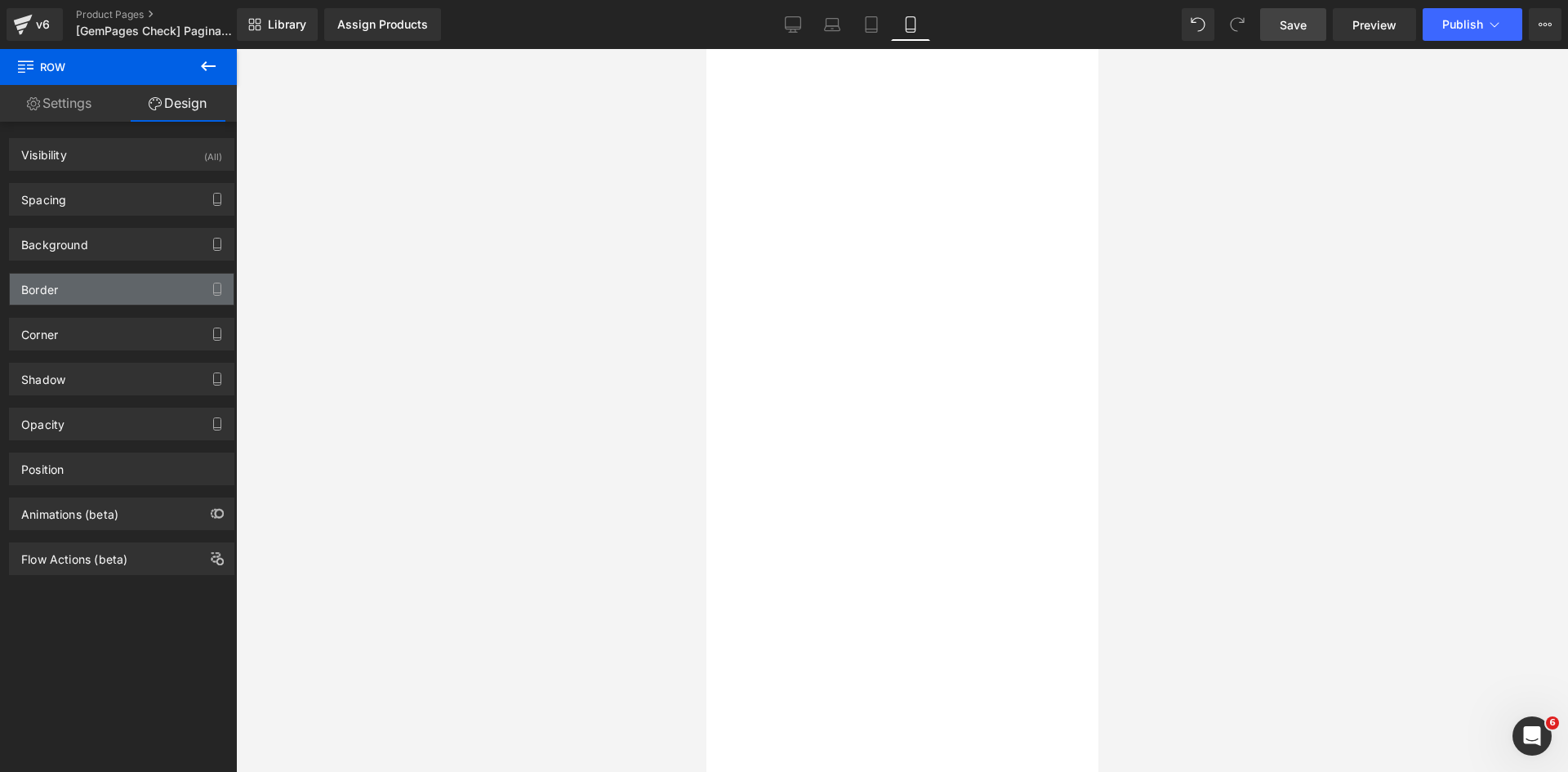
type input "0"
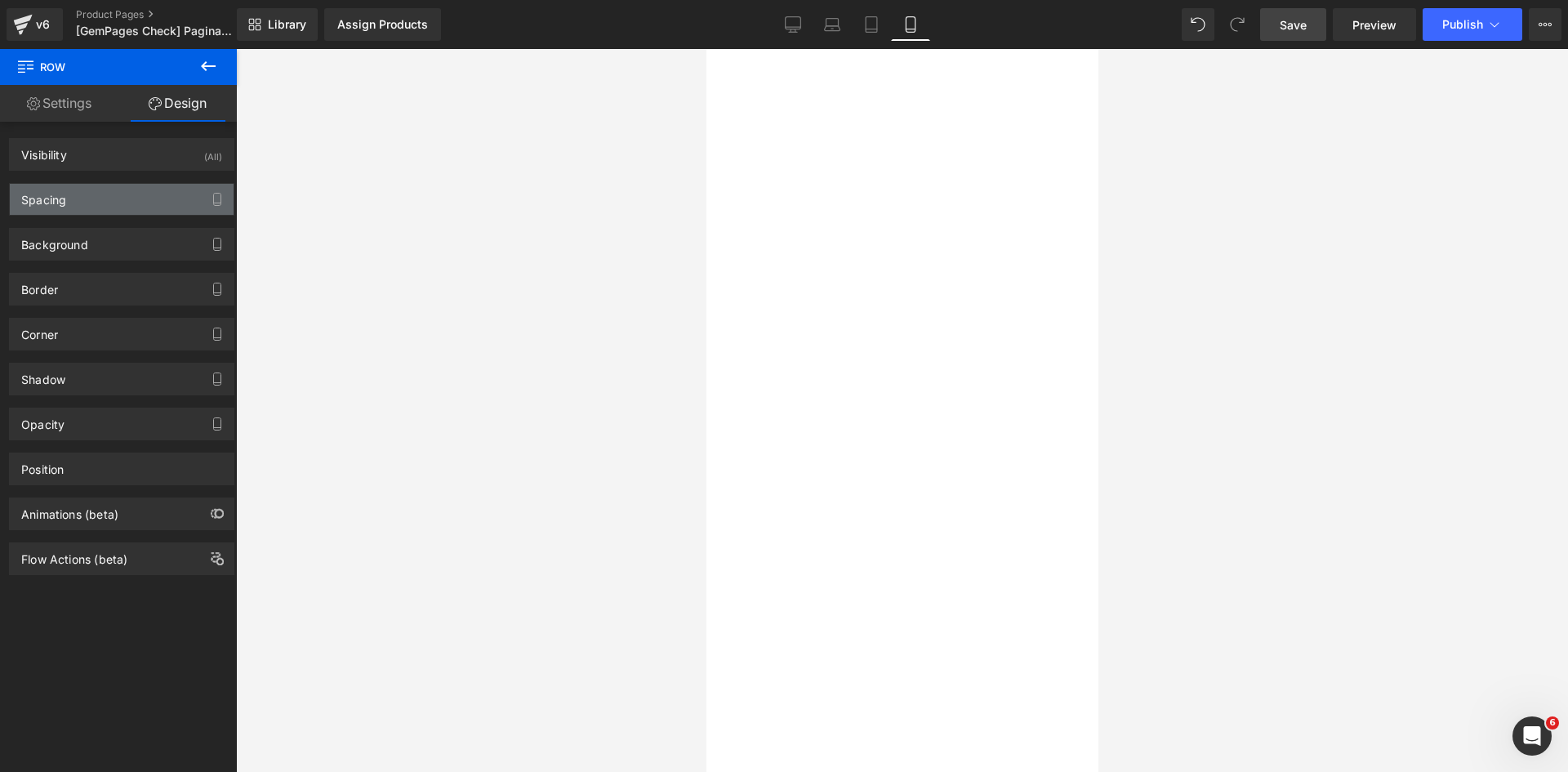
click at [59, 201] on div "Spacing" at bounding box center [44, 195] width 45 height 23
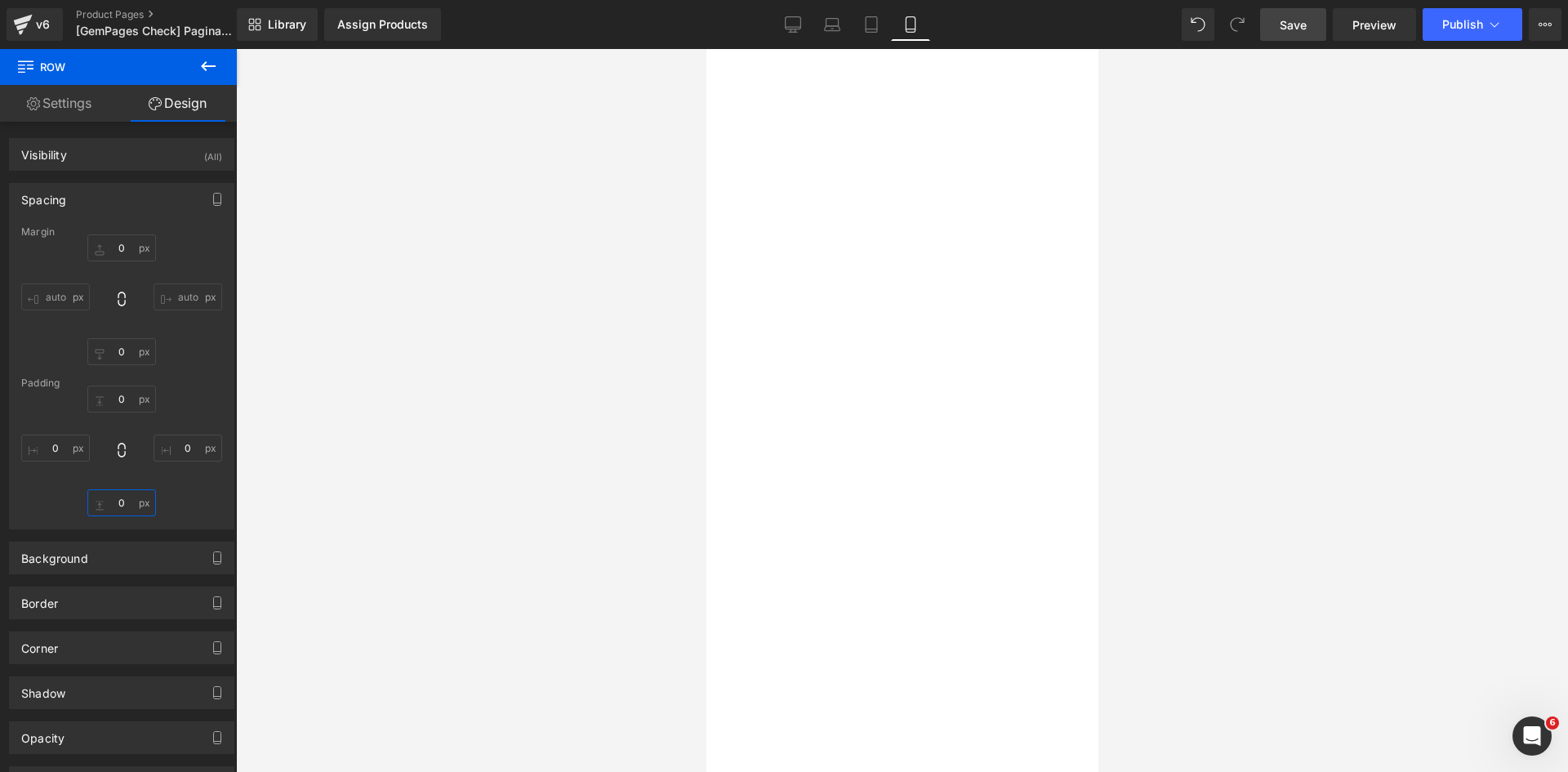
click at [123, 501] on input "0" at bounding box center [122, 502] width 69 height 27
click at [184, 399] on div "0px 0 0px 0 10 10 0px 0" at bounding box center [122, 450] width 201 height 130
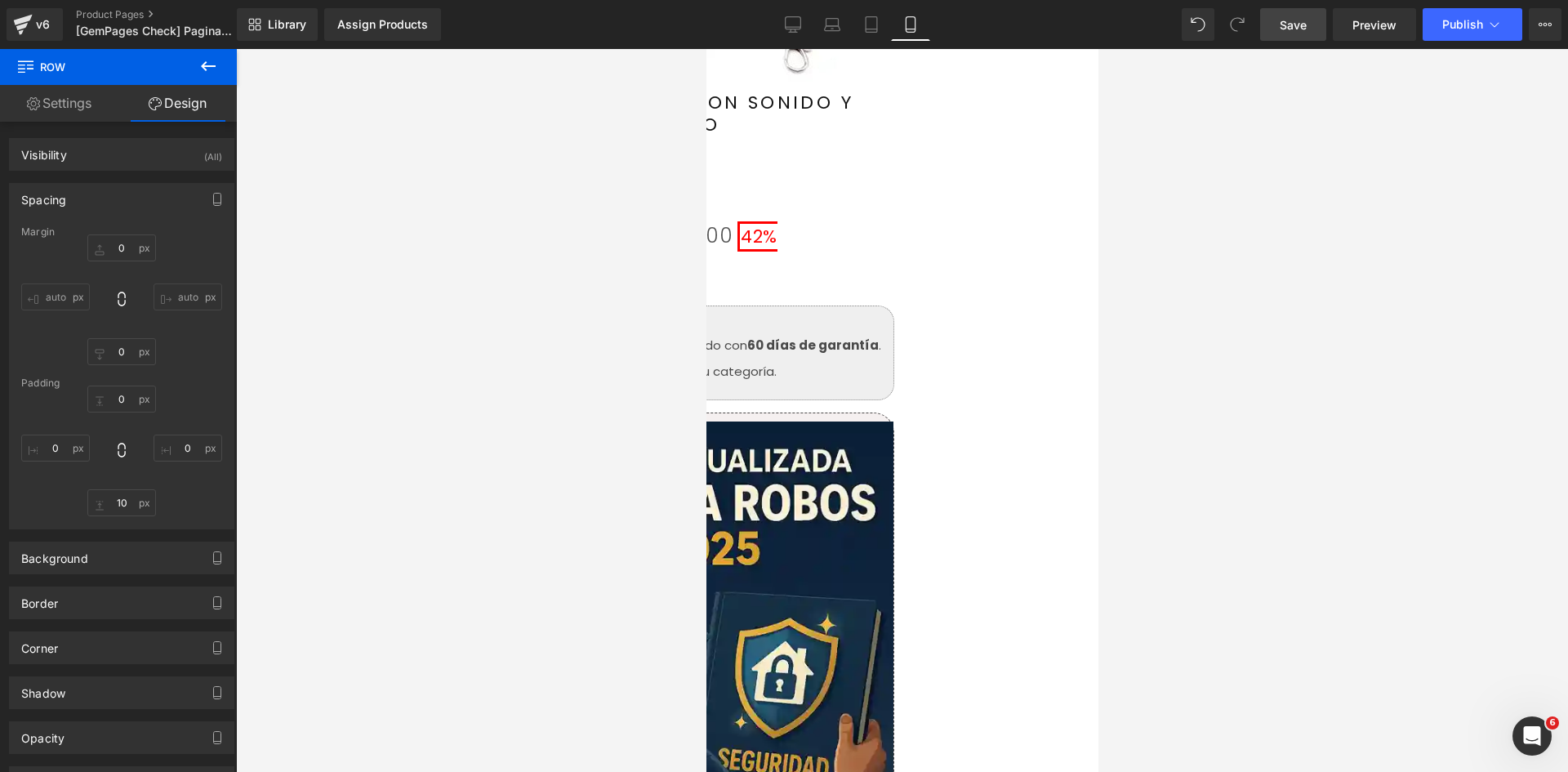
scroll to position [652, 0]
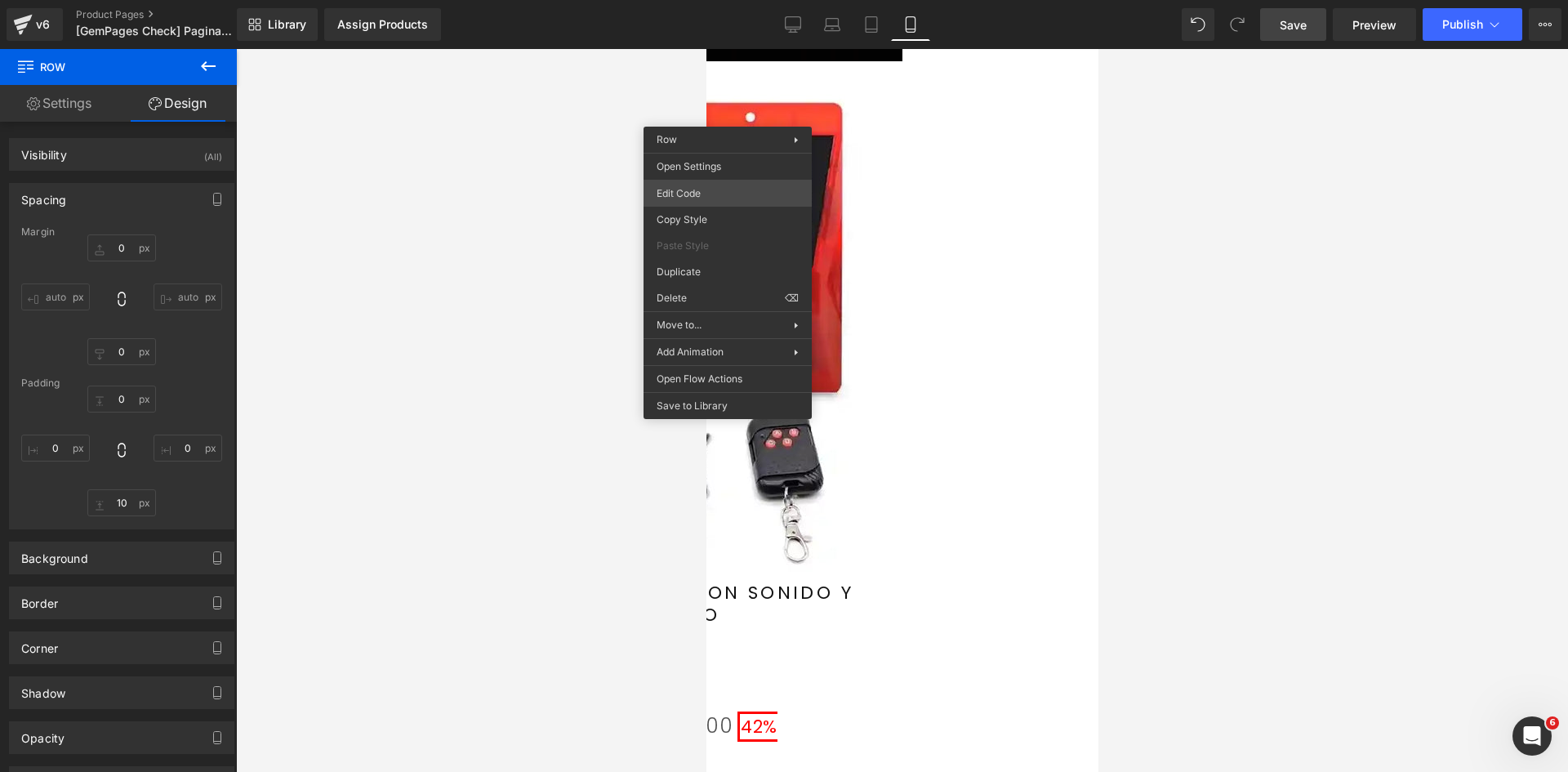
click at [697, 0] on div "Row You are previewing how the will restyle your page. You can not edit Element…" at bounding box center [784, 0] width 1568 height 0
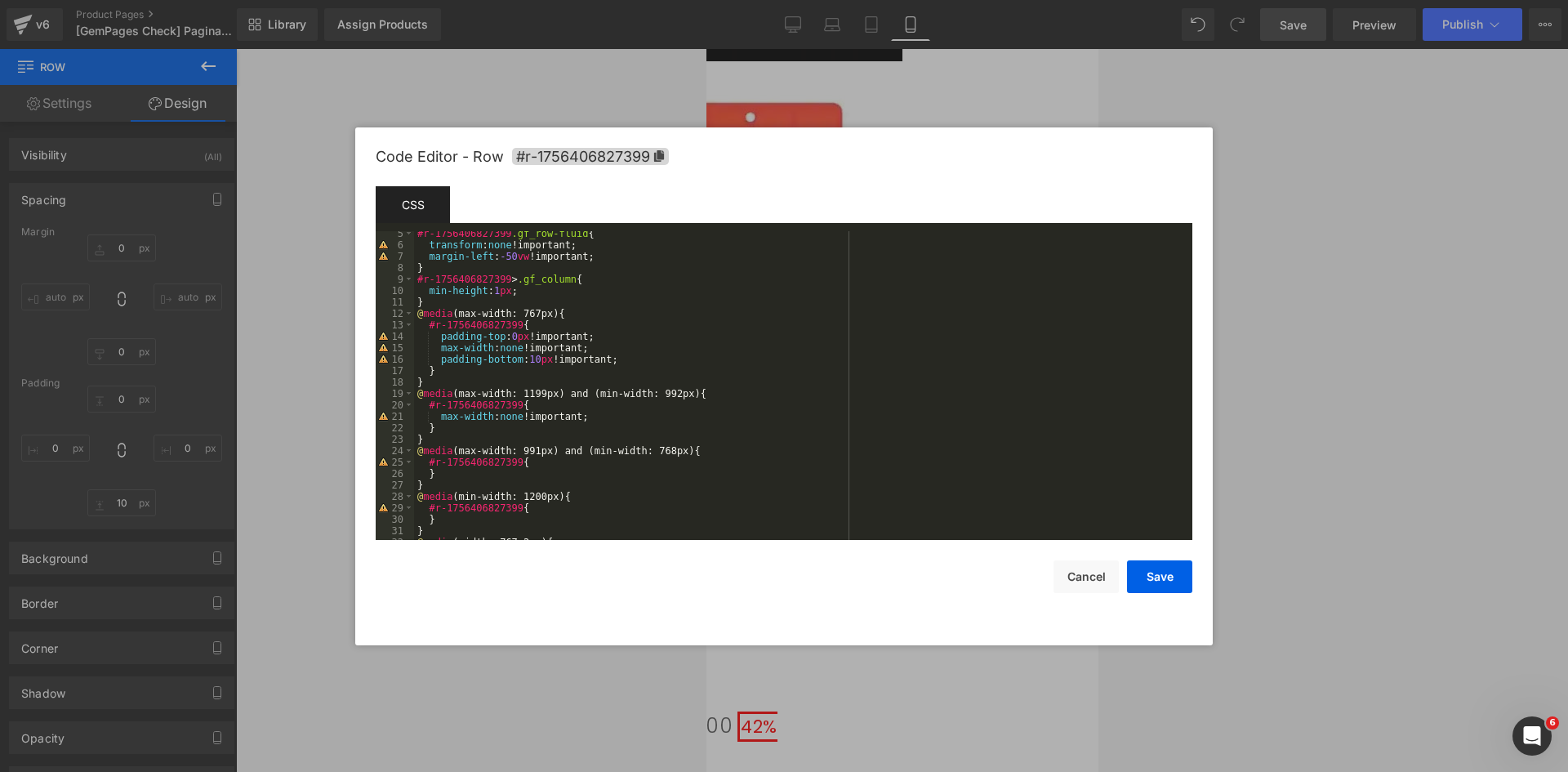
scroll to position [137, 0]
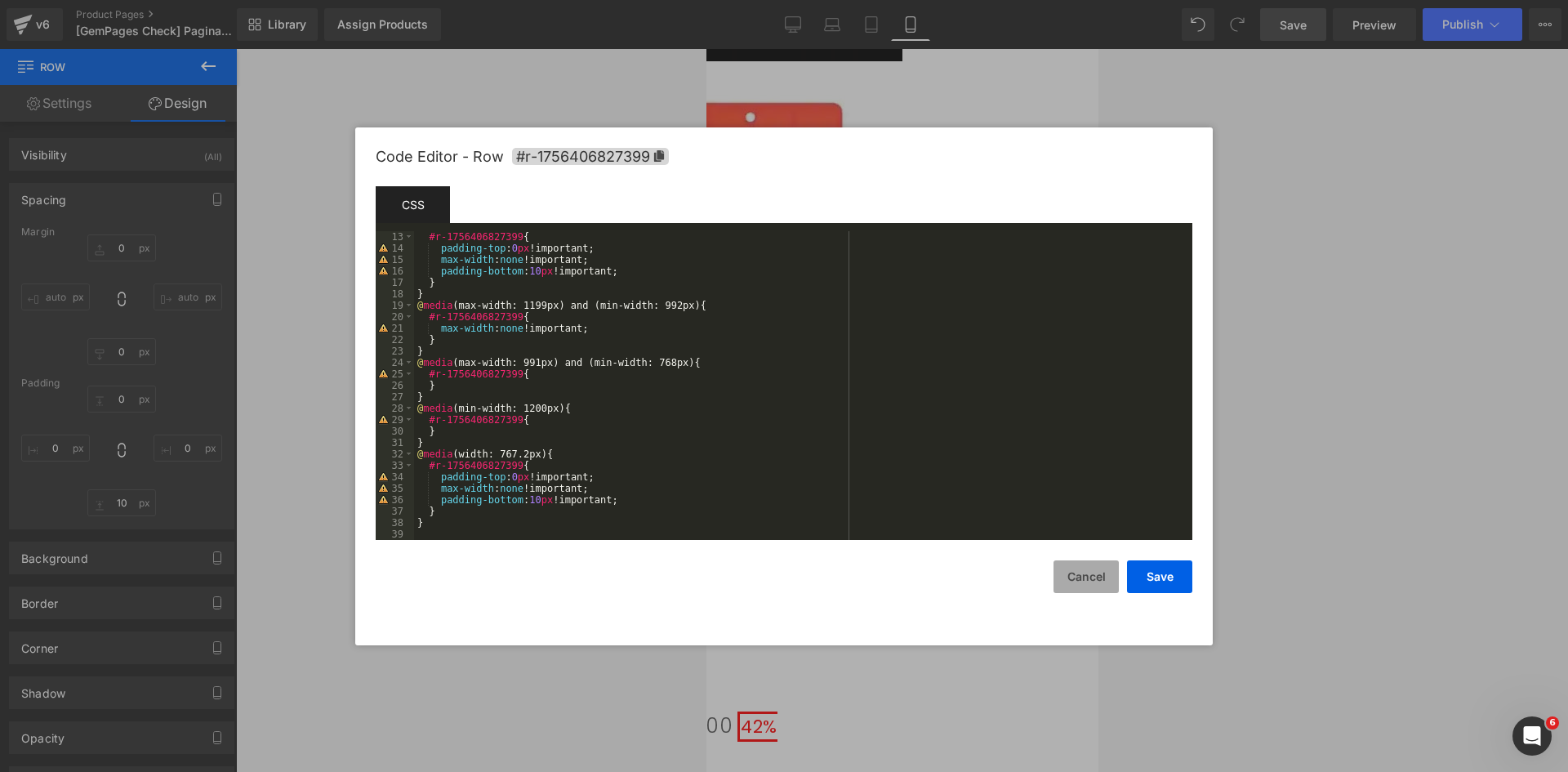
click at [1087, 578] on button "Cancel" at bounding box center [1086, 576] width 65 height 33
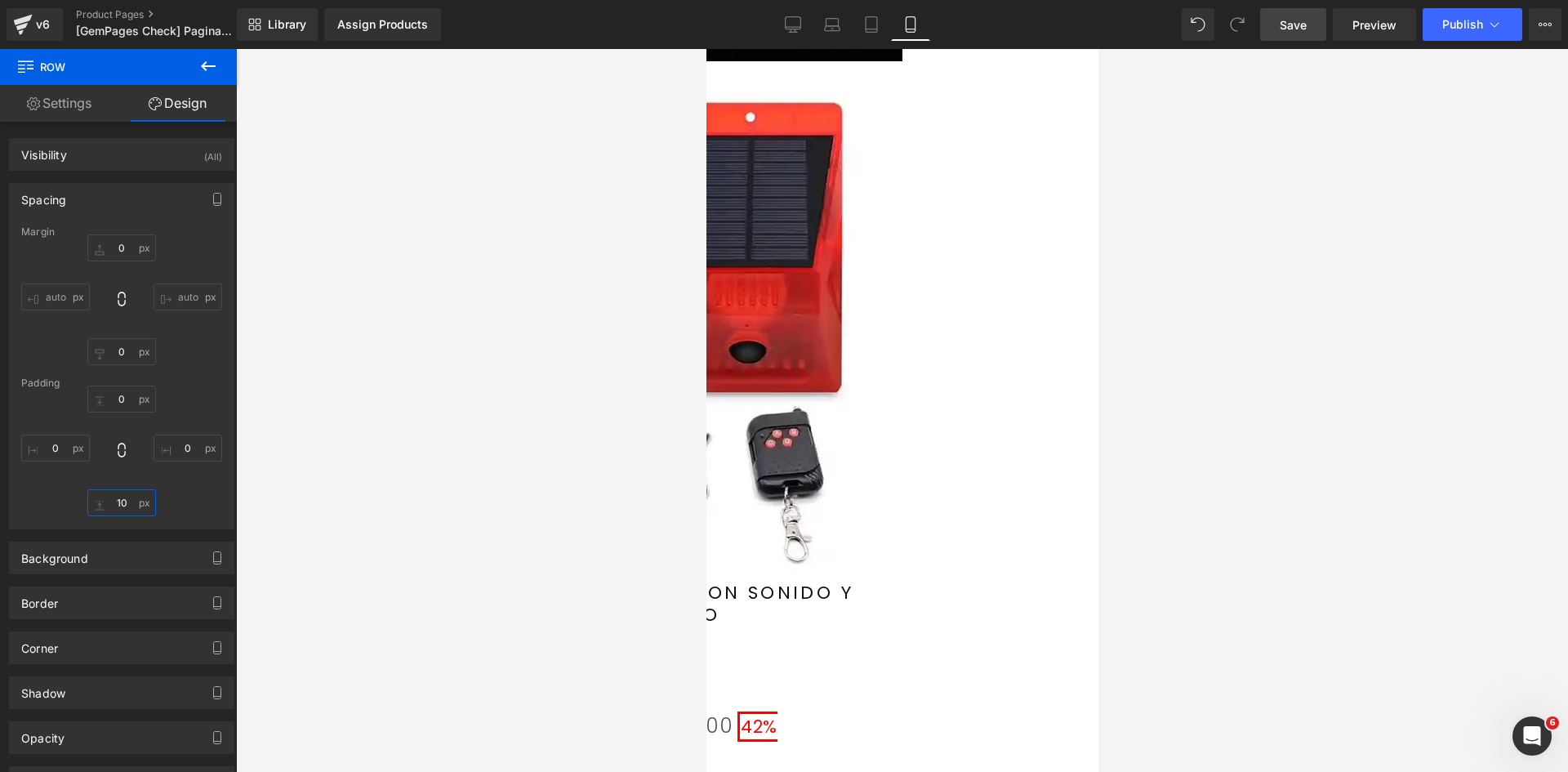
click at [121, 504] on input "10" at bounding box center [122, 502] width 69 height 27
type input "0"
click at [183, 397] on div "0px 0 0px 0 0 0 0px 0" at bounding box center [122, 450] width 201 height 130
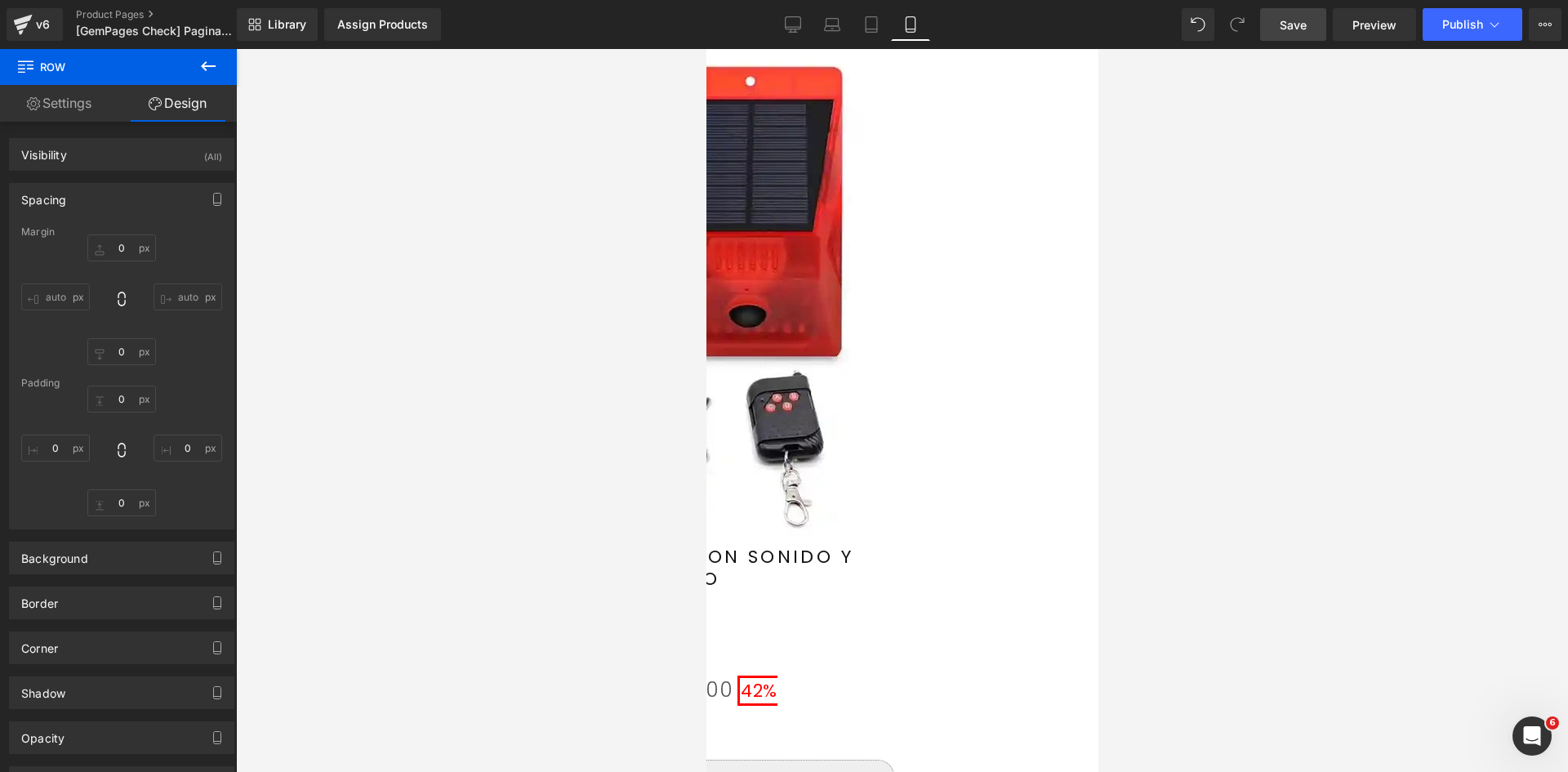
scroll to position [817, 0]
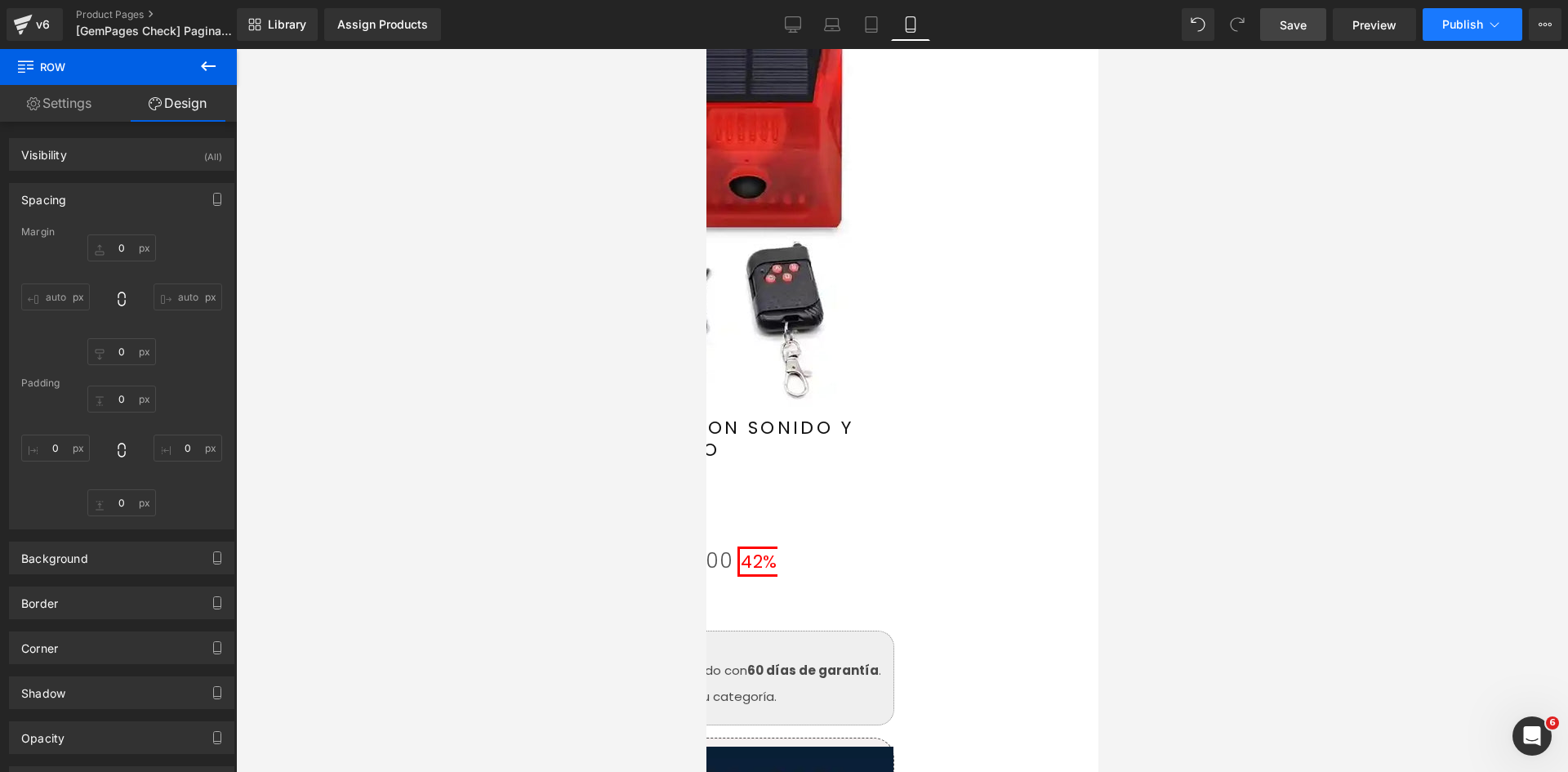
click at [1448, 33] on button "Publish" at bounding box center [1473, 25] width 100 height 33
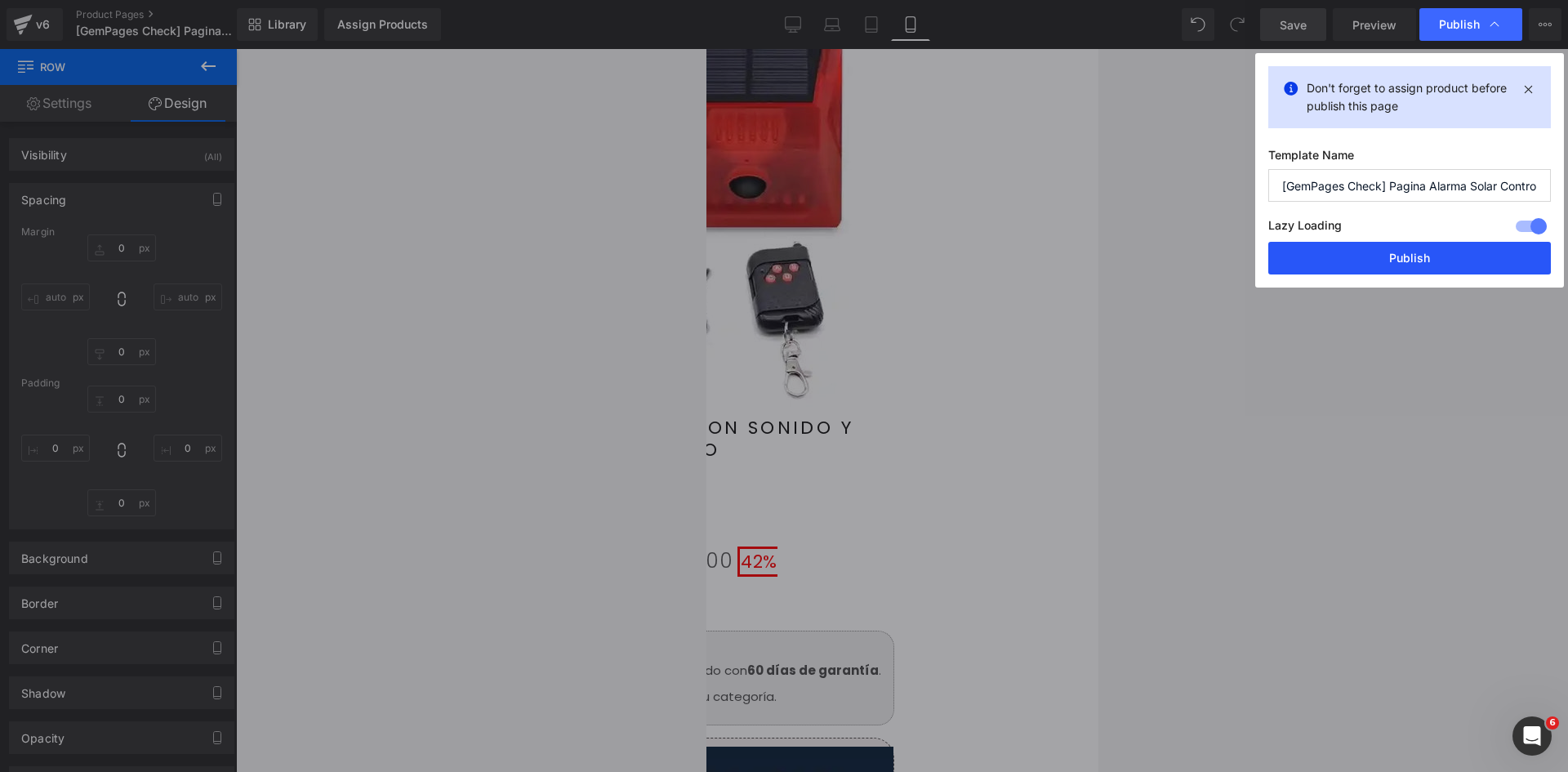
click at [1315, 262] on button "Publish" at bounding box center [1409, 258] width 282 height 33
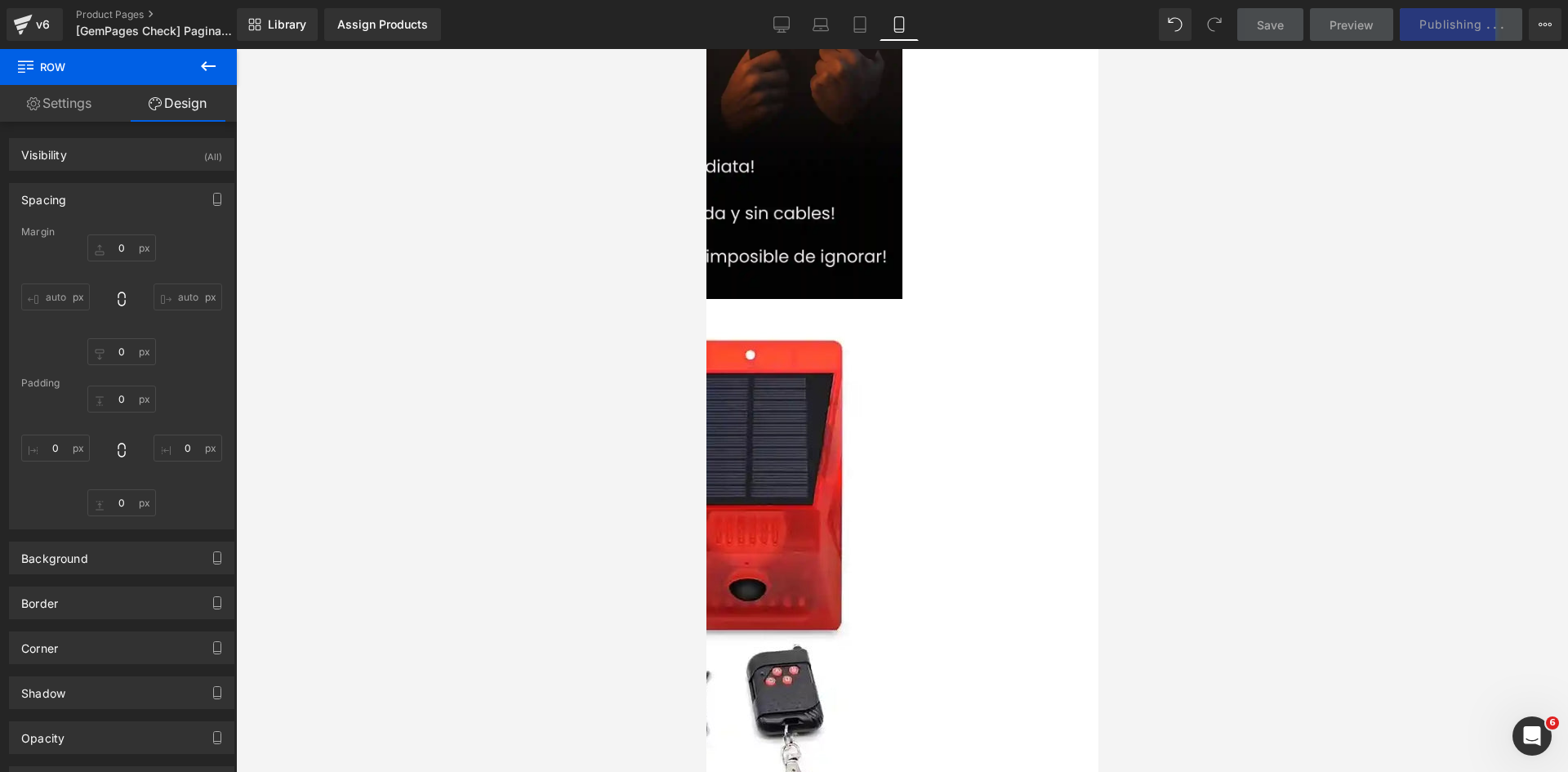
scroll to position [408, 0]
